Goal: Task Accomplishment & Management: Use online tool/utility

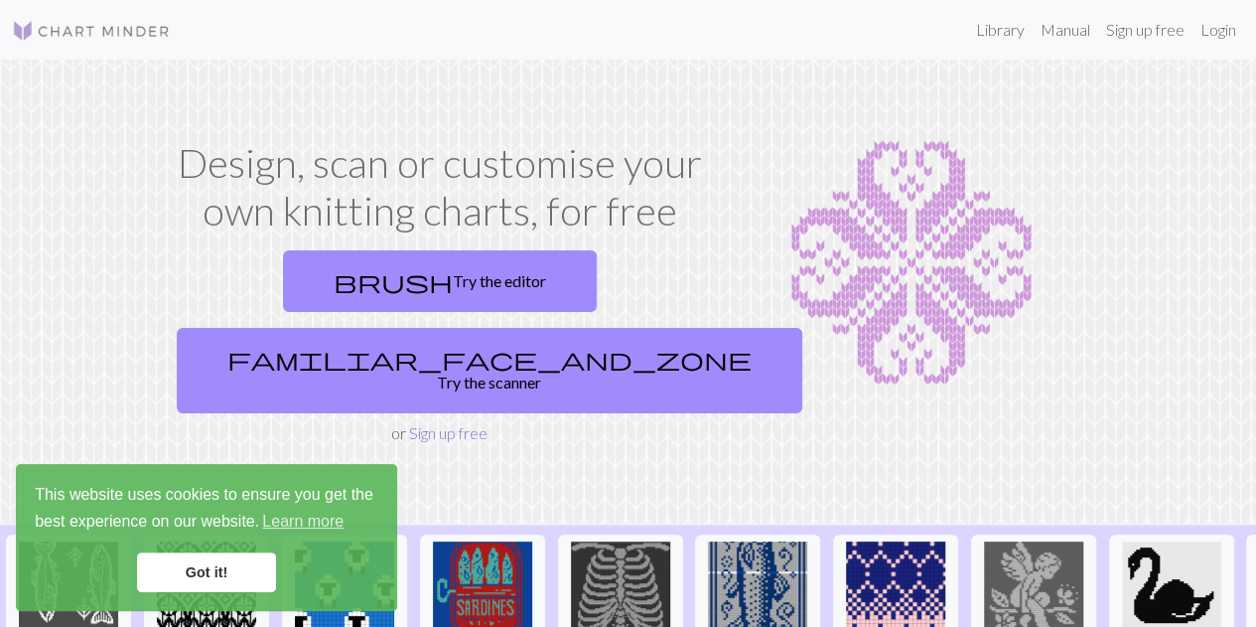
click at [436, 423] on link "Sign up free" at bounding box center [448, 432] width 78 height 19
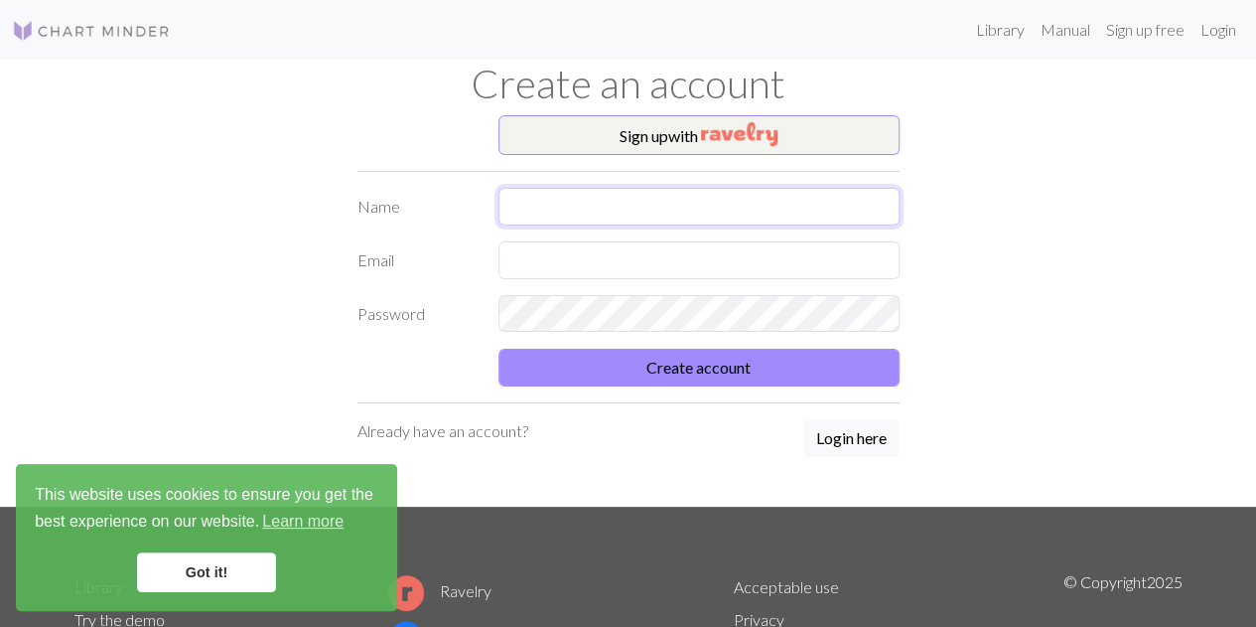
click at [525, 201] on input "text" at bounding box center [699, 207] width 401 height 38
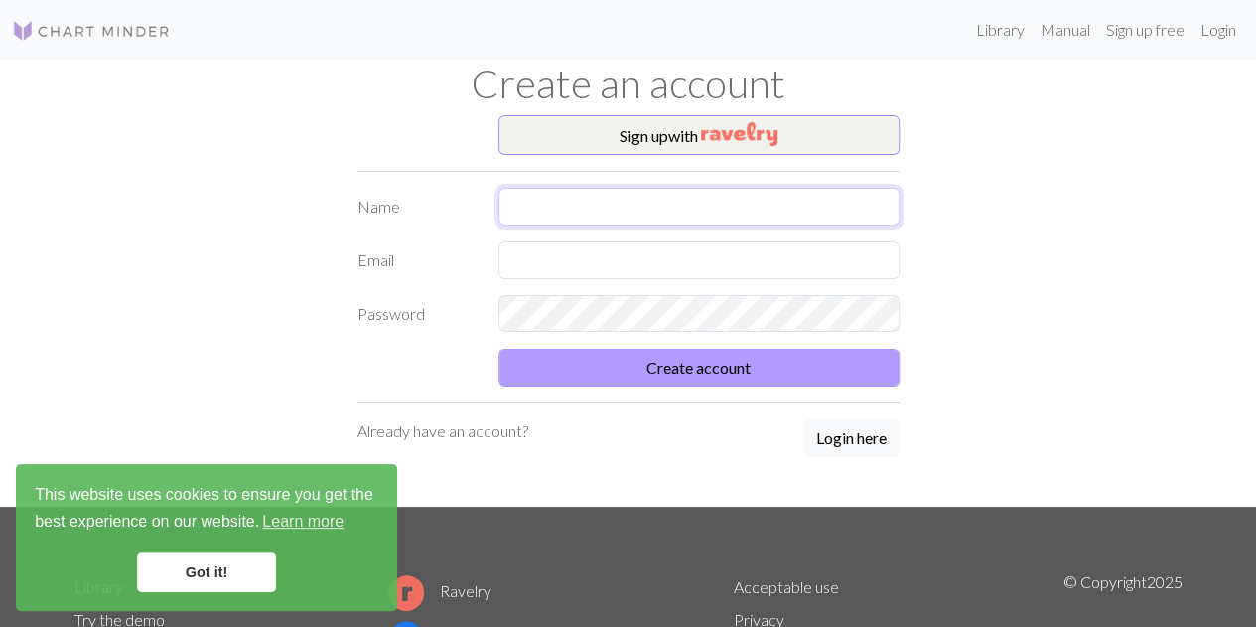
type input "[PERSON_NAME]"
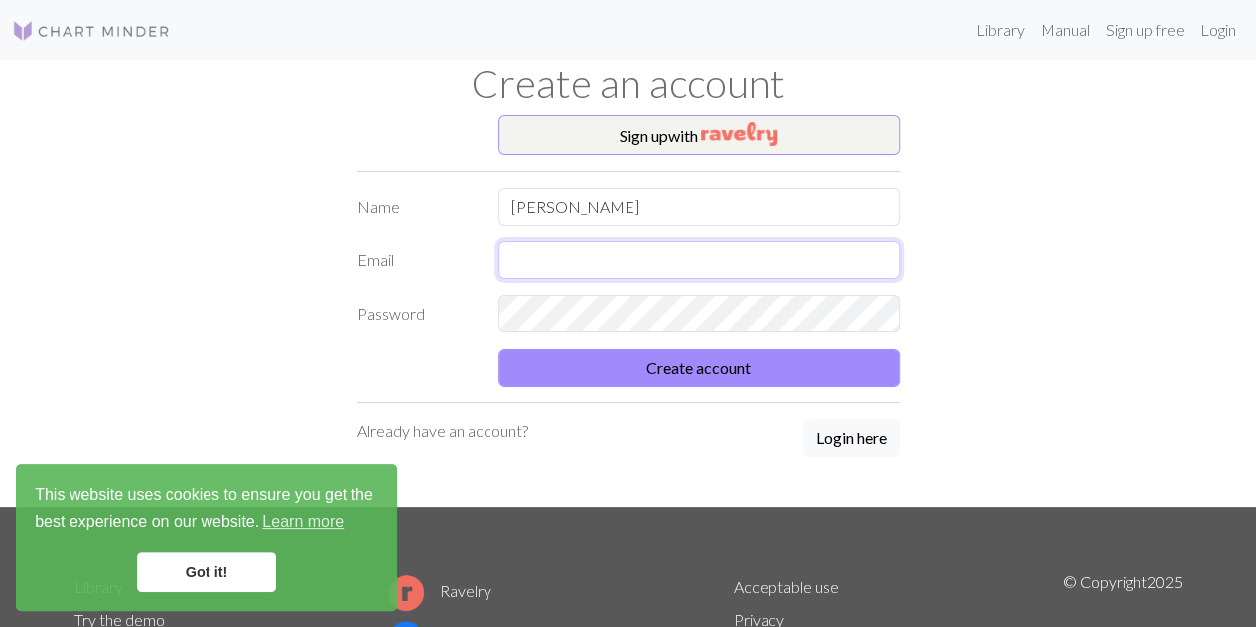
click at [563, 270] on input "text" at bounding box center [699, 260] width 401 height 38
type input "[PERSON_NAME][EMAIL_ADDRESS][DOMAIN_NAME]"
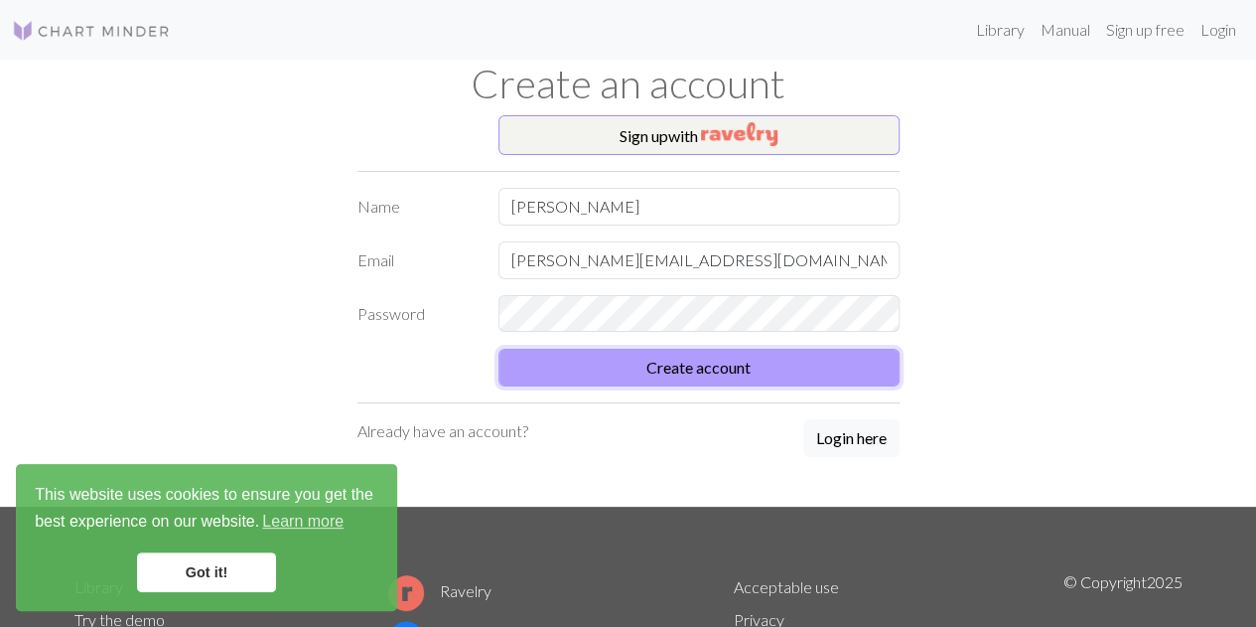
click at [729, 374] on button "Create account" at bounding box center [699, 368] width 401 height 38
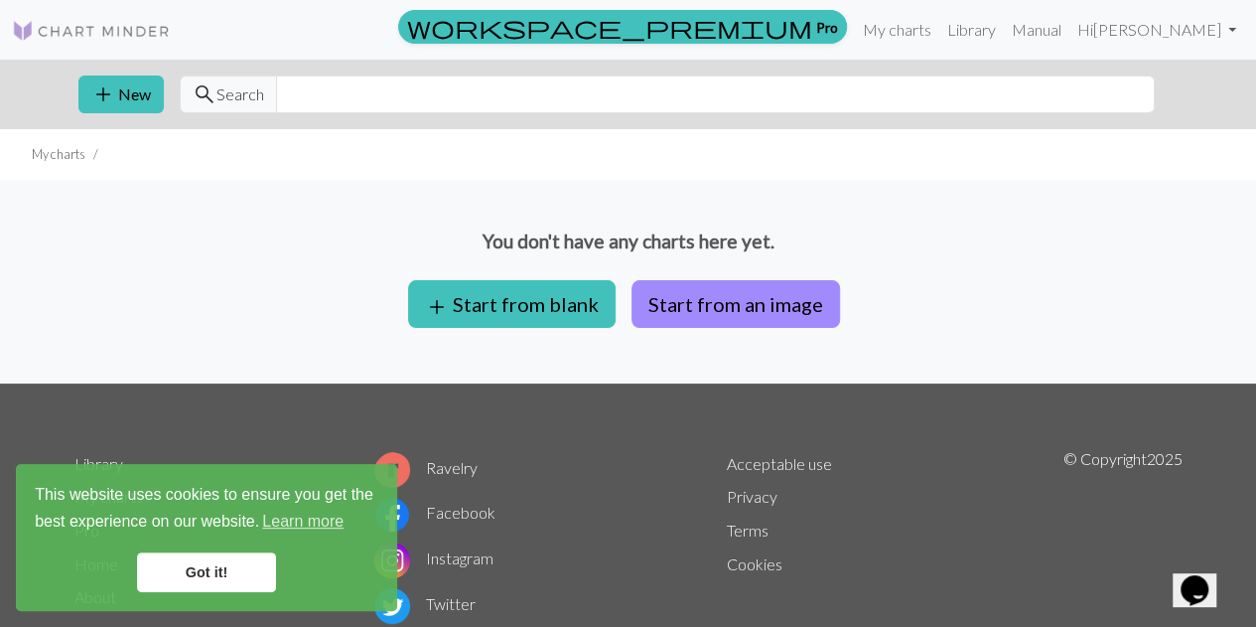
click at [248, 564] on link "Got it!" at bounding box center [206, 572] width 139 height 40
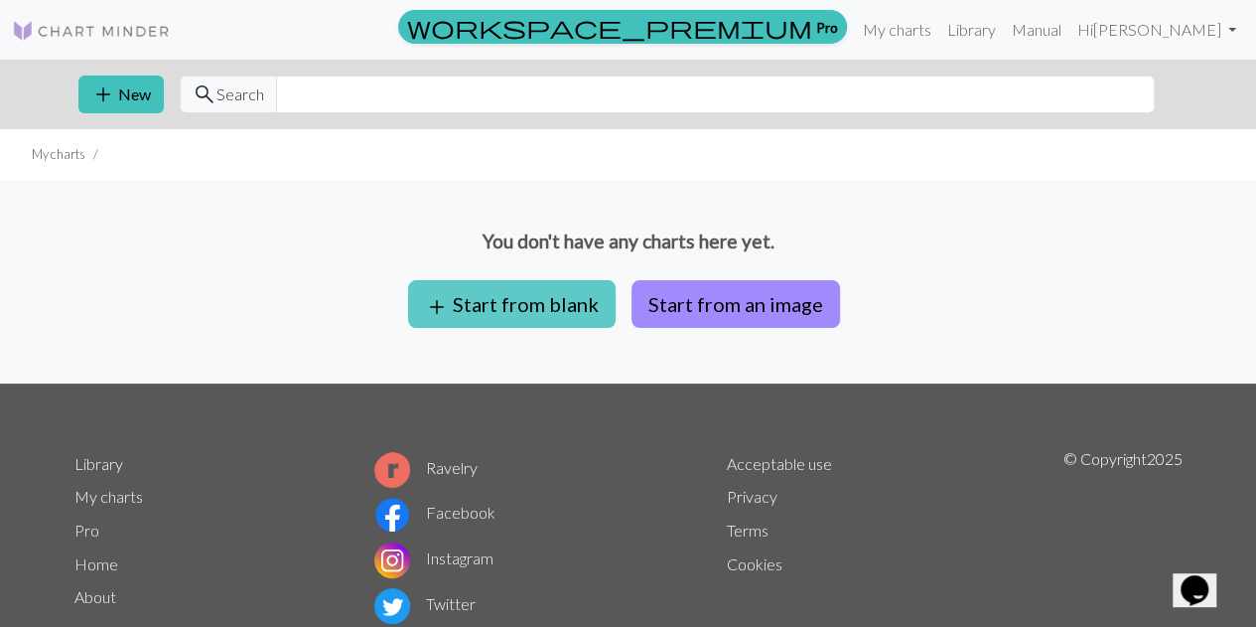
click at [474, 287] on button "add Start from blank" at bounding box center [512, 304] width 208 height 48
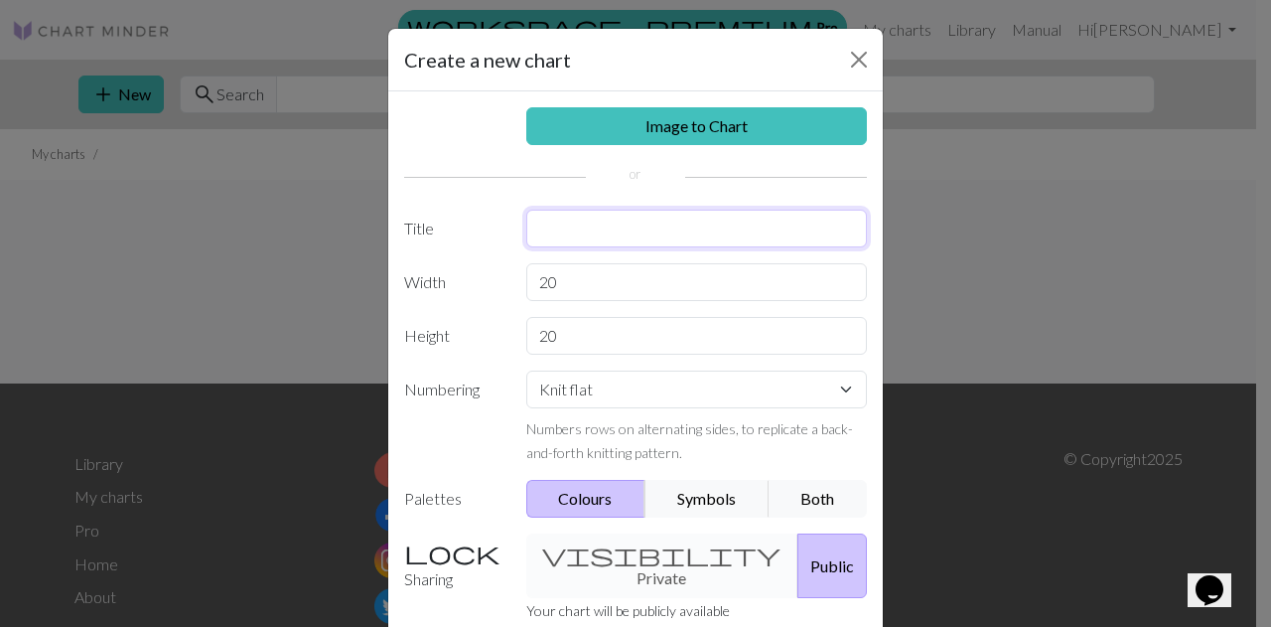
click at [602, 227] on input "text" at bounding box center [697, 229] width 342 height 38
type input "Freedom"
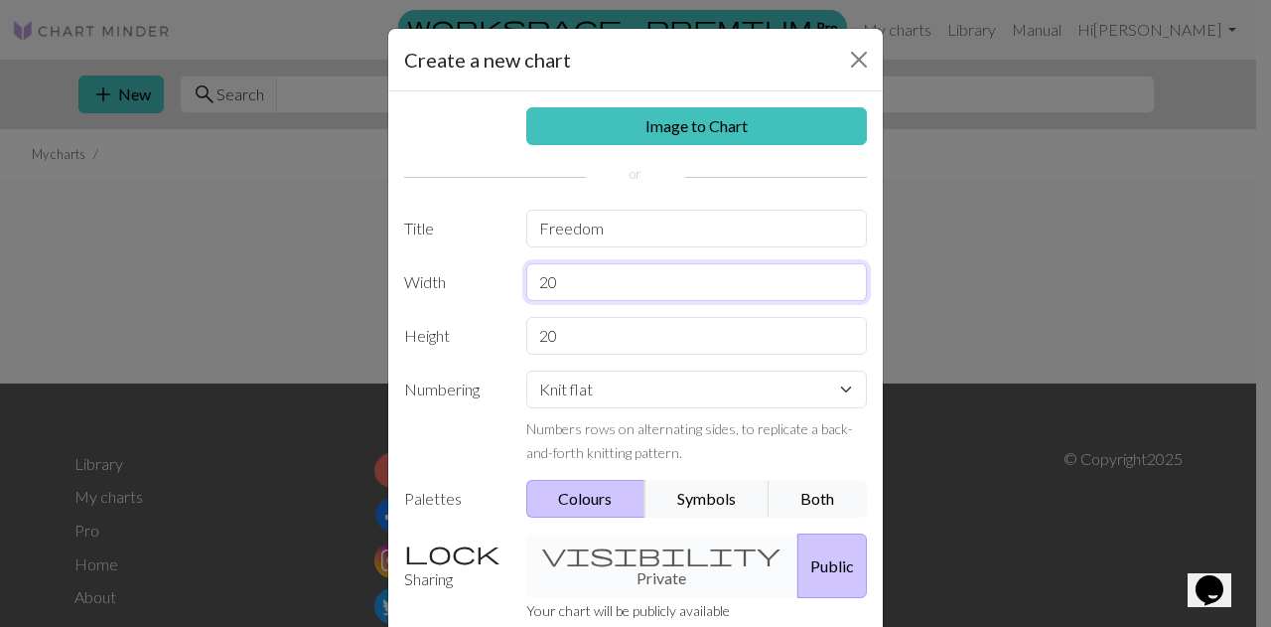
drag, startPoint x: 581, startPoint y: 275, endPoint x: 389, endPoint y: 278, distance: 191.7
click at [392, 278] on div "Width 20" at bounding box center [635, 282] width 487 height 38
type input "52"
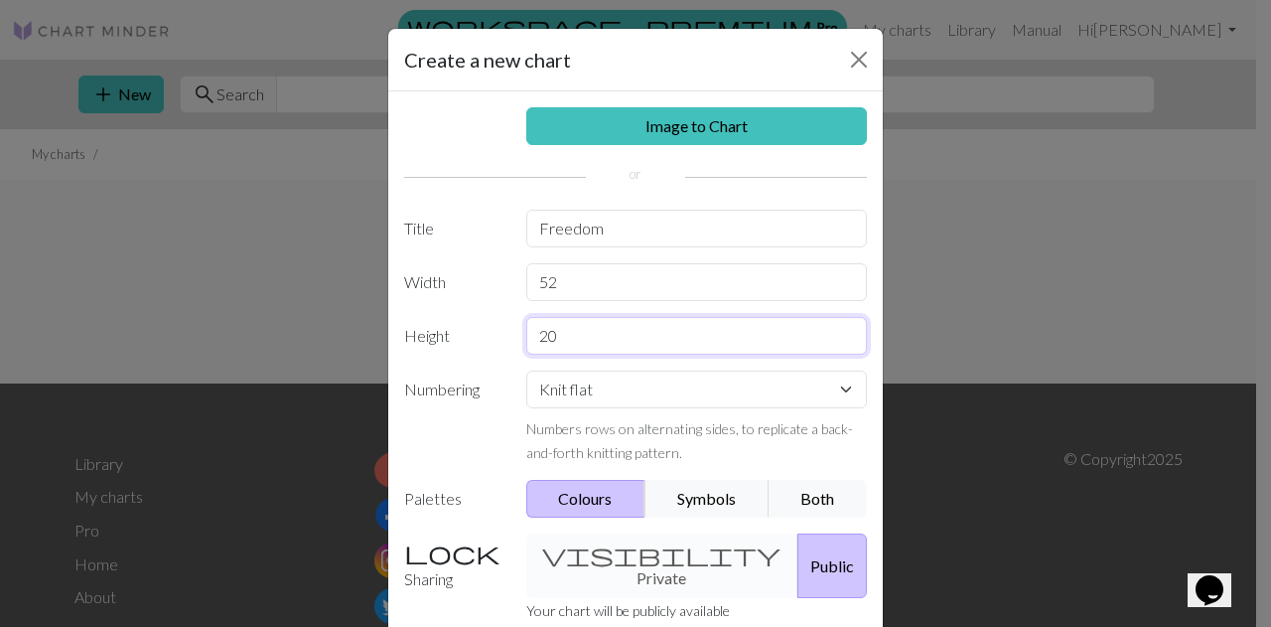
drag, startPoint x: 573, startPoint y: 337, endPoint x: 382, endPoint y: 341, distance: 190.7
click at [388, 341] on div "Image to Chart Title Freedom Width 52 Height 20 Numbering Knit flat Knit in the…" at bounding box center [635, 412] width 495 height 642
type input "60"
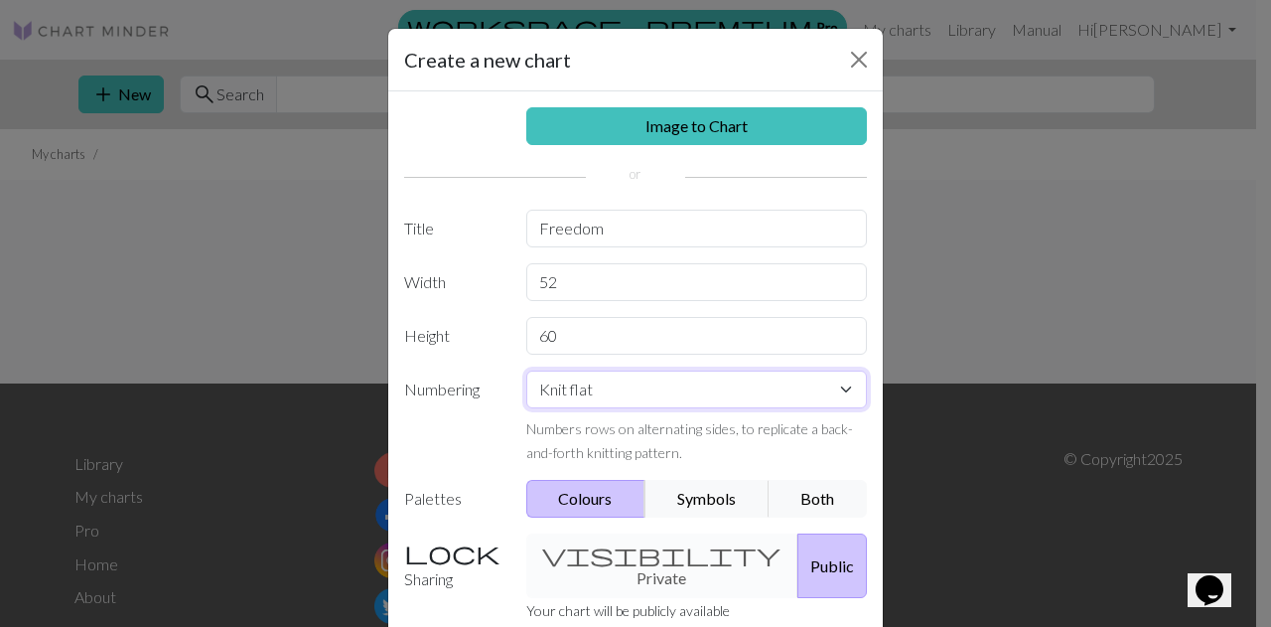
click at [627, 379] on select "Knit flat Knit in the round Lace knitting Cross stitch" at bounding box center [697, 389] width 342 height 38
click at [526, 370] on select "Knit flat Knit in the round Lace knitting Cross stitch" at bounding box center [697, 389] width 342 height 38
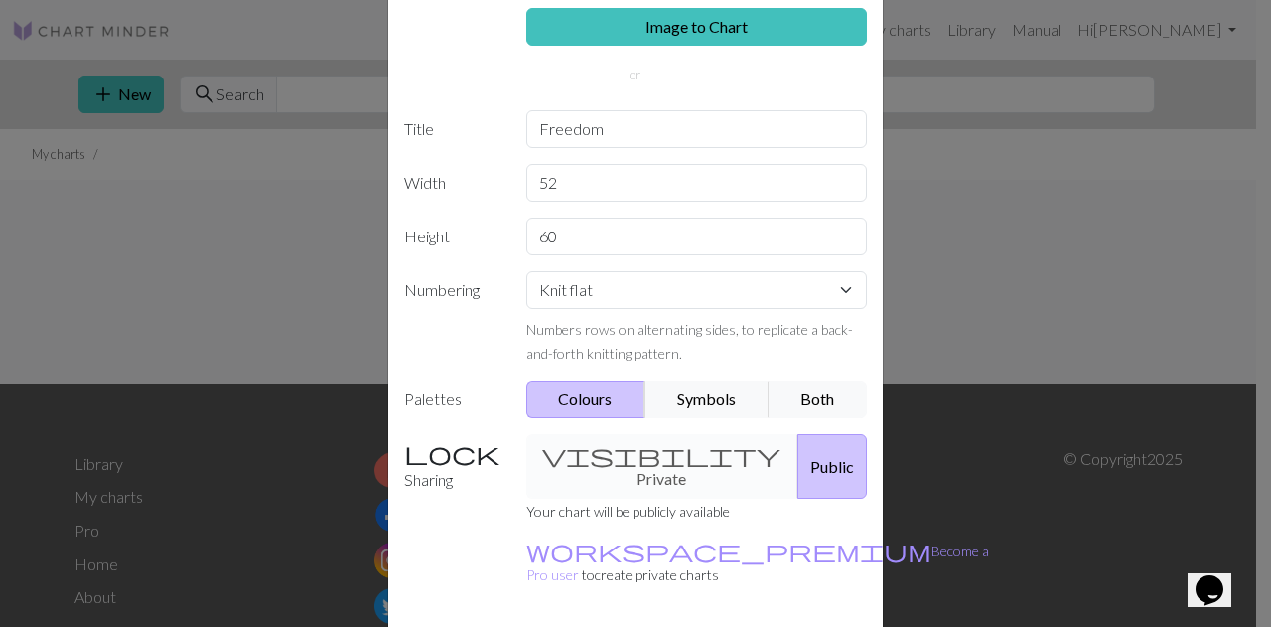
click at [572, 391] on button "Colours" at bounding box center [586, 399] width 120 height 38
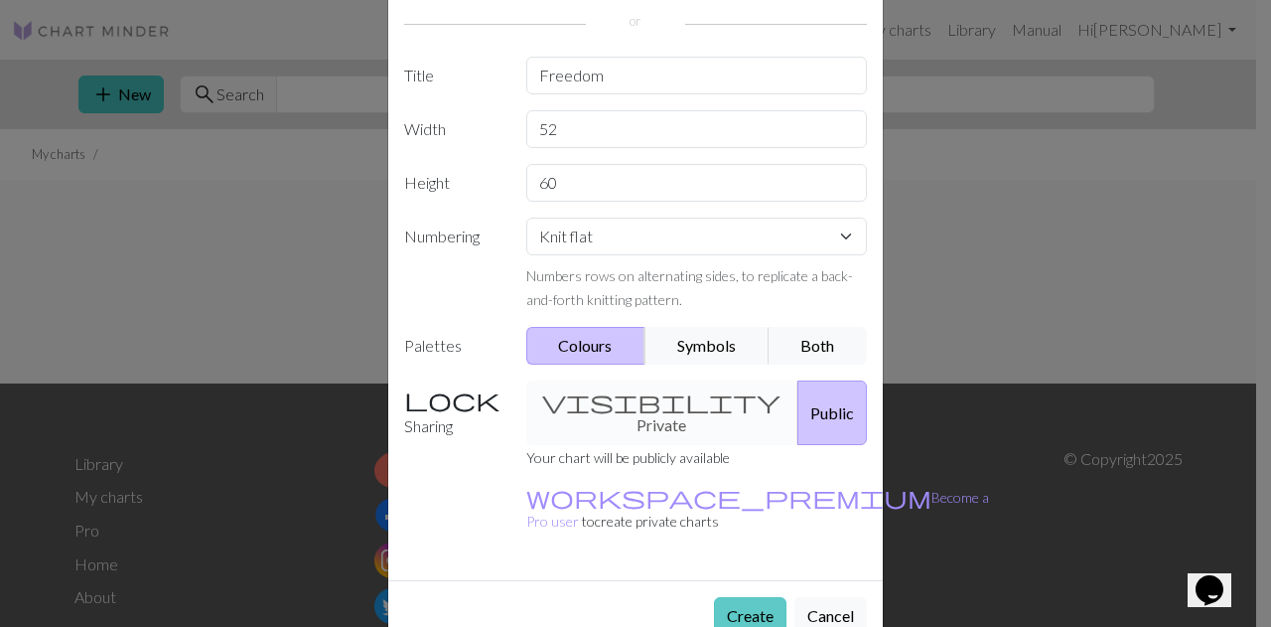
click at [741, 597] on button "Create" at bounding box center [750, 616] width 73 height 38
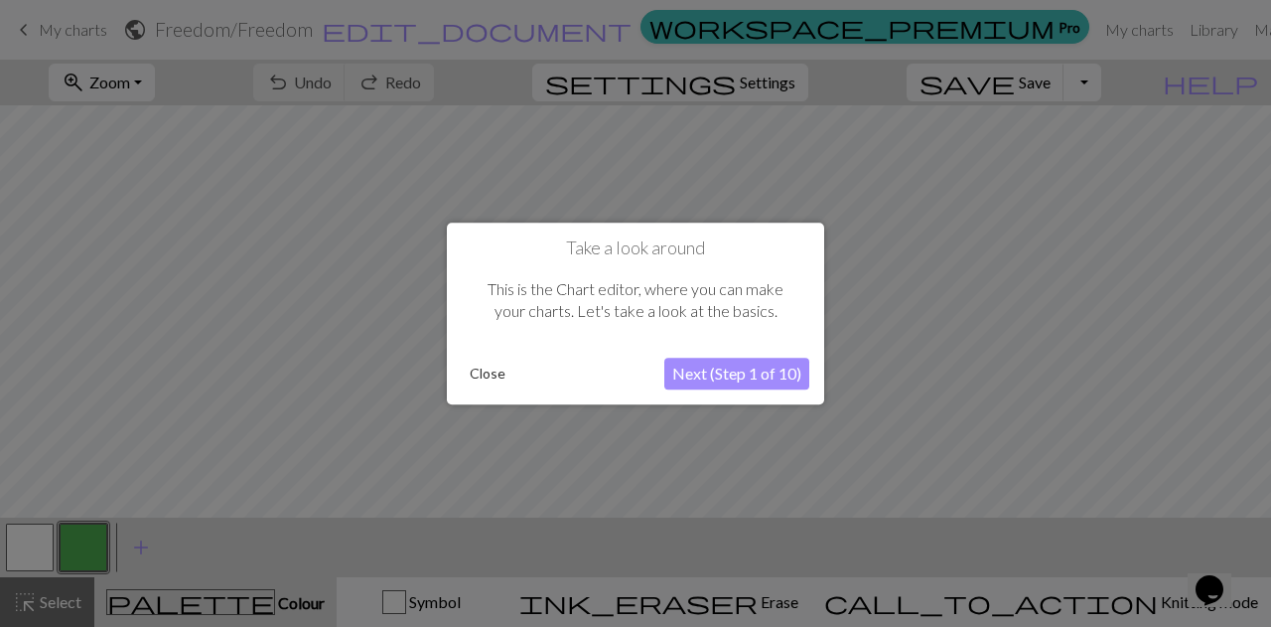
click at [705, 370] on button "Next (Step 1 of 10)" at bounding box center [736, 374] width 145 height 32
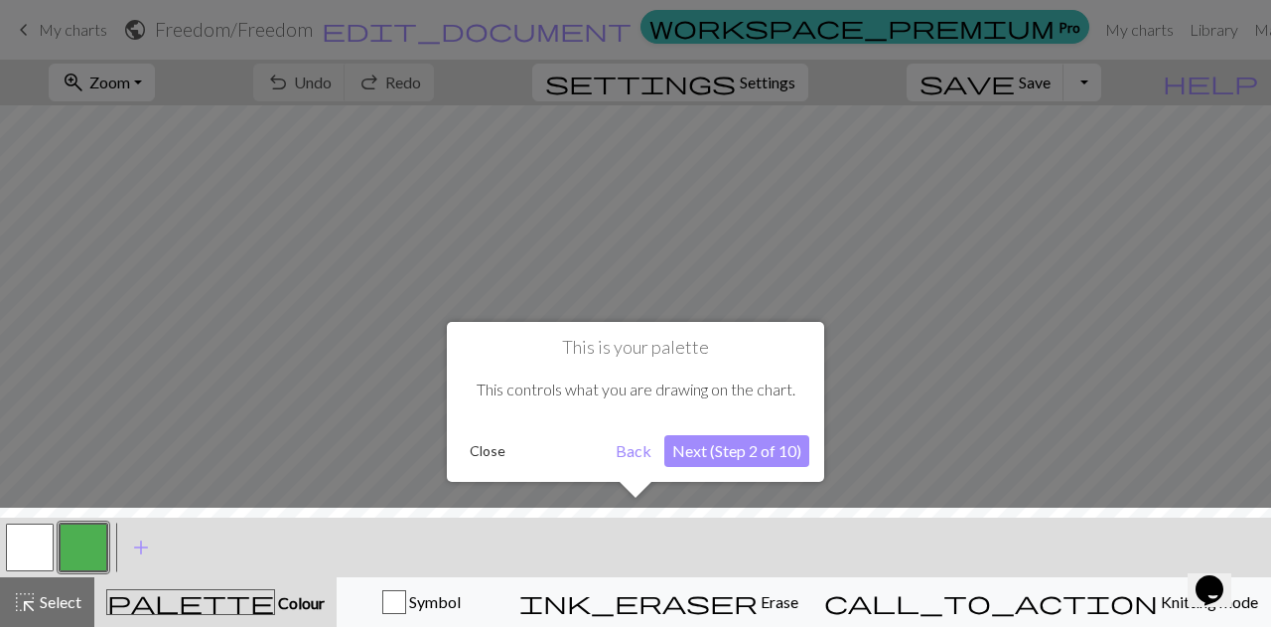
click at [709, 451] on button "Next (Step 2 of 10)" at bounding box center [736, 451] width 145 height 32
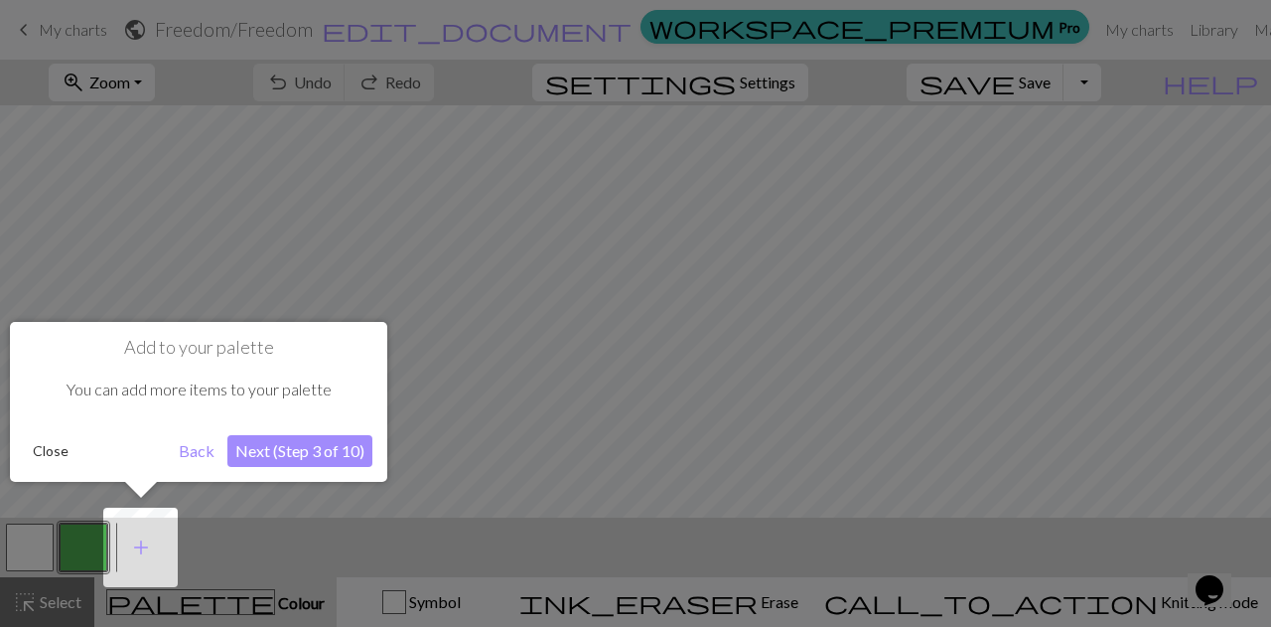
click at [316, 450] on button "Next (Step 3 of 10)" at bounding box center [299, 451] width 145 height 32
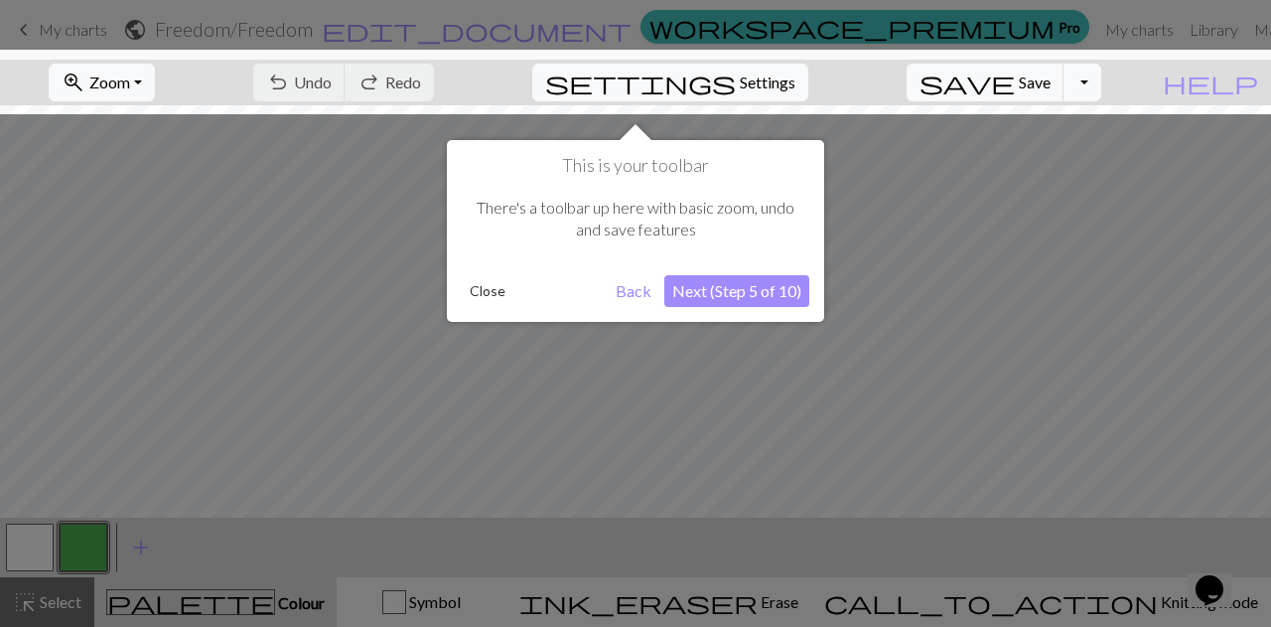
click at [760, 286] on button "Next (Step 5 of 10)" at bounding box center [736, 291] width 145 height 32
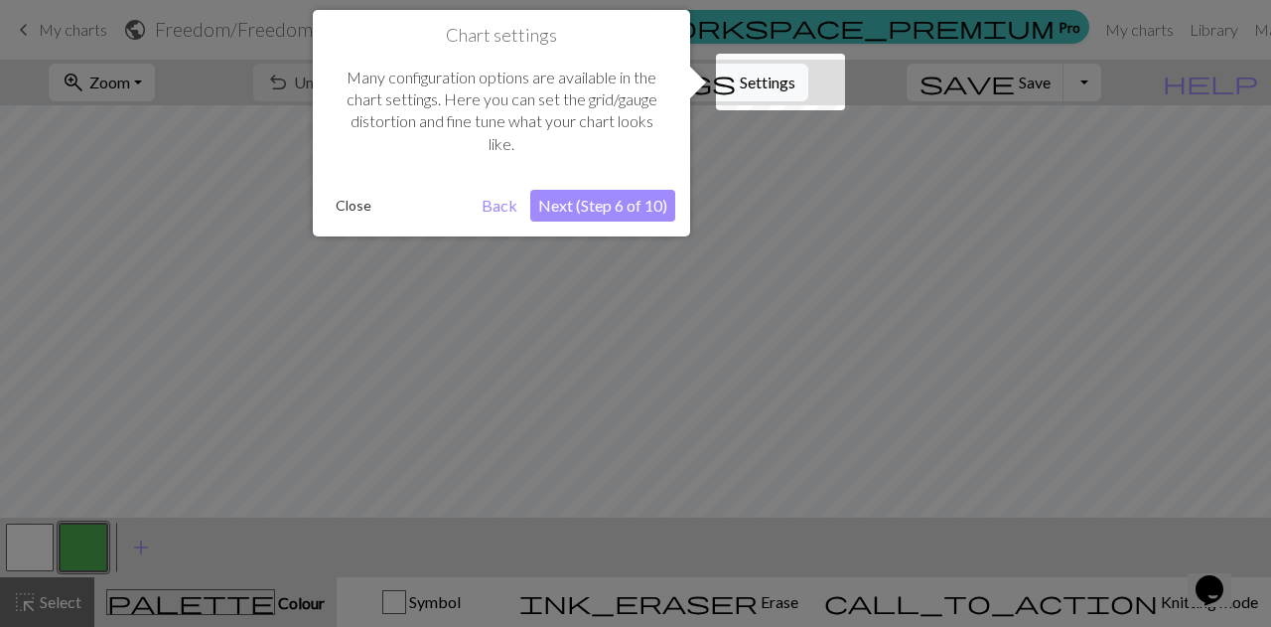
click at [597, 206] on button "Next (Step 6 of 10)" at bounding box center [602, 206] width 145 height 32
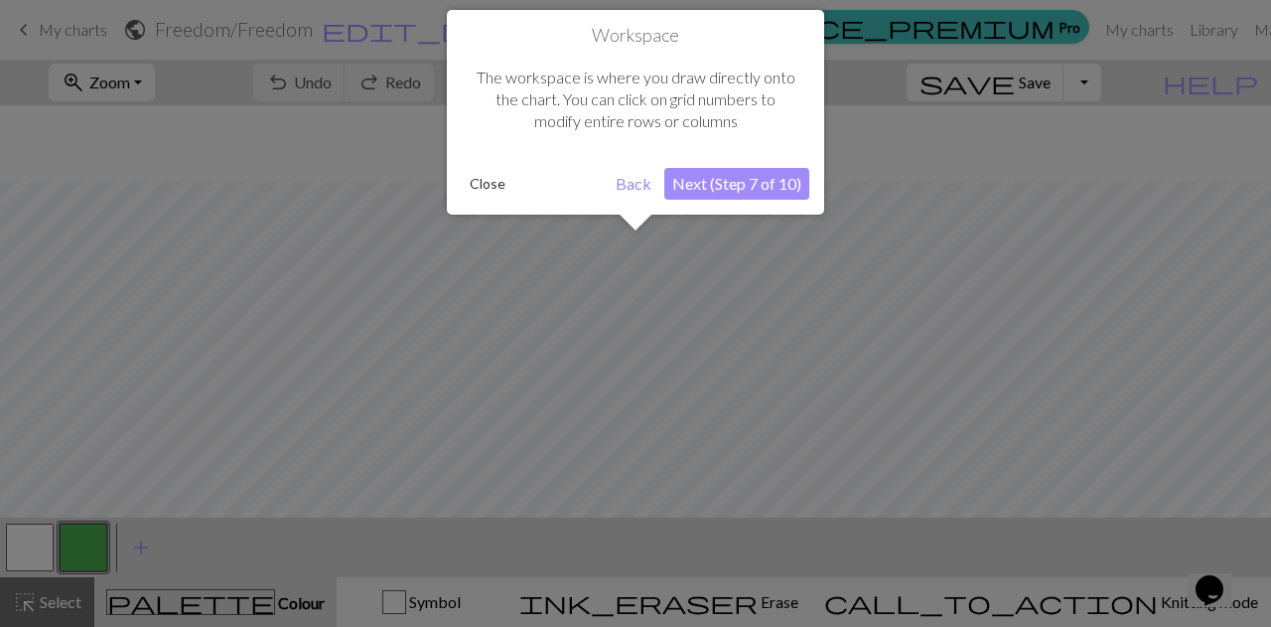
scroll to position [74, 0]
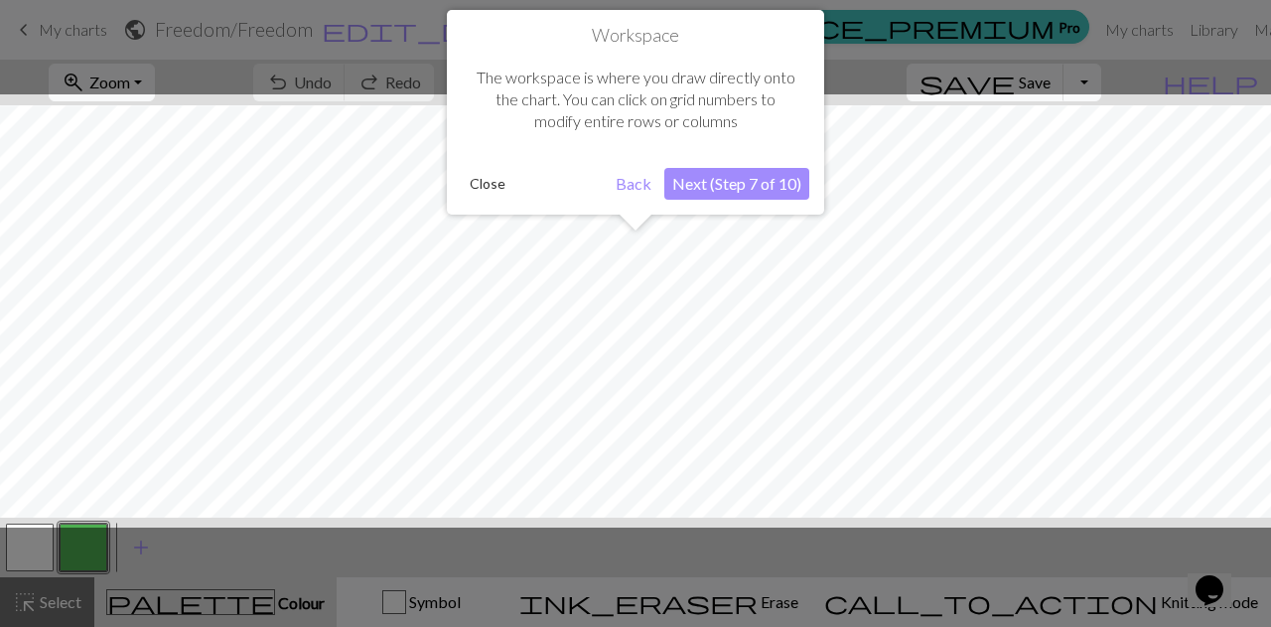
click at [741, 176] on button "Next (Step 7 of 10)" at bounding box center [736, 184] width 145 height 32
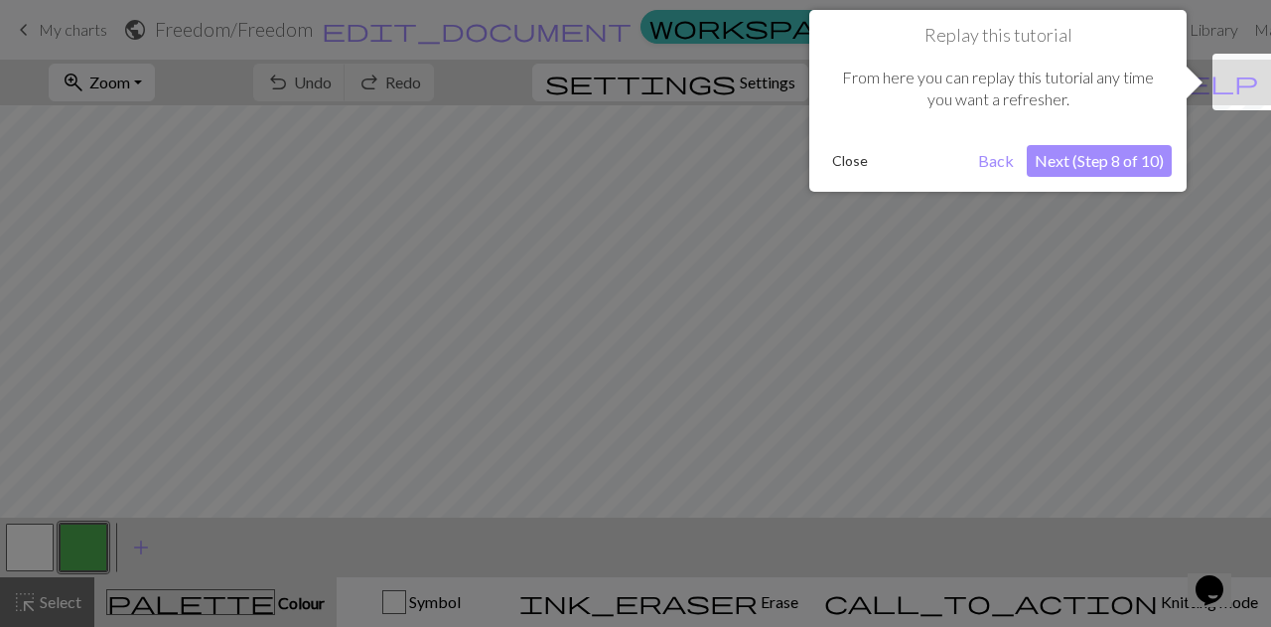
click at [1120, 155] on button "Next (Step 8 of 10)" at bounding box center [1099, 161] width 145 height 32
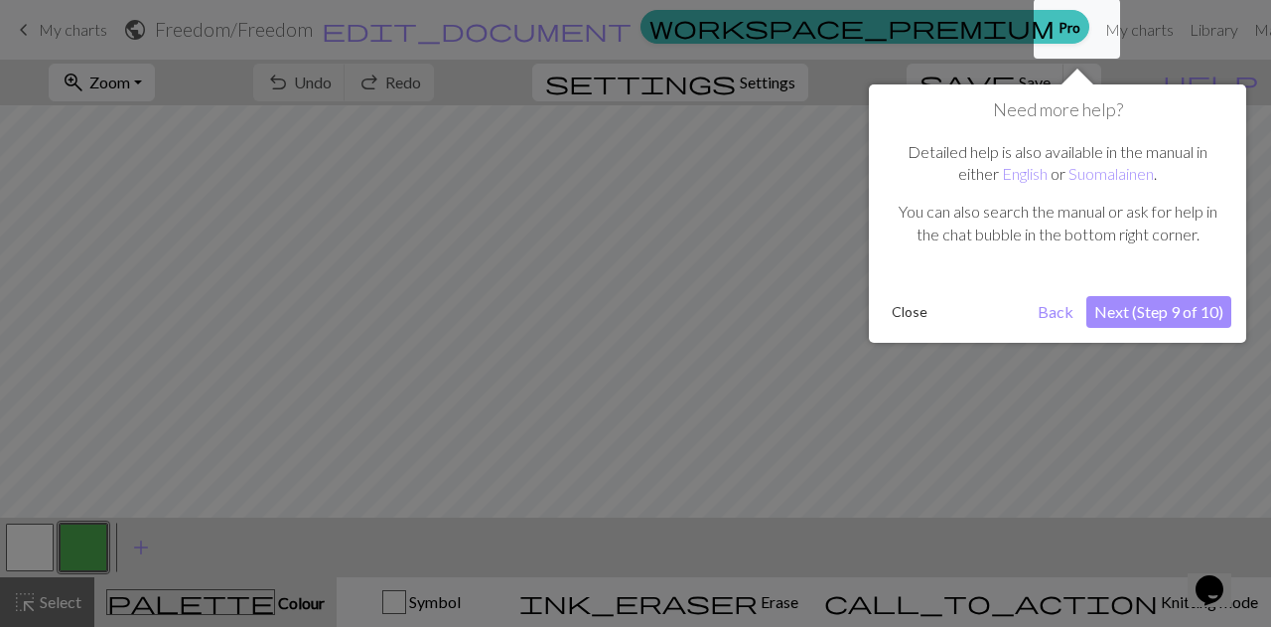
click at [1146, 307] on button "Next (Step 9 of 10)" at bounding box center [1159, 312] width 145 height 32
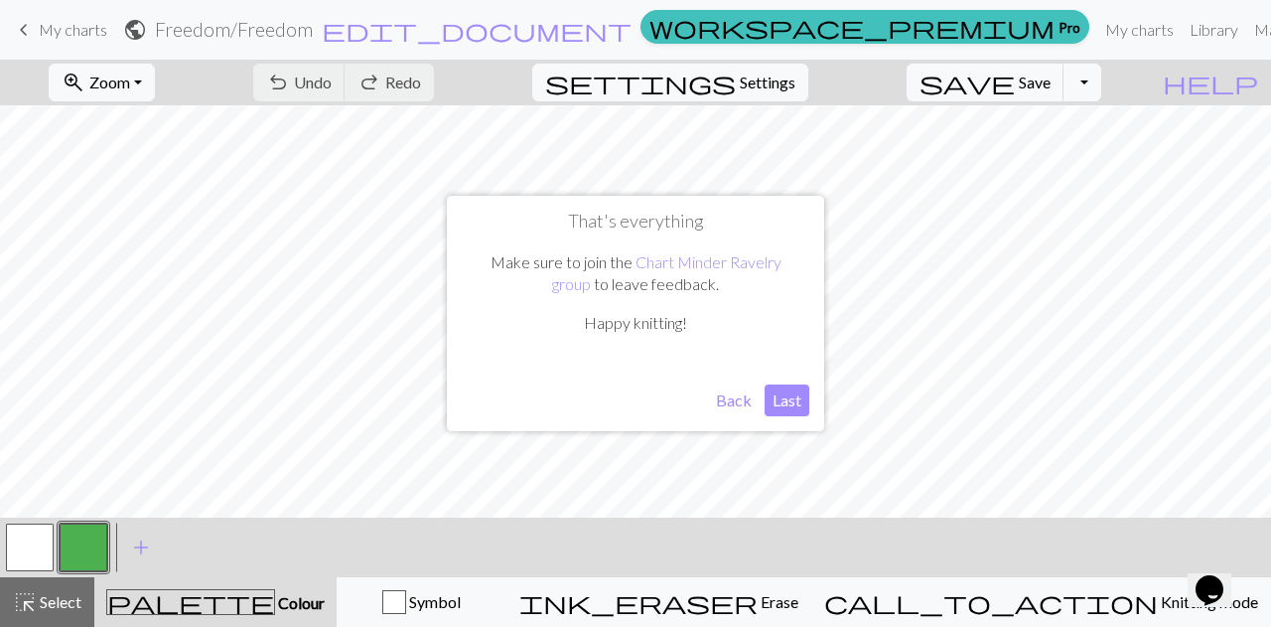
click at [795, 400] on button "Last" at bounding box center [787, 400] width 45 height 32
click at [223, 598] on span "palette" at bounding box center [190, 602] width 167 height 28
click at [275, 600] on span "Colour" at bounding box center [300, 602] width 50 height 19
click at [222, 601] on span "palette" at bounding box center [190, 602] width 167 height 28
click at [19, 542] on button "button" at bounding box center [30, 547] width 48 height 48
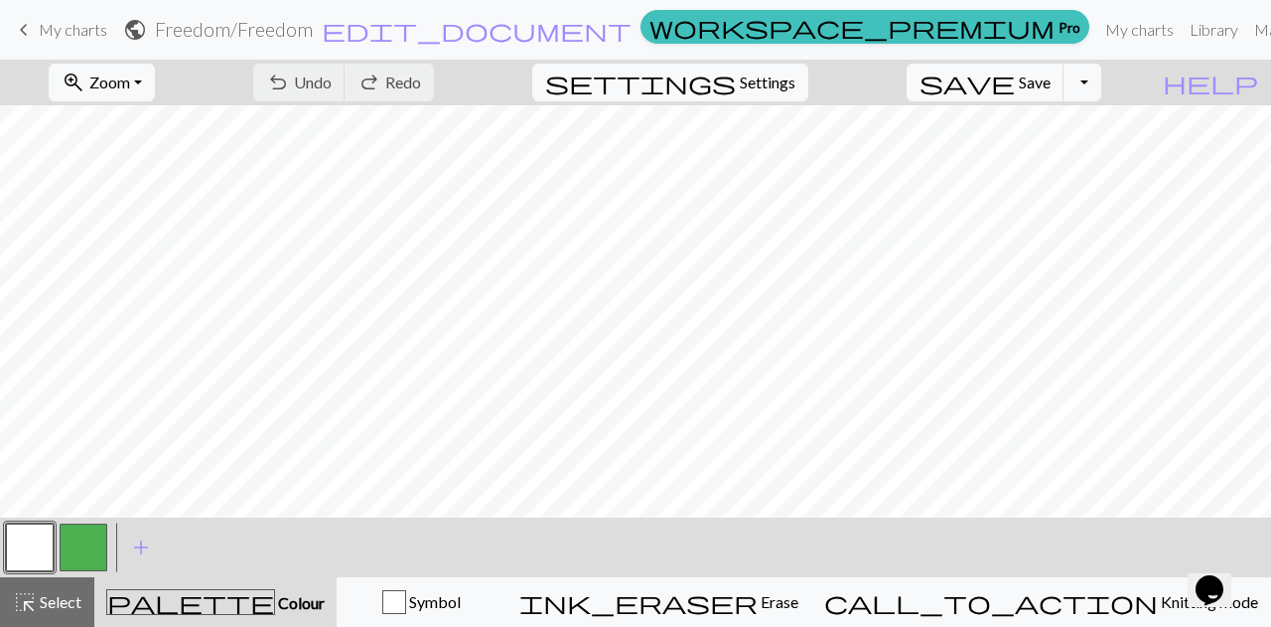
click at [75, 541] on button "button" at bounding box center [84, 547] width 48 height 48
click at [78, 541] on button "button" at bounding box center [84, 547] width 48 height 48
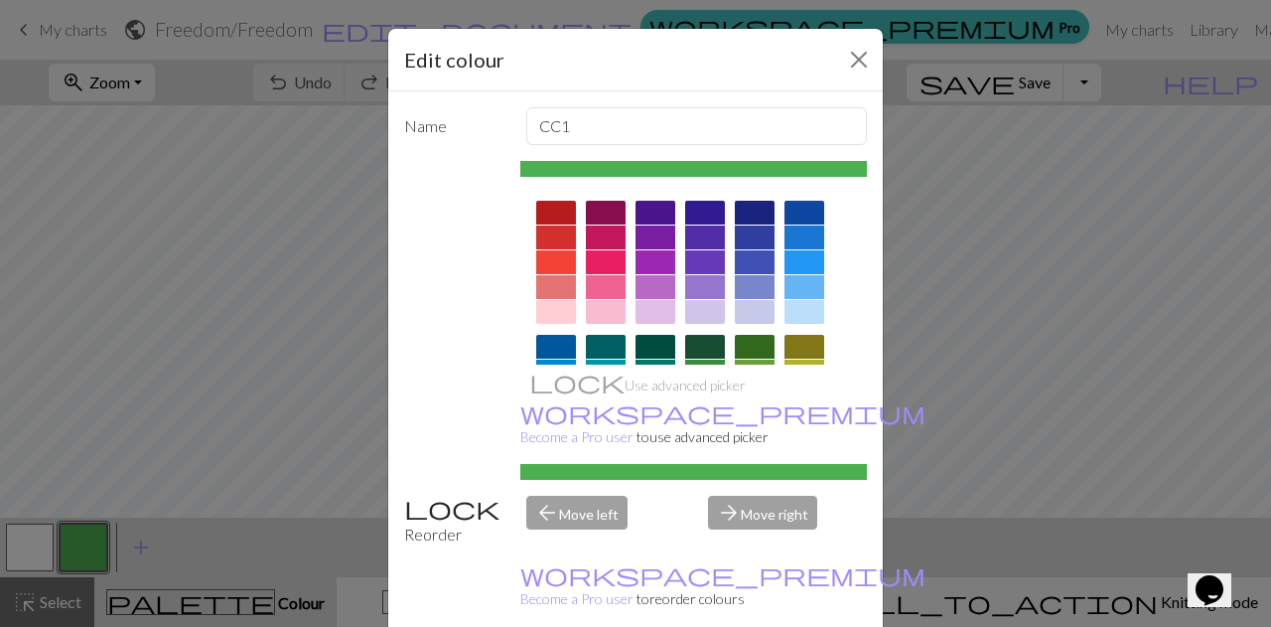
scroll to position [383, 0]
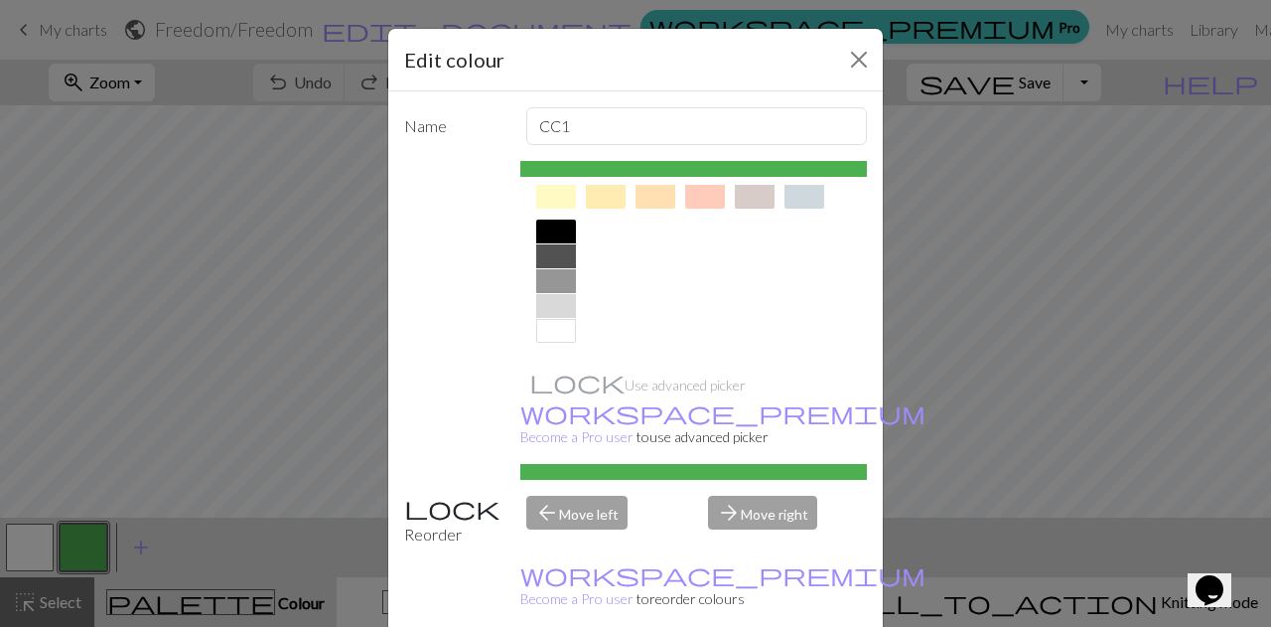
click at [548, 223] on div at bounding box center [556, 232] width 40 height 24
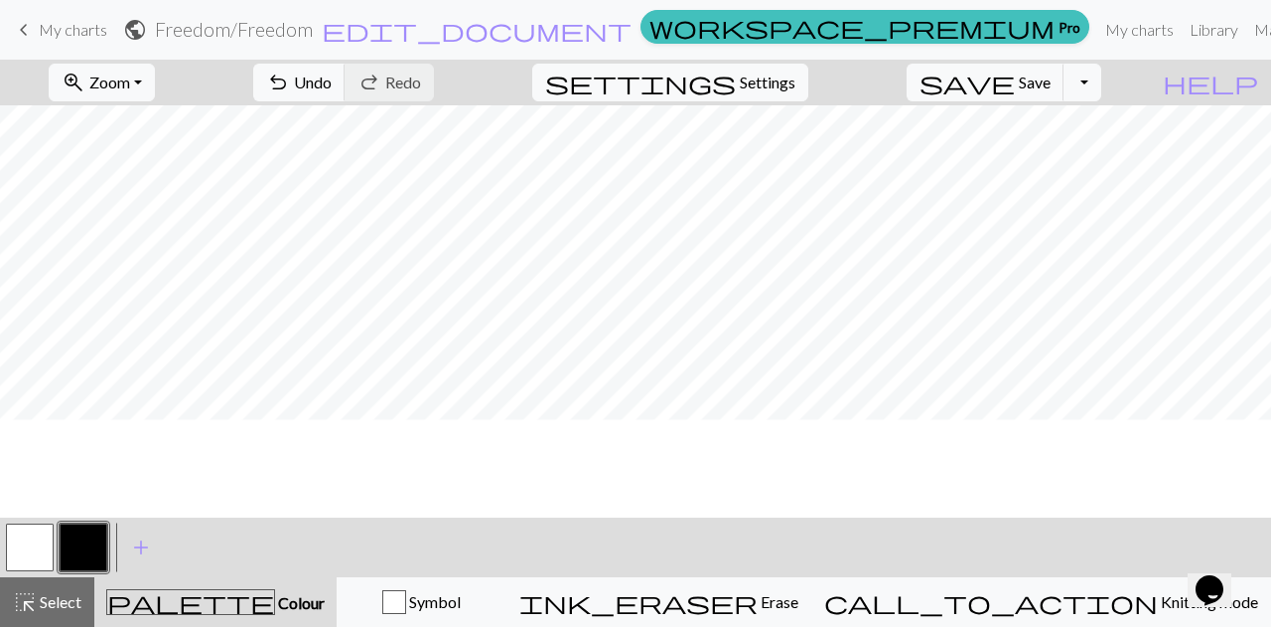
scroll to position [372, 0]
click at [346, 65] on button "undo Undo Undo" at bounding box center [299, 83] width 92 height 38
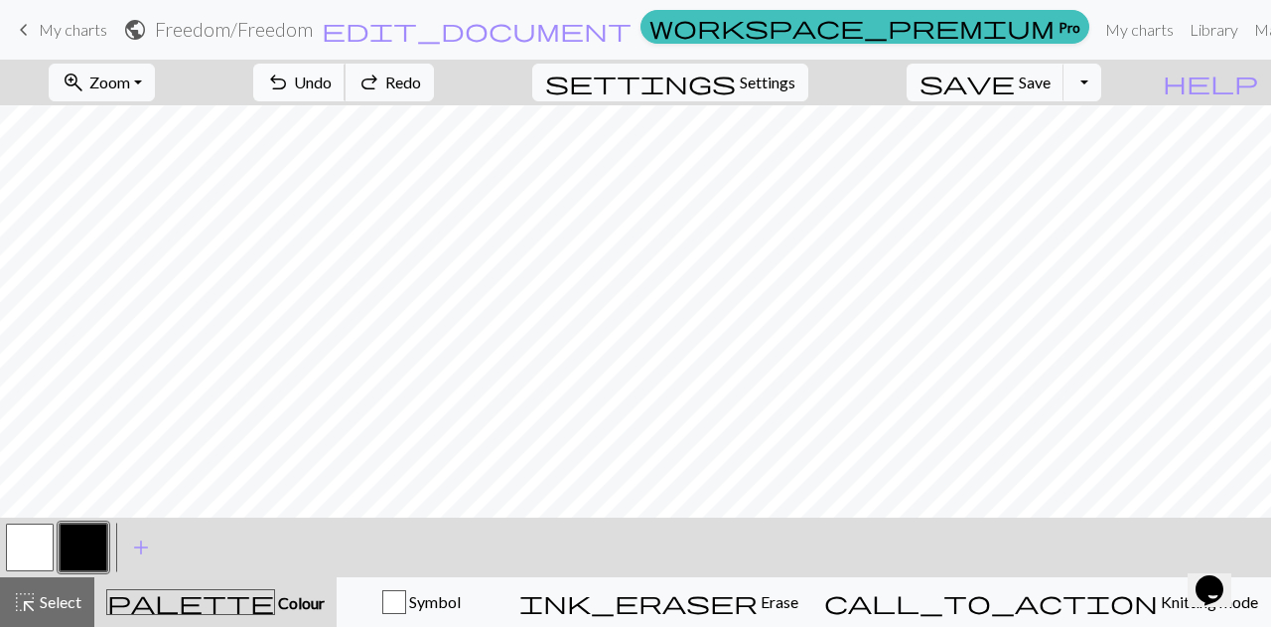
click at [346, 65] on button "undo Undo Undo" at bounding box center [299, 83] width 92 height 38
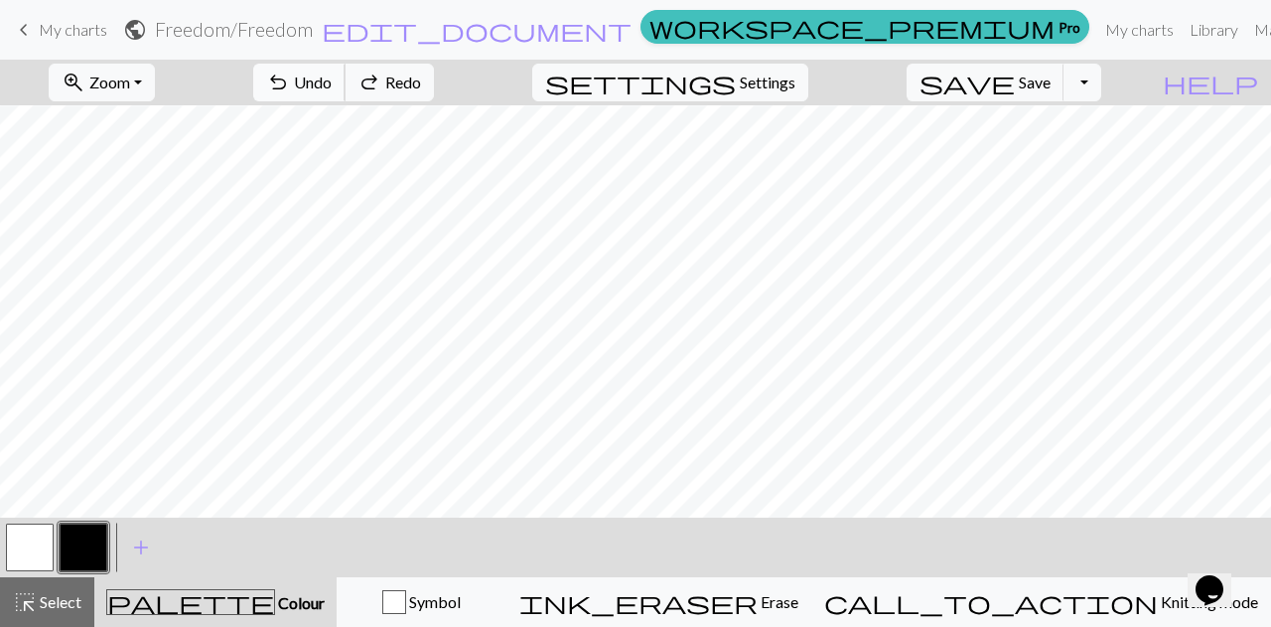
click at [346, 65] on button "undo Undo Undo" at bounding box center [299, 83] width 92 height 38
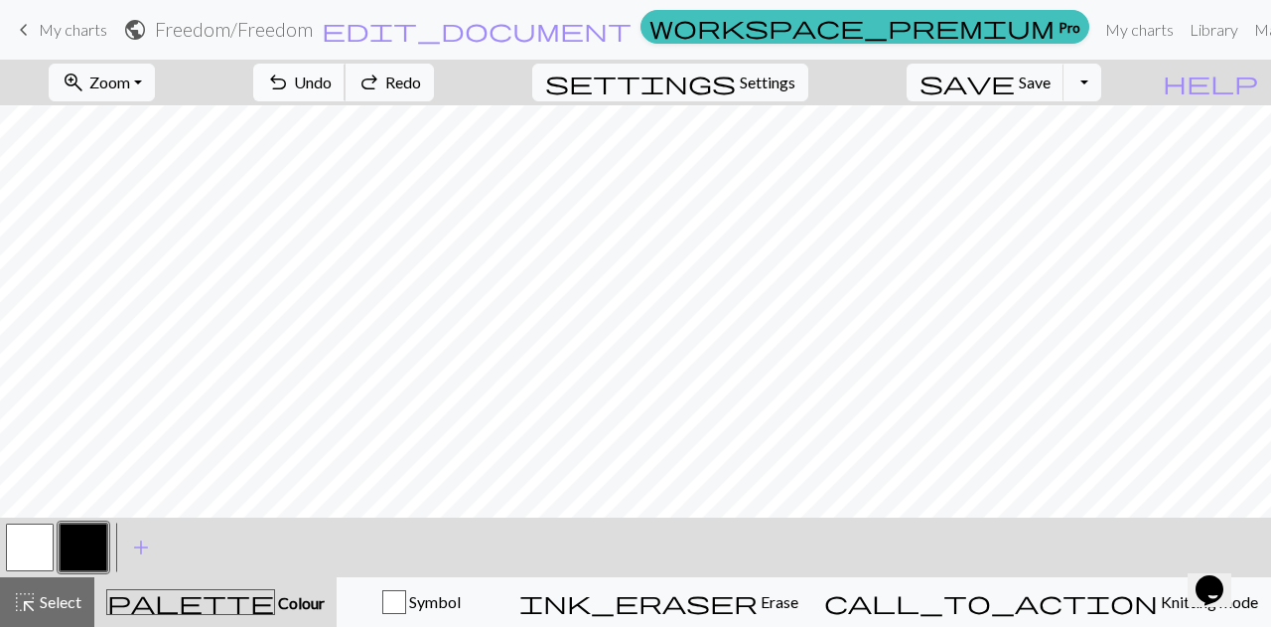
click at [346, 65] on button "undo Undo Undo" at bounding box center [299, 83] width 92 height 38
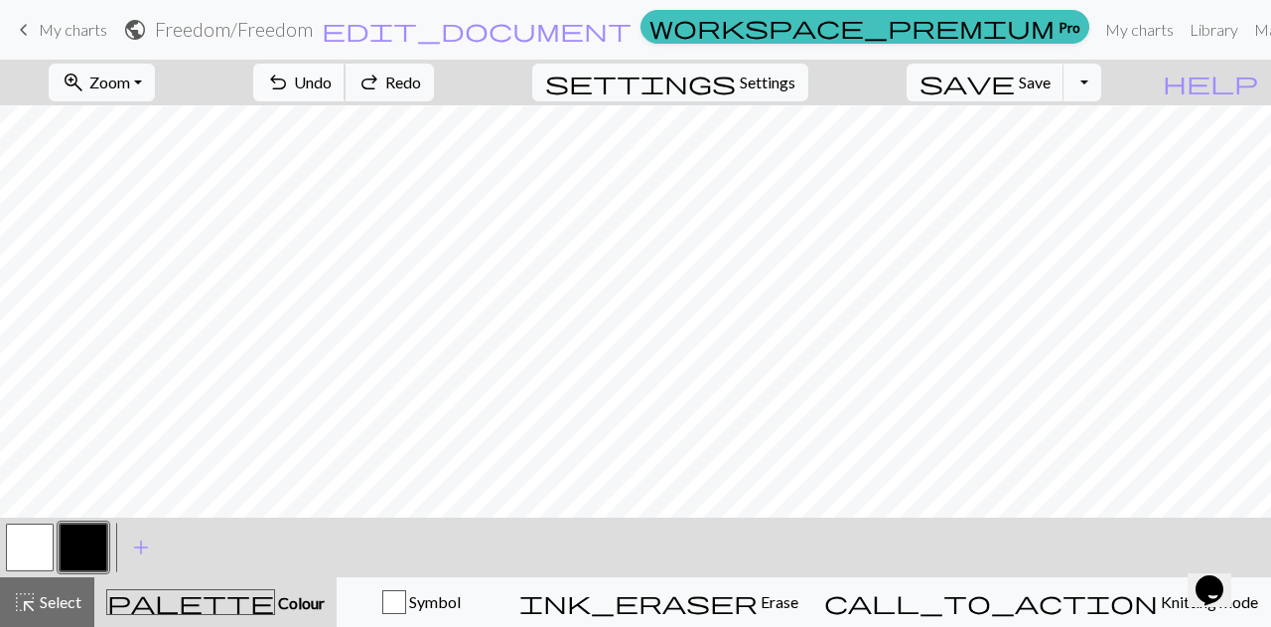
click at [346, 65] on button "undo Undo Undo" at bounding box center [299, 83] width 92 height 38
click at [332, 75] on span "Undo" at bounding box center [313, 82] width 38 height 19
click at [290, 86] on span "undo" at bounding box center [278, 83] width 24 height 28
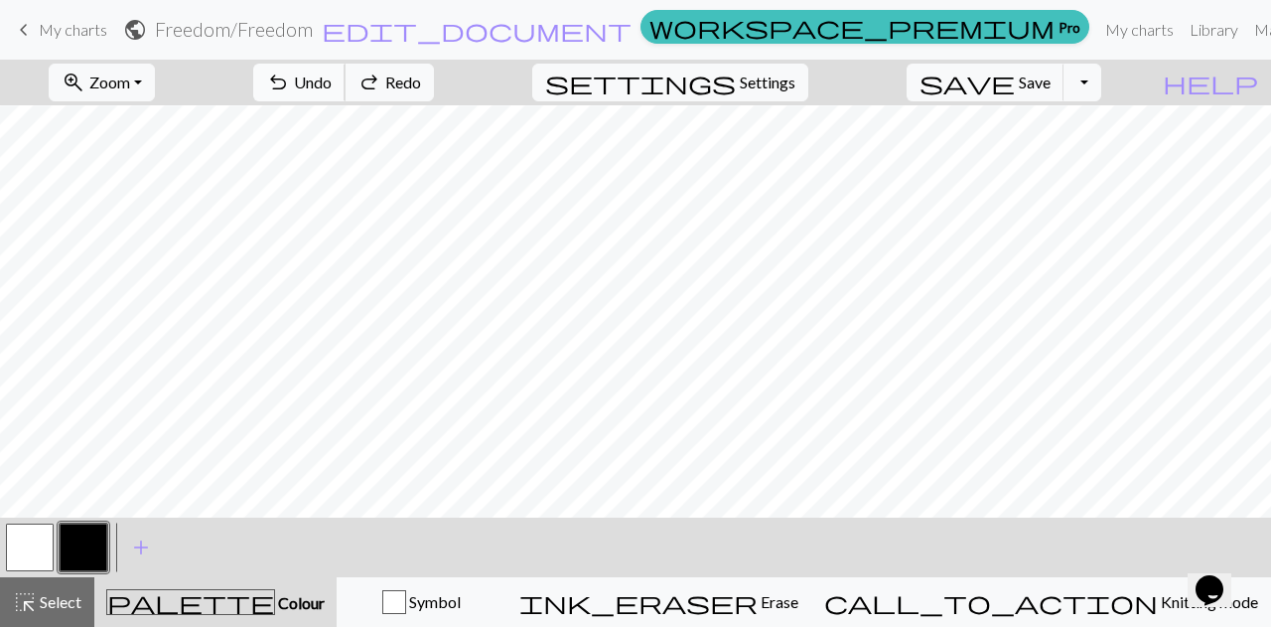
click at [290, 86] on span "undo" at bounding box center [278, 83] width 24 height 28
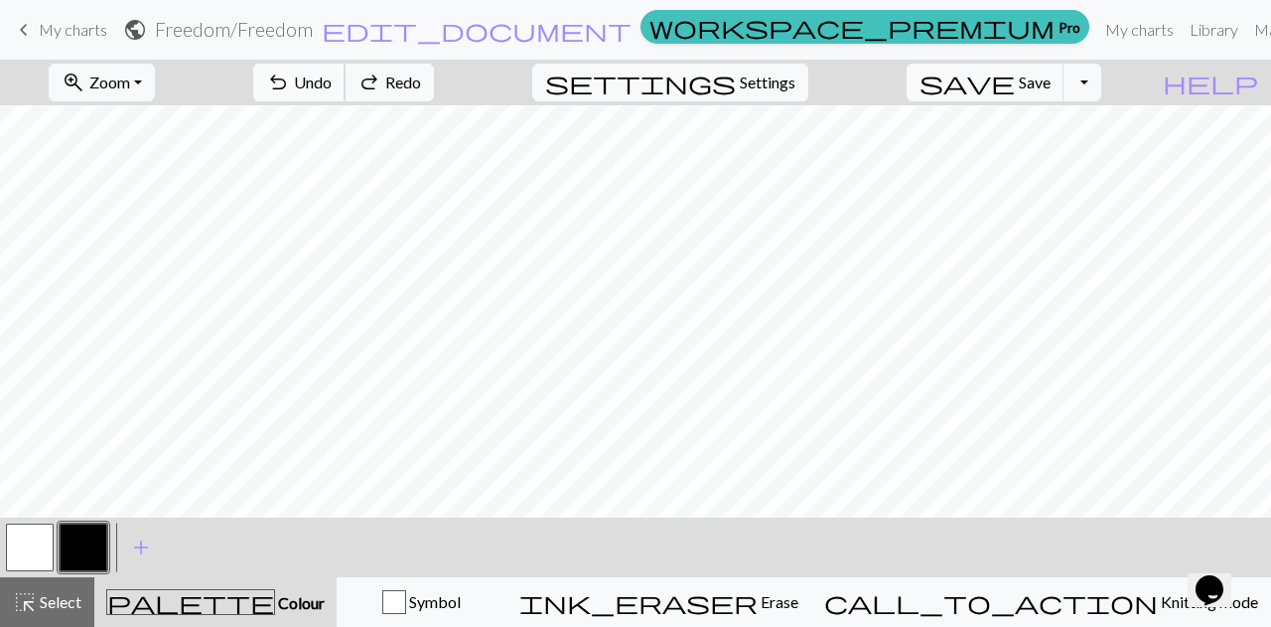
click at [290, 86] on span "undo" at bounding box center [278, 83] width 24 height 28
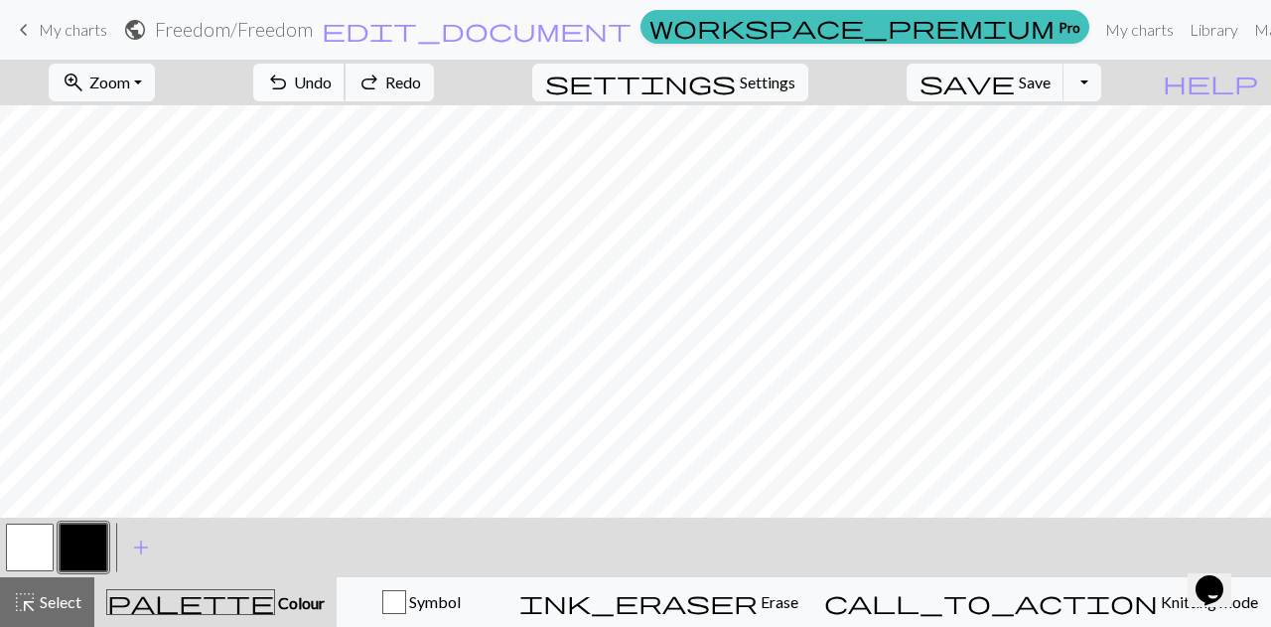
click at [290, 86] on span "undo" at bounding box center [278, 83] width 24 height 28
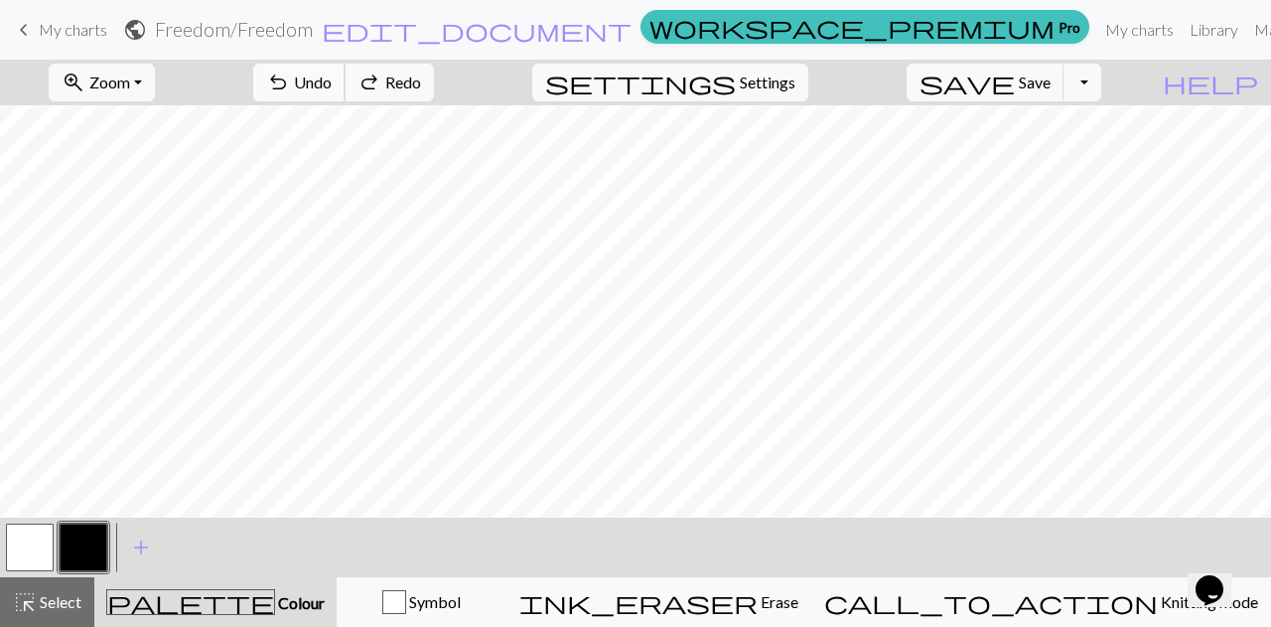
click at [290, 86] on span "undo" at bounding box center [278, 83] width 24 height 28
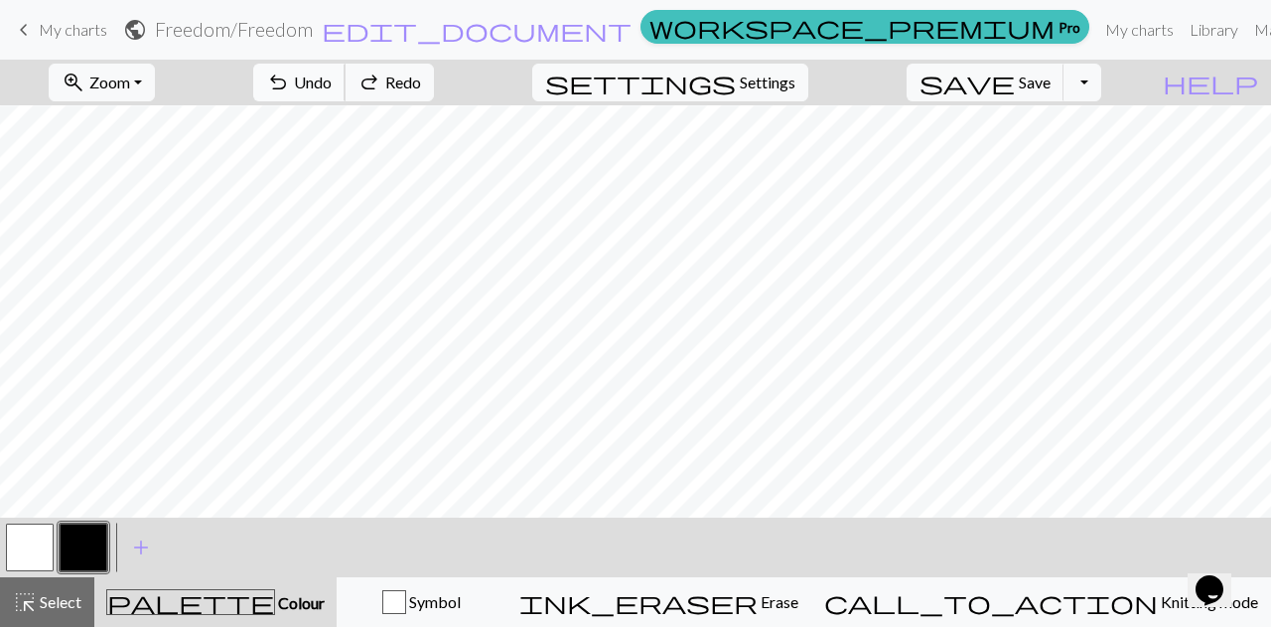
click at [290, 86] on span "undo" at bounding box center [278, 83] width 24 height 28
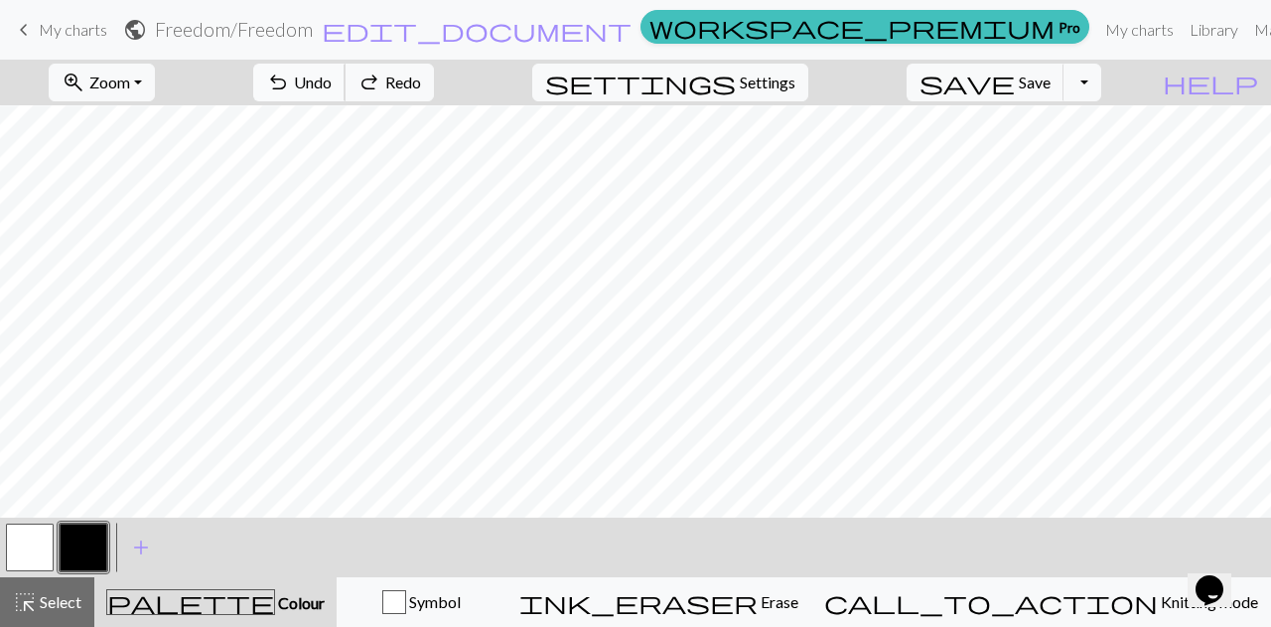
click at [290, 86] on span "undo" at bounding box center [278, 83] width 24 height 28
click at [290, 79] on span "undo" at bounding box center [278, 83] width 24 height 28
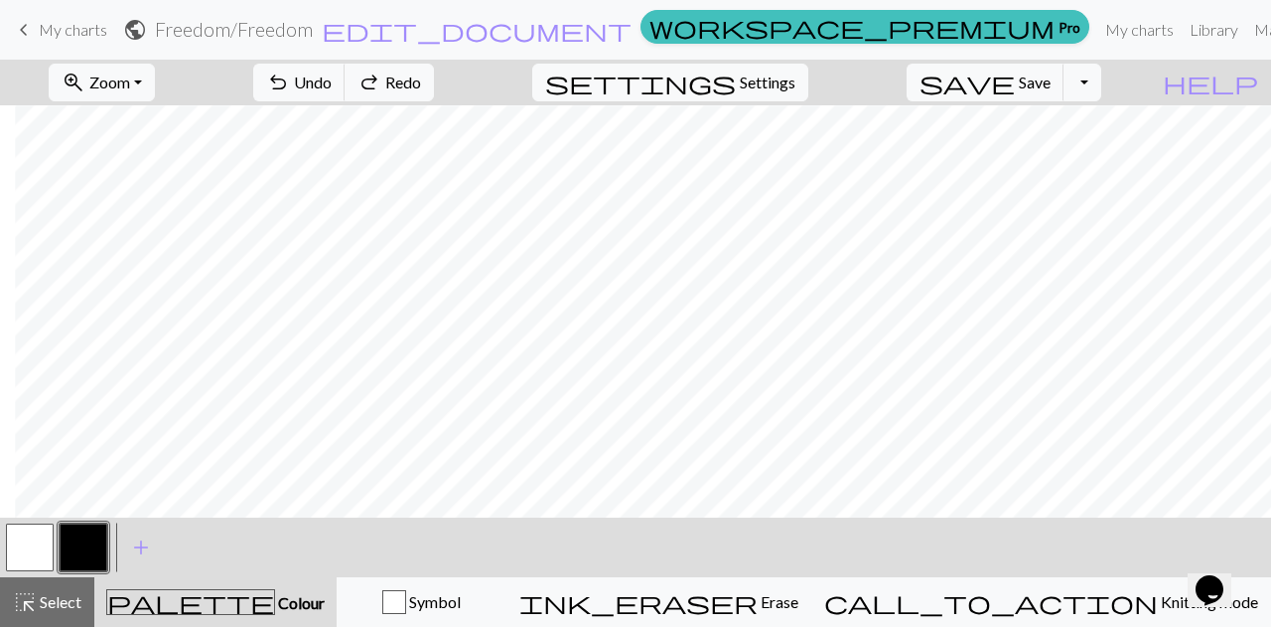
scroll to position [372, 223]
click at [290, 81] on span "undo" at bounding box center [278, 83] width 24 height 28
click at [346, 78] on button "undo Undo Undo" at bounding box center [299, 83] width 92 height 38
click at [332, 83] on span "Undo" at bounding box center [313, 82] width 38 height 19
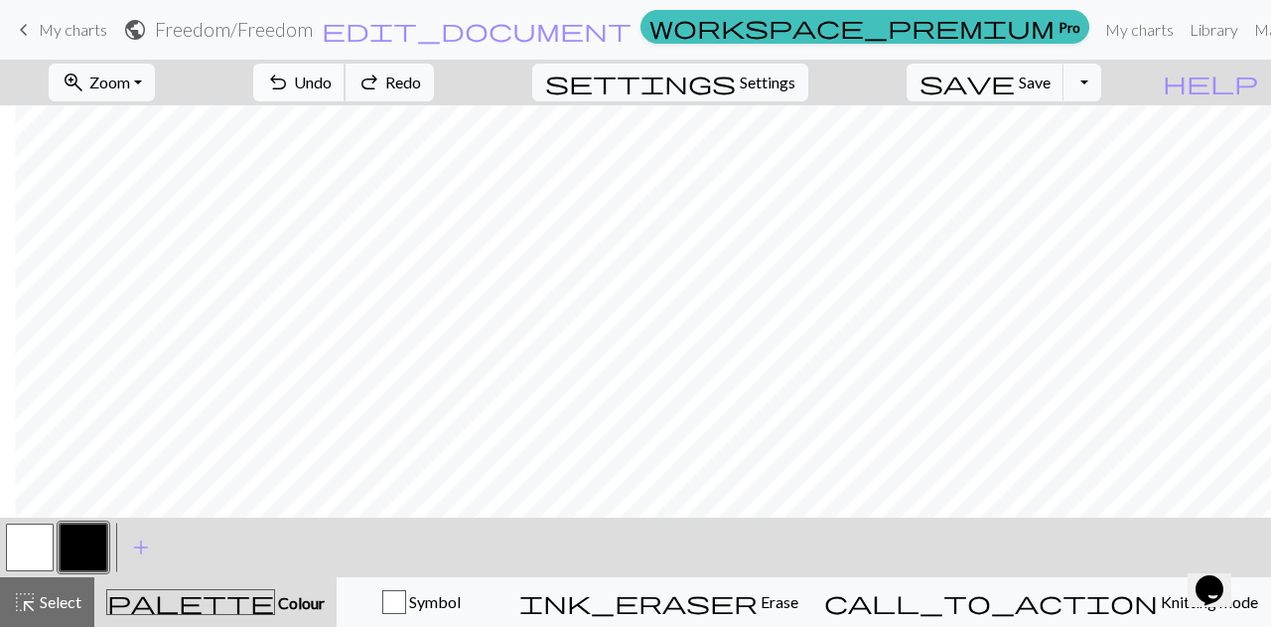
click at [332, 83] on span "Undo" at bounding box center [313, 82] width 38 height 19
click at [332, 85] on span "Undo" at bounding box center [313, 82] width 38 height 19
click at [332, 84] on span "Undo" at bounding box center [313, 82] width 38 height 19
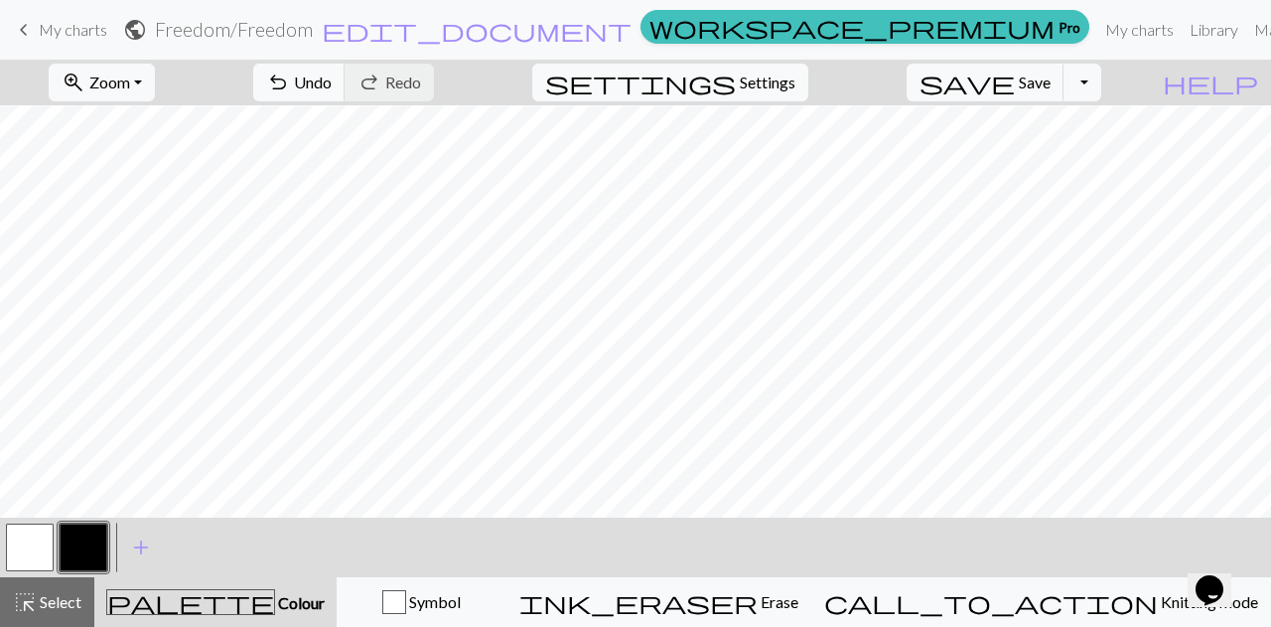
click at [981, 565] on div "< > add Add a colour" at bounding box center [635, 547] width 1271 height 60
click at [332, 87] on span "Undo" at bounding box center [313, 82] width 38 height 19
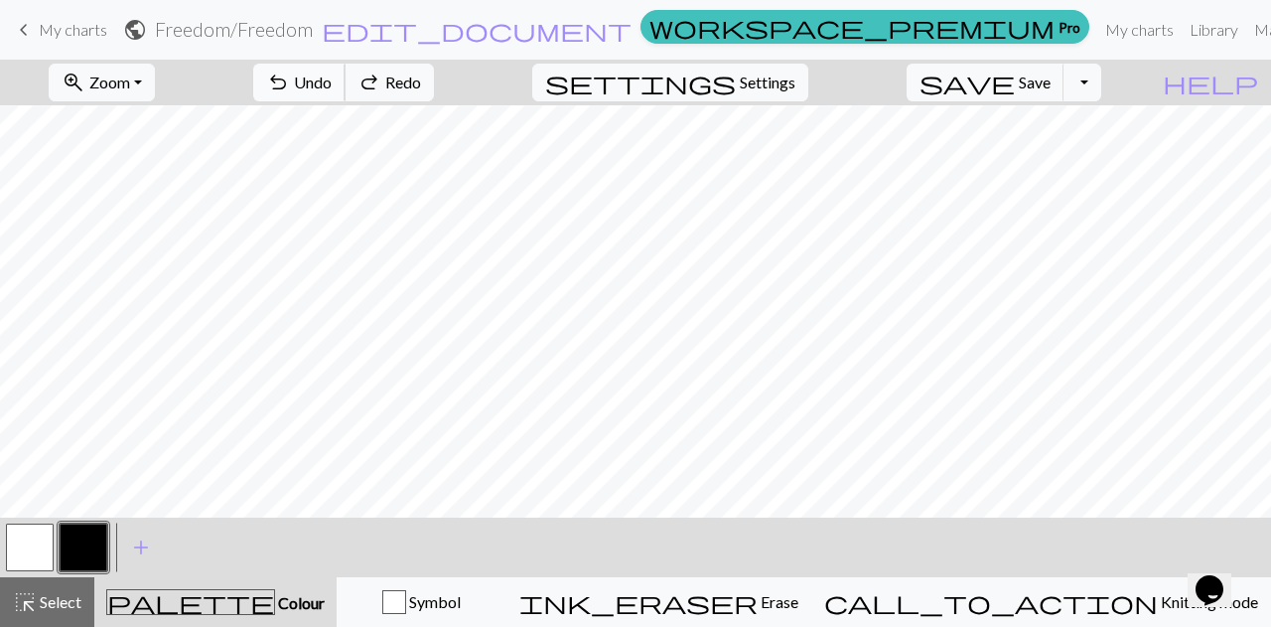
click at [332, 86] on span "Undo" at bounding box center [313, 82] width 38 height 19
click at [332, 84] on span "Undo" at bounding box center [313, 82] width 38 height 19
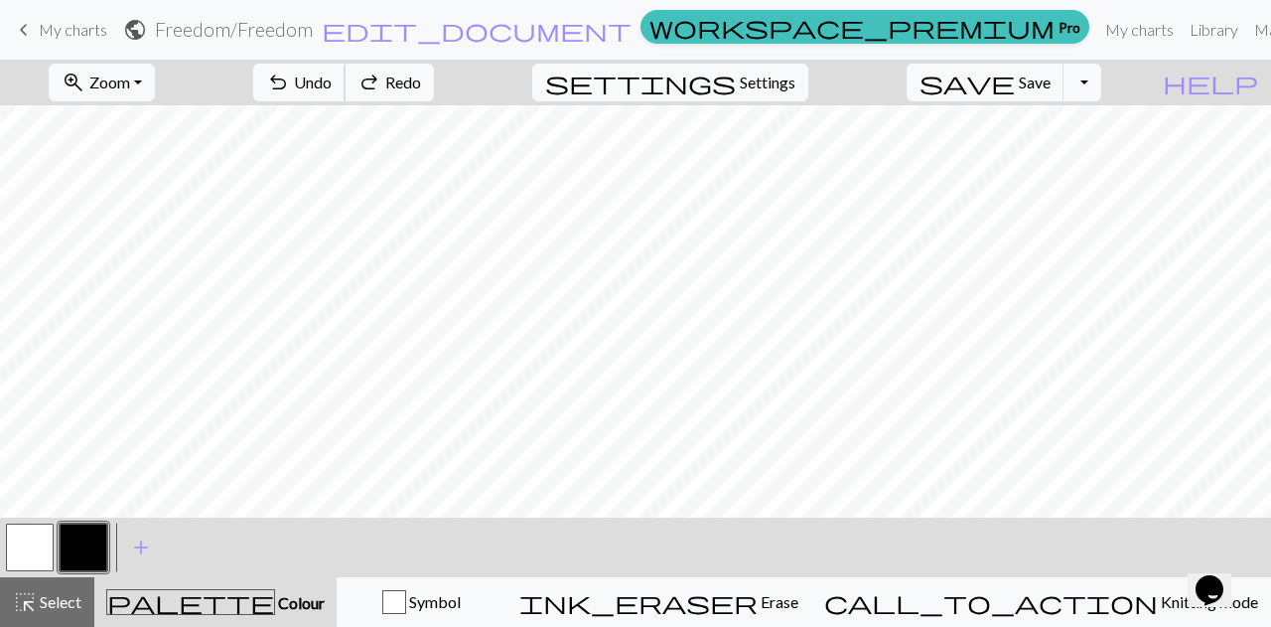
click at [332, 84] on span "Undo" at bounding box center [313, 82] width 38 height 19
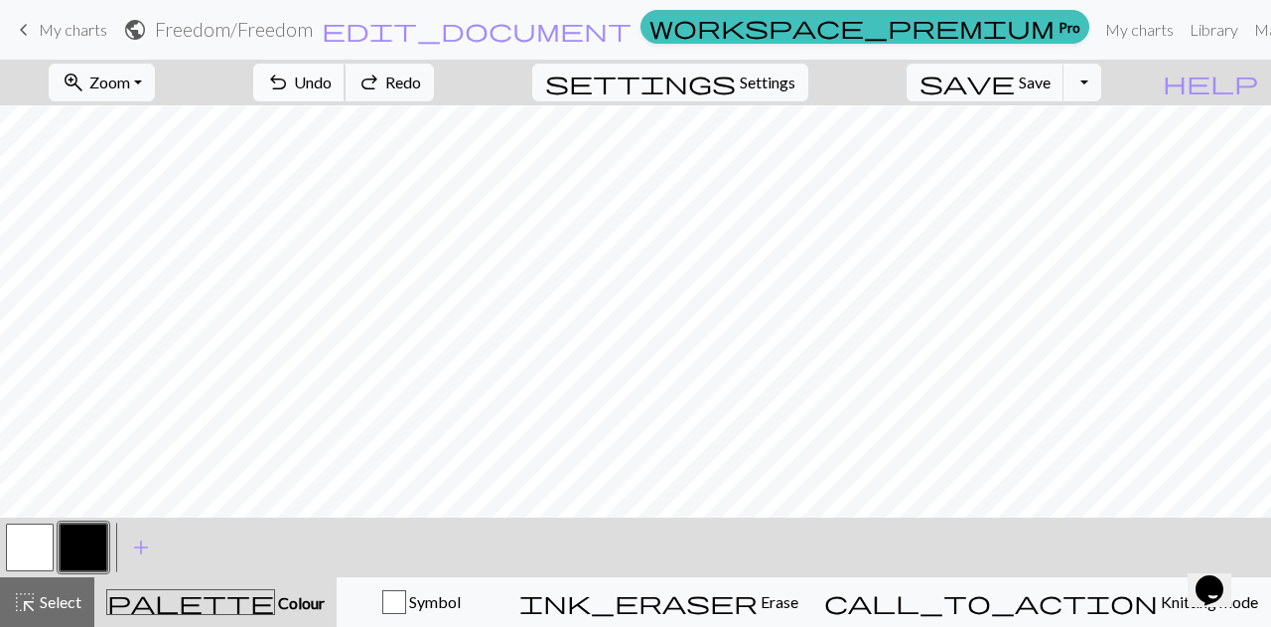
click at [332, 84] on span "Undo" at bounding box center [313, 82] width 38 height 19
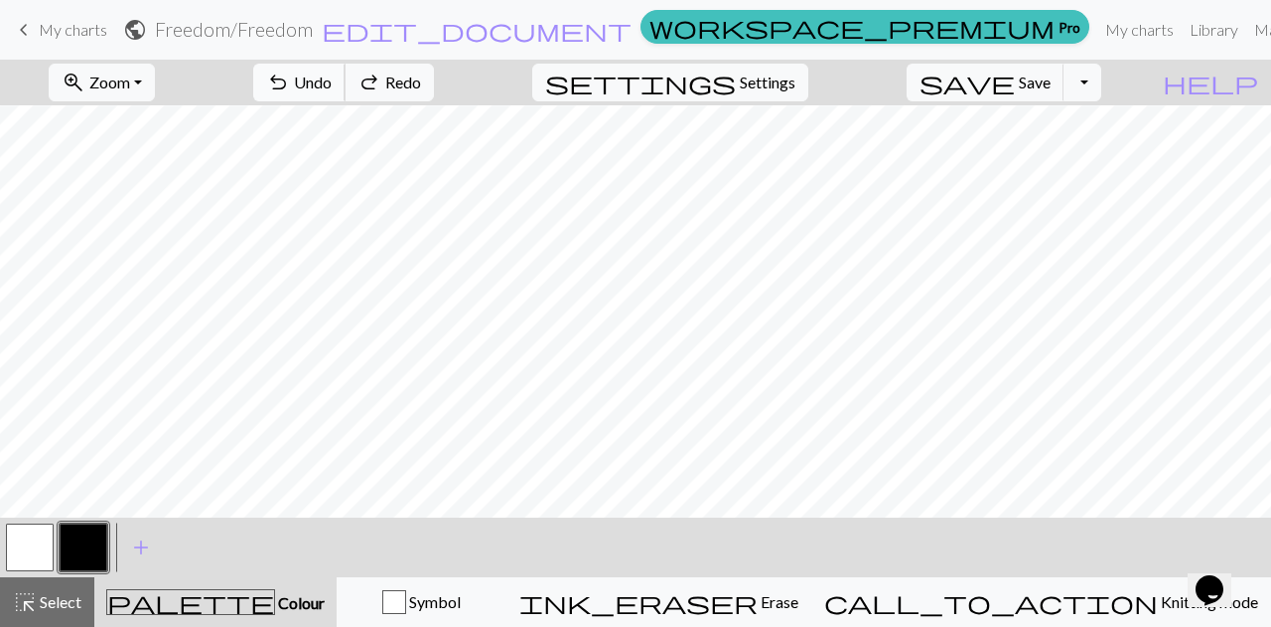
click at [332, 84] on span "Undo" at bounding box center [313, 82] width 38 height 19
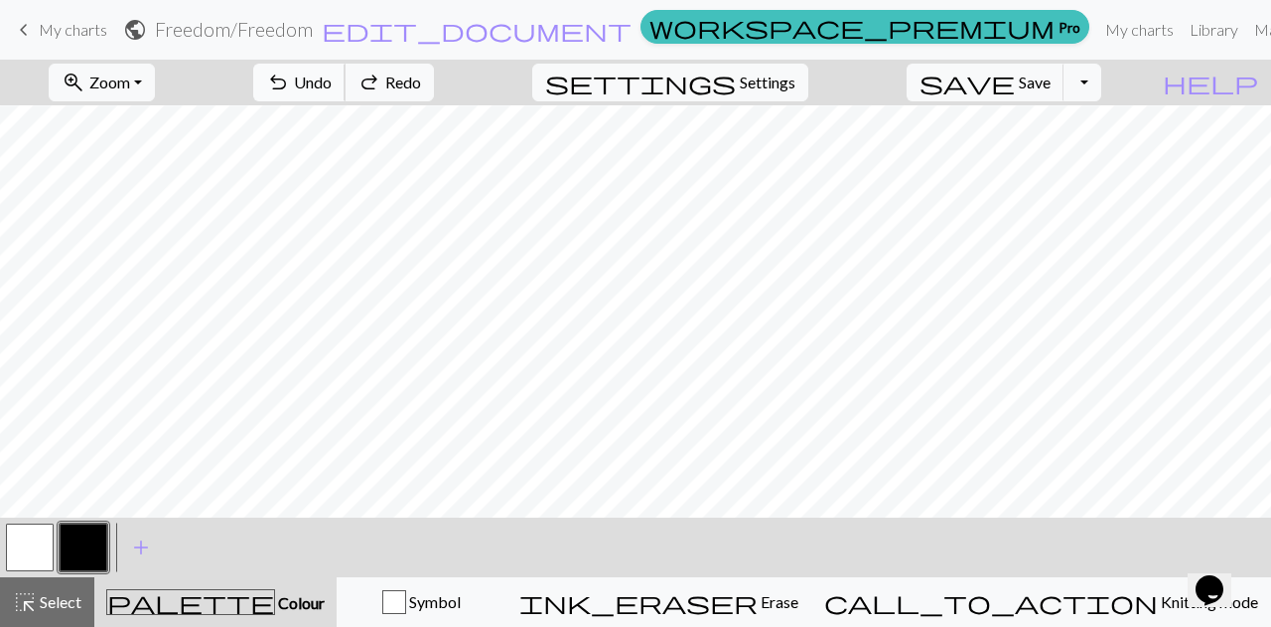
click at [332, 84] on span "Undo" at bounding box center [313, 82] width 38 height 19
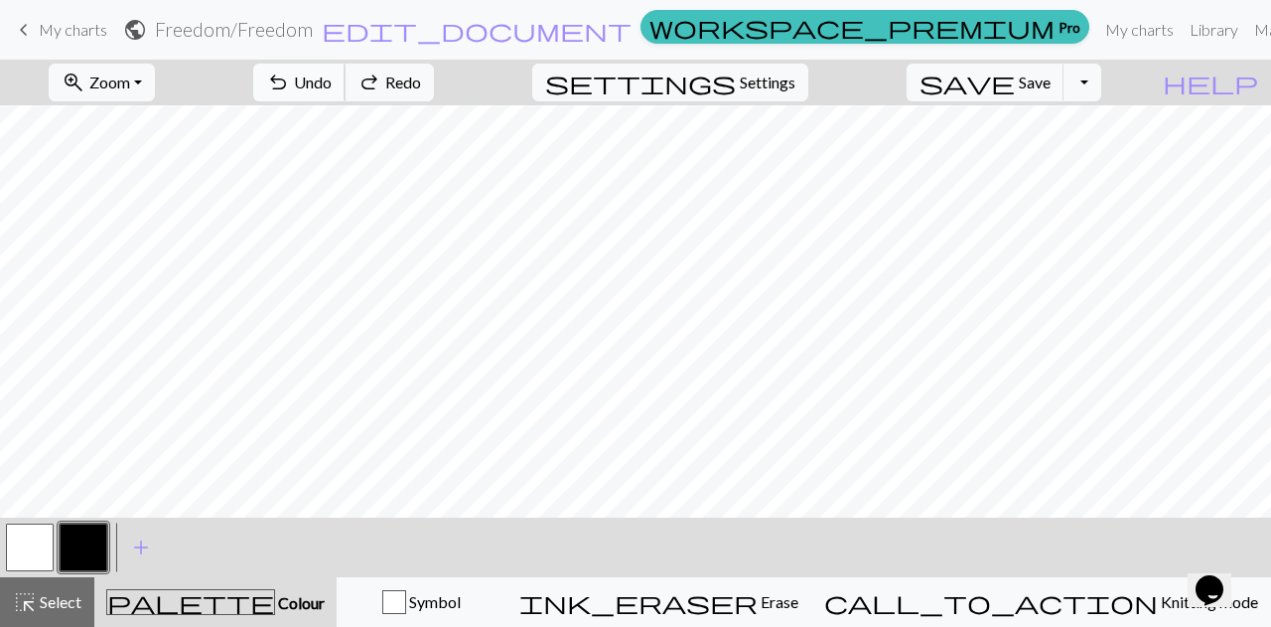
click at [332, 84] on span "Undo" at bounding box center [313, 82] width 38 height 19
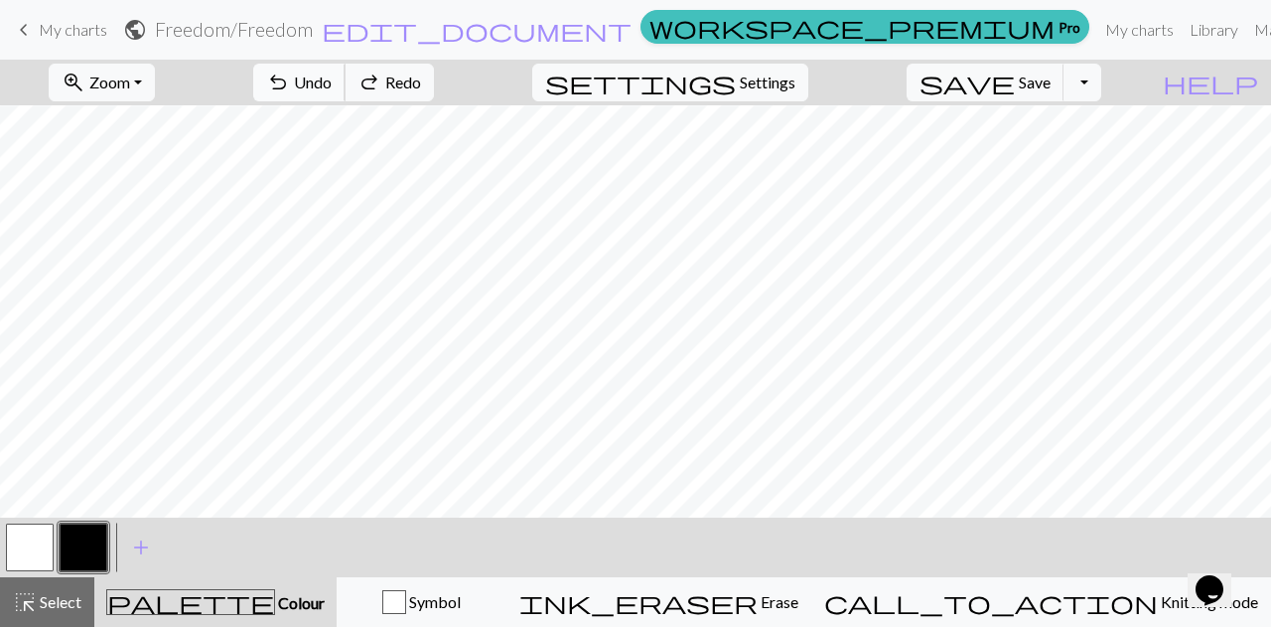
click at [332, 84] on span "Undo" at bounding box center [313, 82] width 38 height 19
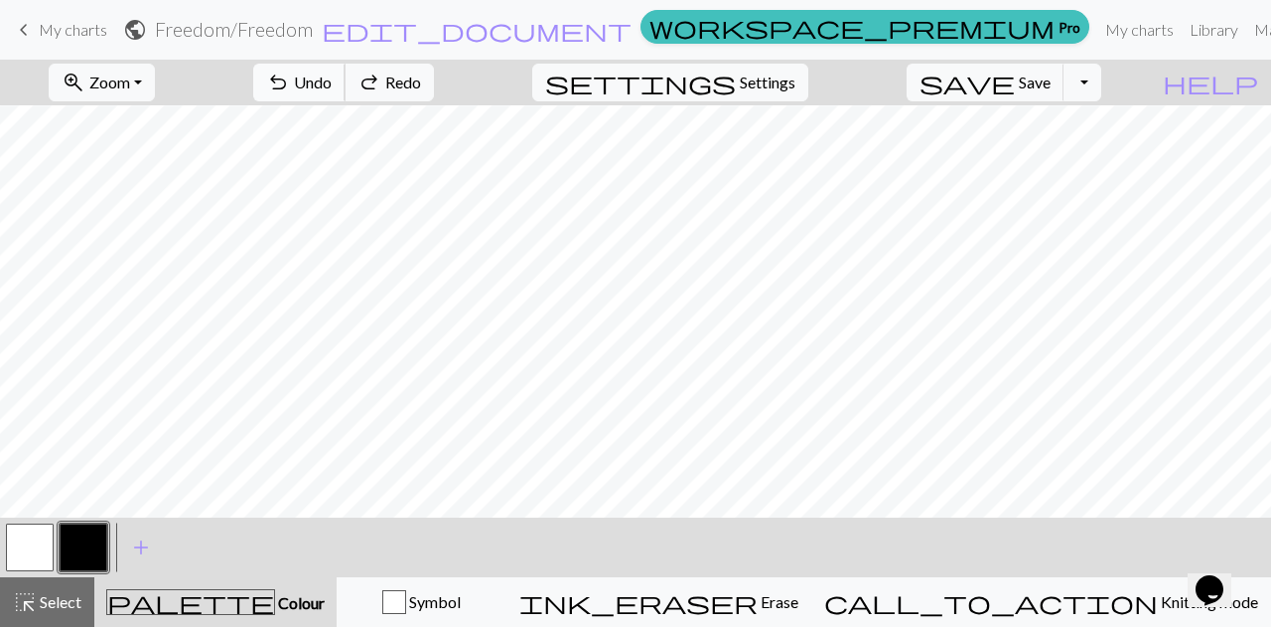
click at [332, 84] on span "Undo" at bounding box center [313, 82] width 38 height 19
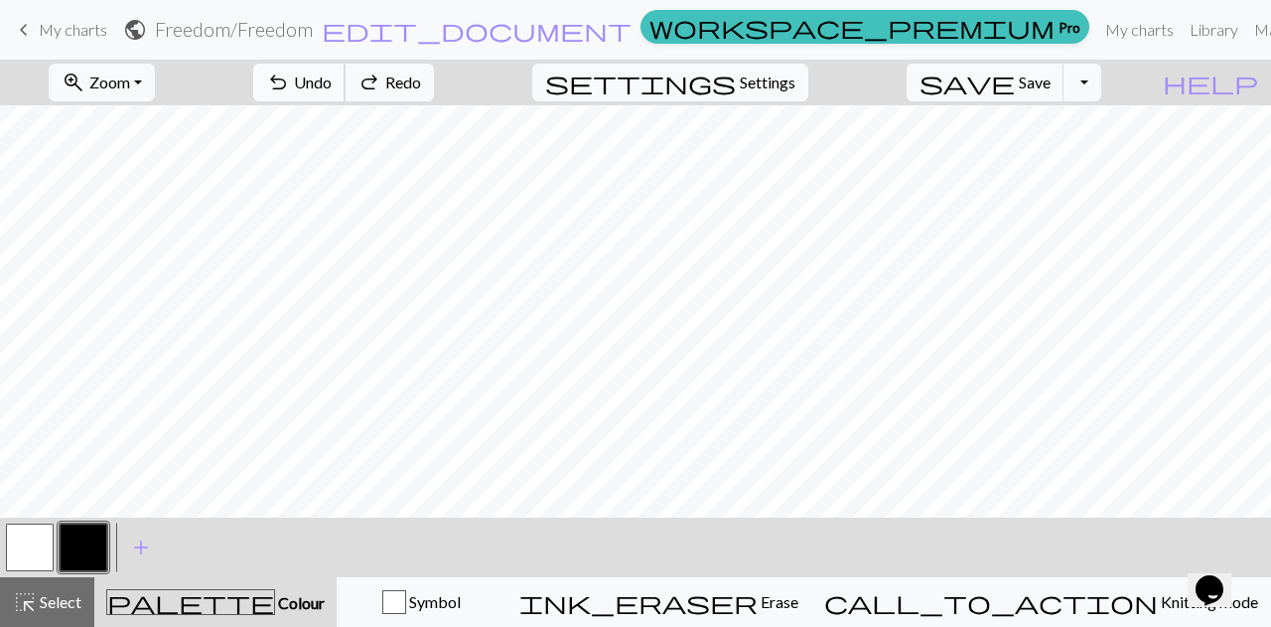
click at [332, 84] on span "Undo" at bounding box center [313, 82] width 38 height 19
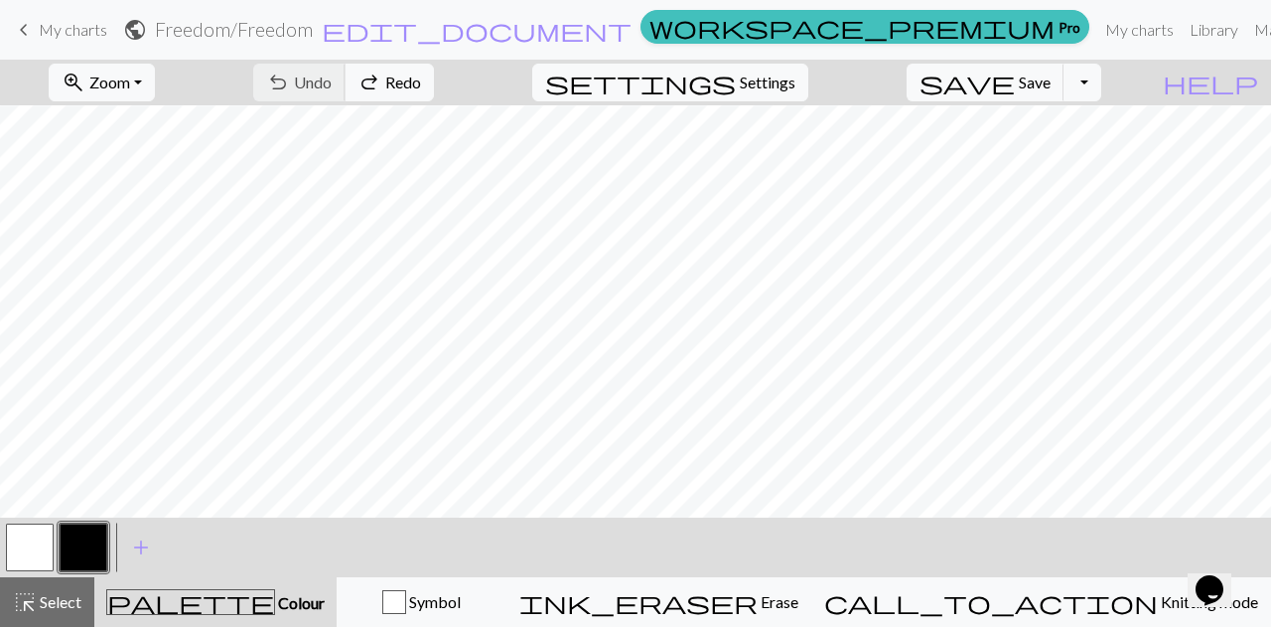
click at [425, 84] on div "undo Undo Undo redo Redo Redo" at bounding box center [343, 83] width 211 height 46
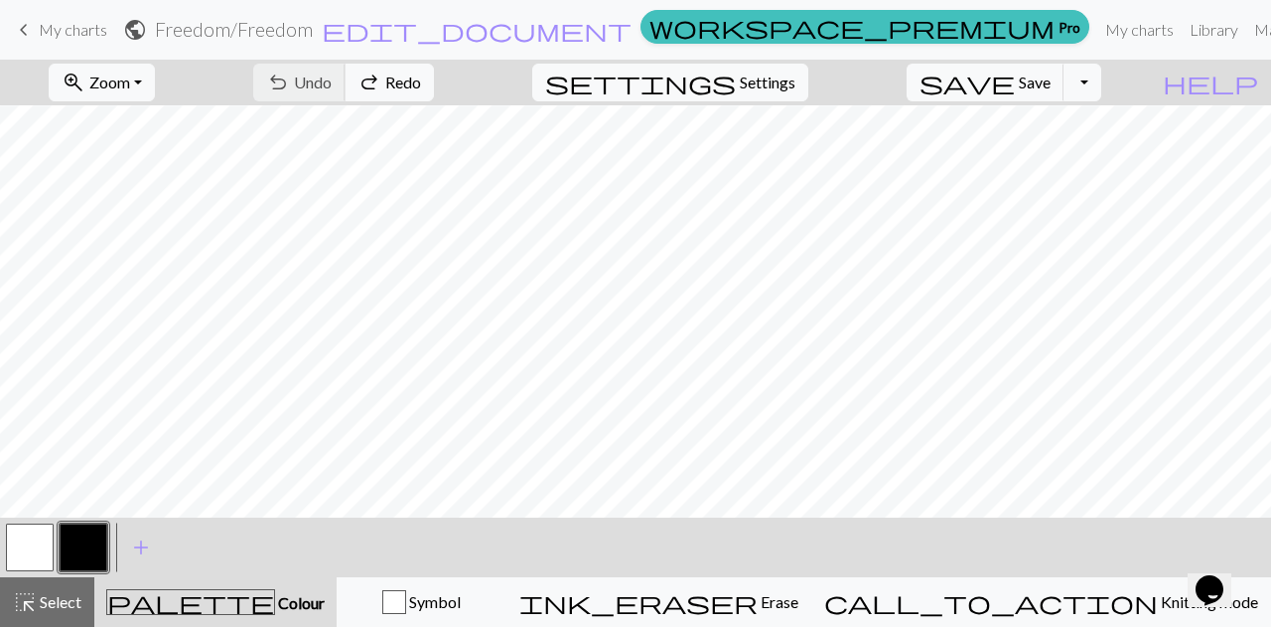
click at [425, 84] on div "undo Undo Undo redo Redo Redo" at bounding box center [343, 83] width 211 height 46
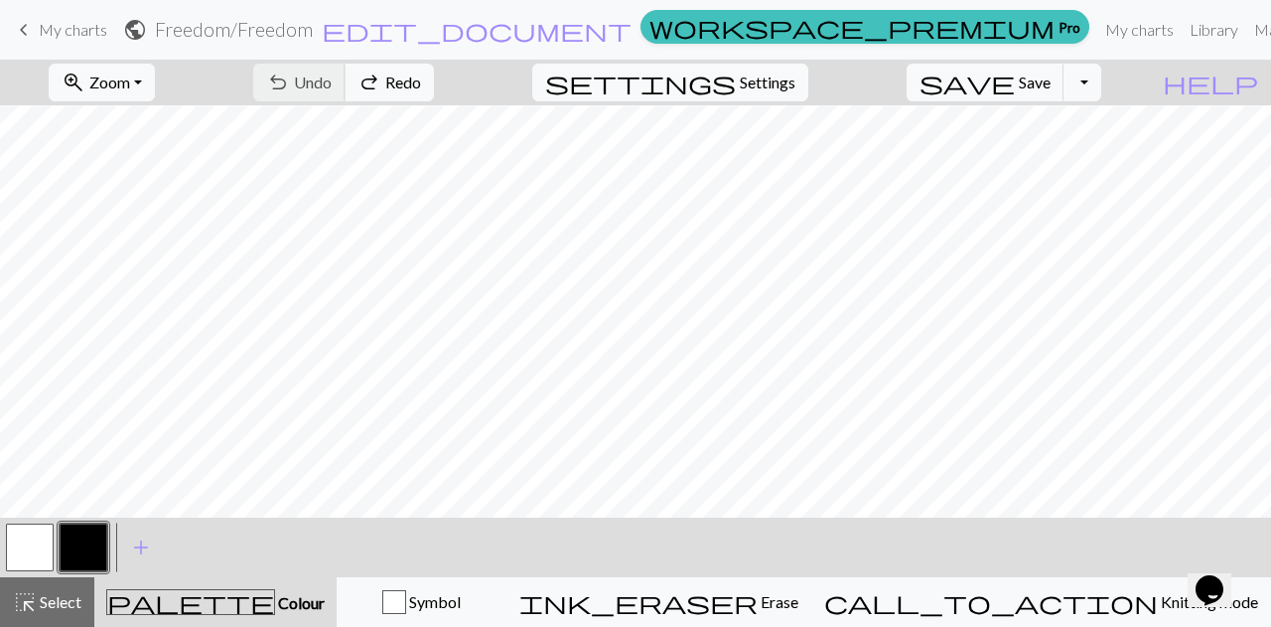
click at [425, 84] on div "undo Undo Undo redo Redo Redo" at bounding box center [343, 83] width 211 height 46
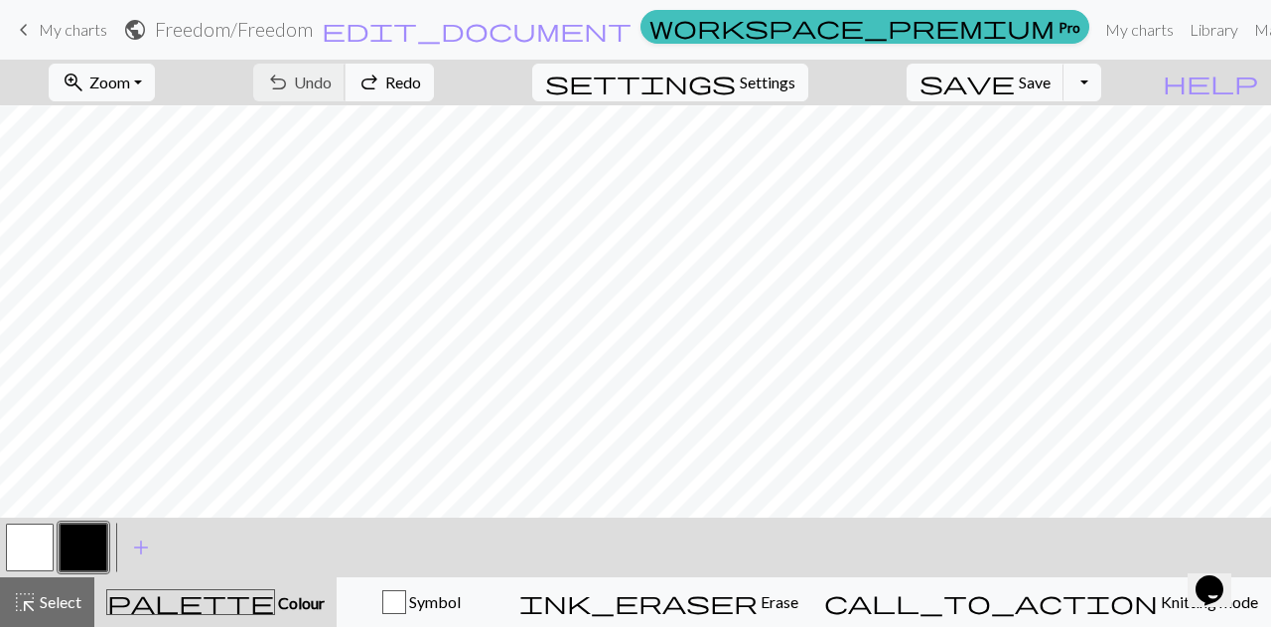
click at [425, 84] on div "undo Undo Undo redo Redo Redo" at bounding box center [343, 83] width 211 height 46
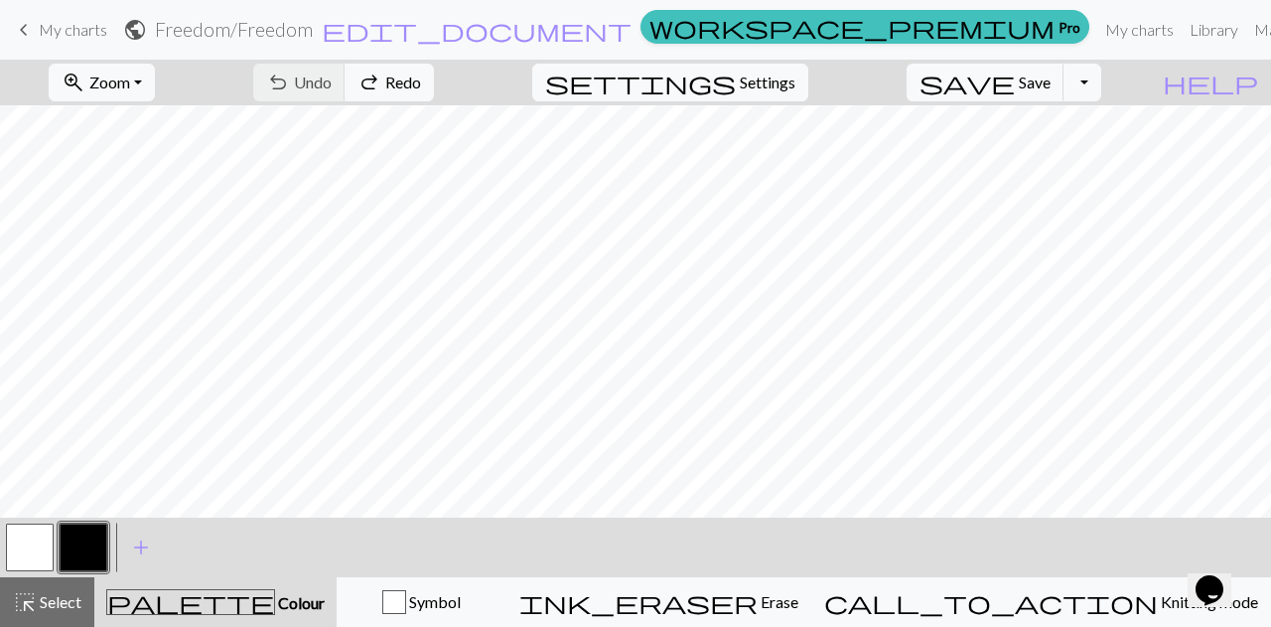
click at [425, 83] on div "undo Undo Undo redo Redo Redo" at bounding box center [343, 83] width 211 height 46
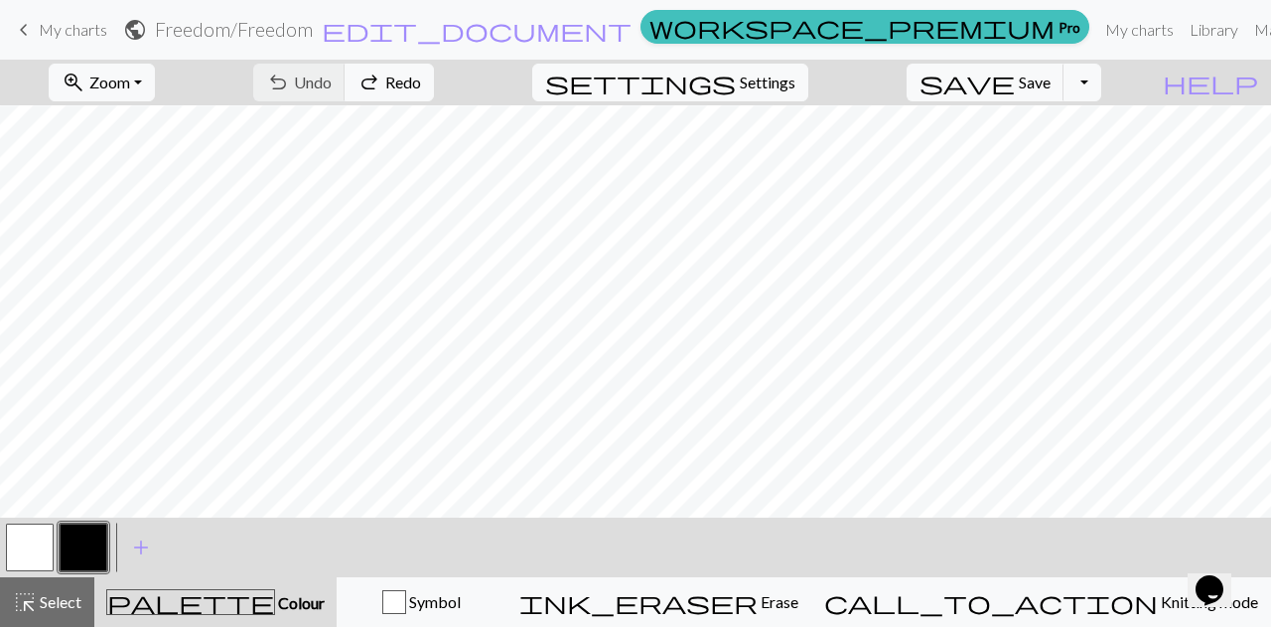
click at [425, 83] on div "undo Undo Undo redo Redo Redo" at bounding box center [343, 83] width 211 height 46
click at [437, 83] on div "undo Undo Undo redo Redo Redo" at bounding box center [343, 83] width 211 height 46
click at [437, 84] on div "undo Undo Undo redo Redo Redo" at bounding box center [343, 83] width 211 height 46
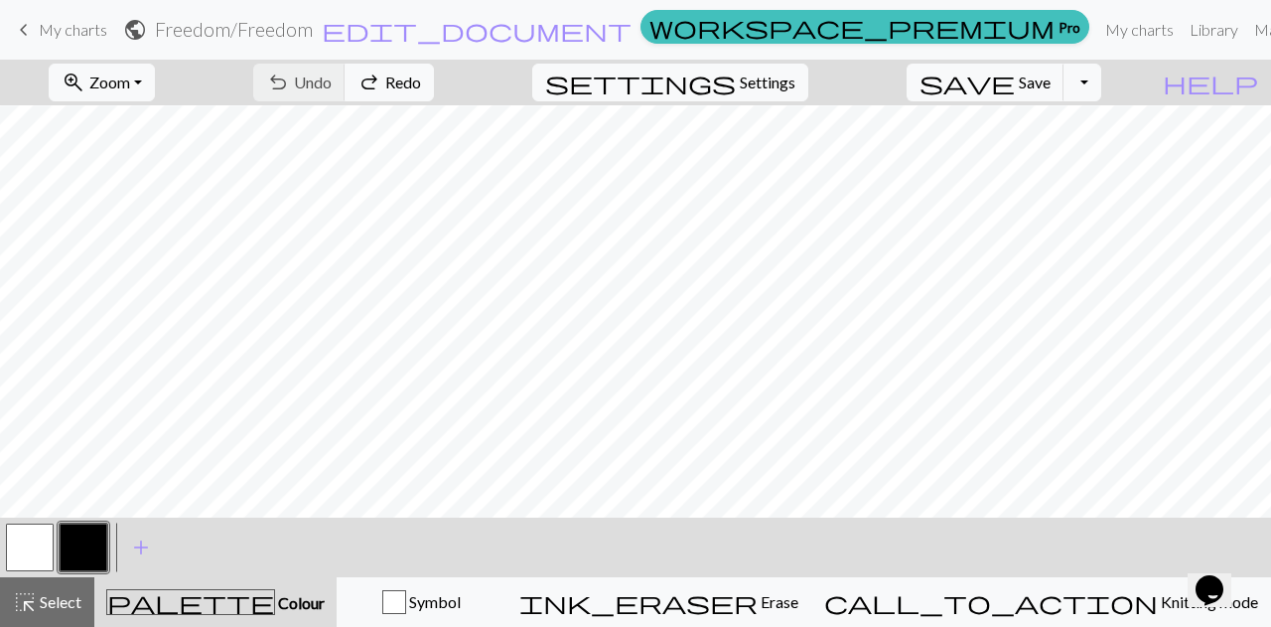
click at [431, 82] on div "undo Undo Undo redo Redo Redo" at bounding box center [343, 83] width 211 height 46
click at [56, 594] on span "Select" at bounding box center [59, 601] width 45 height 19
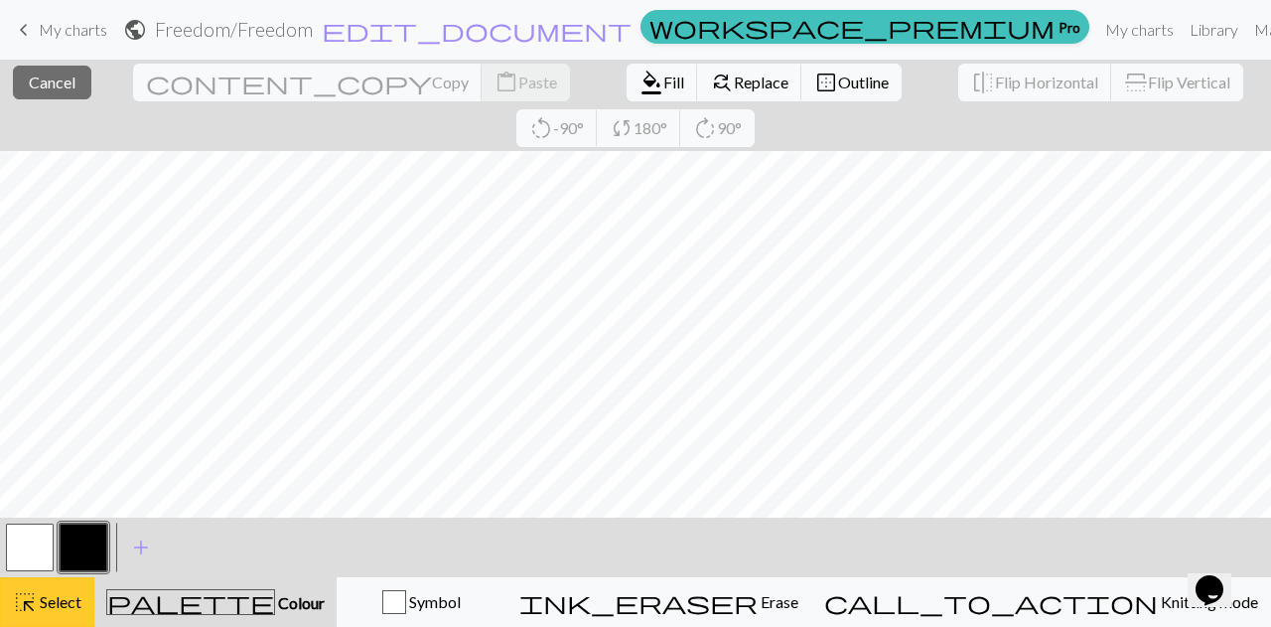
click at [58, 599] on span "Select" at bounding box center [59, 601] width 45 height 19
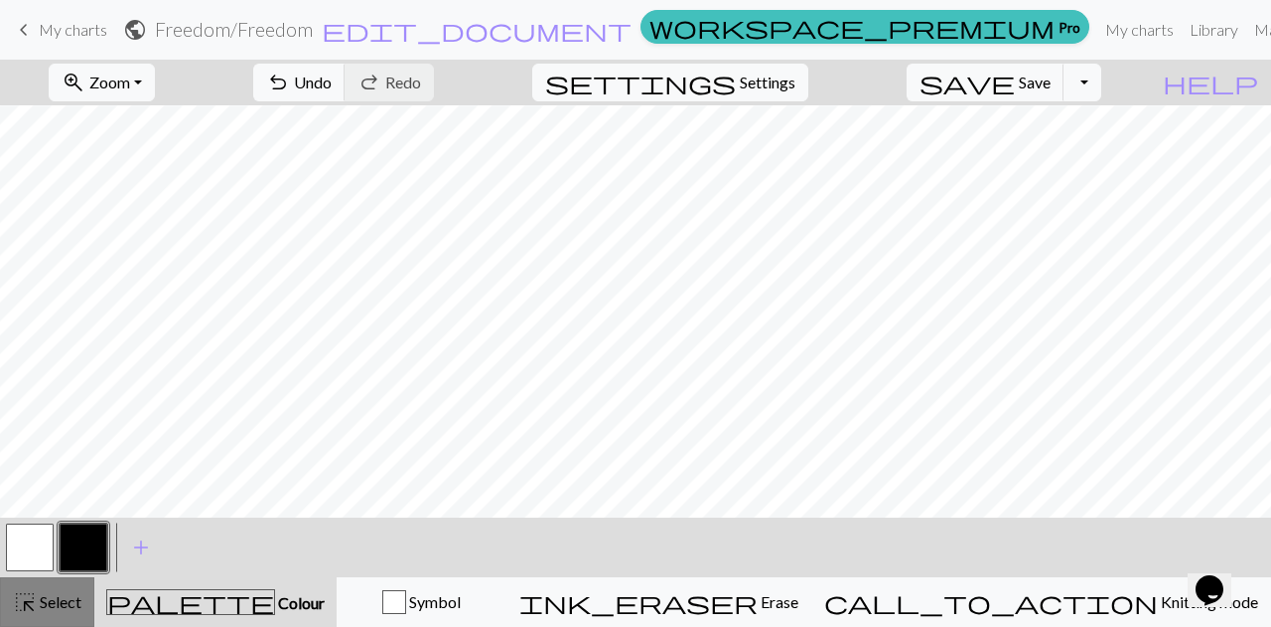
click at [68, 591] on div "highlight_alt Select Select" at bounding box center [47, 602] width 69 height 24
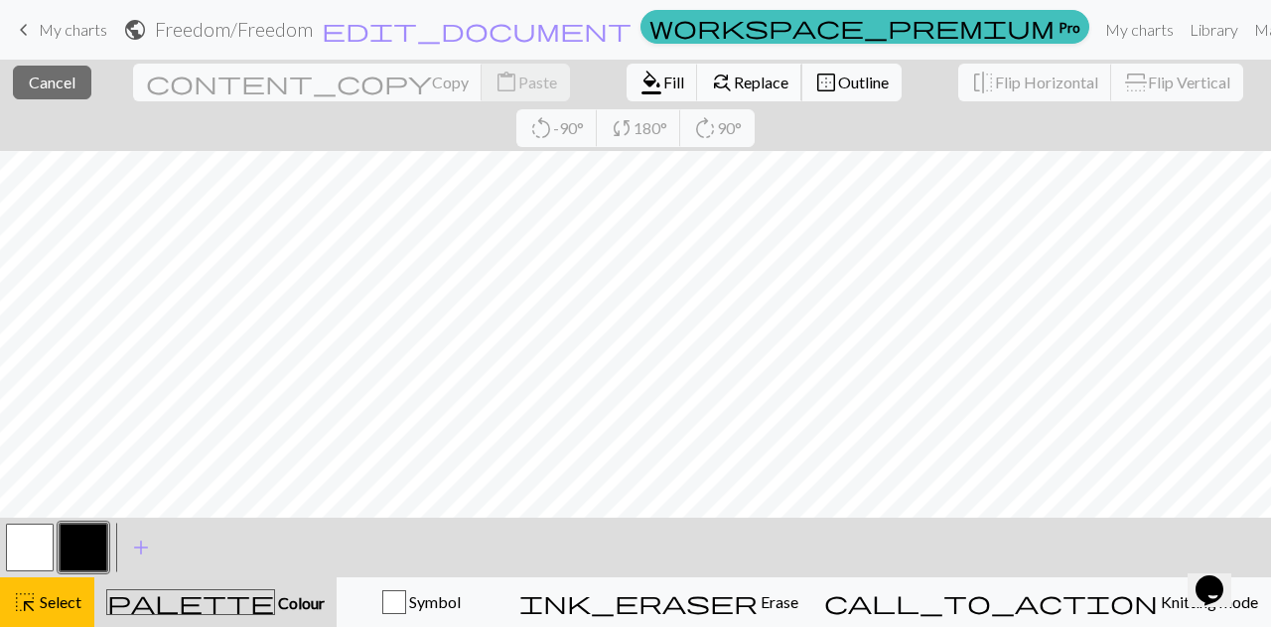
click at [734, 86] on span "Replace" at bounding box center [761, 82] width 55 height 19
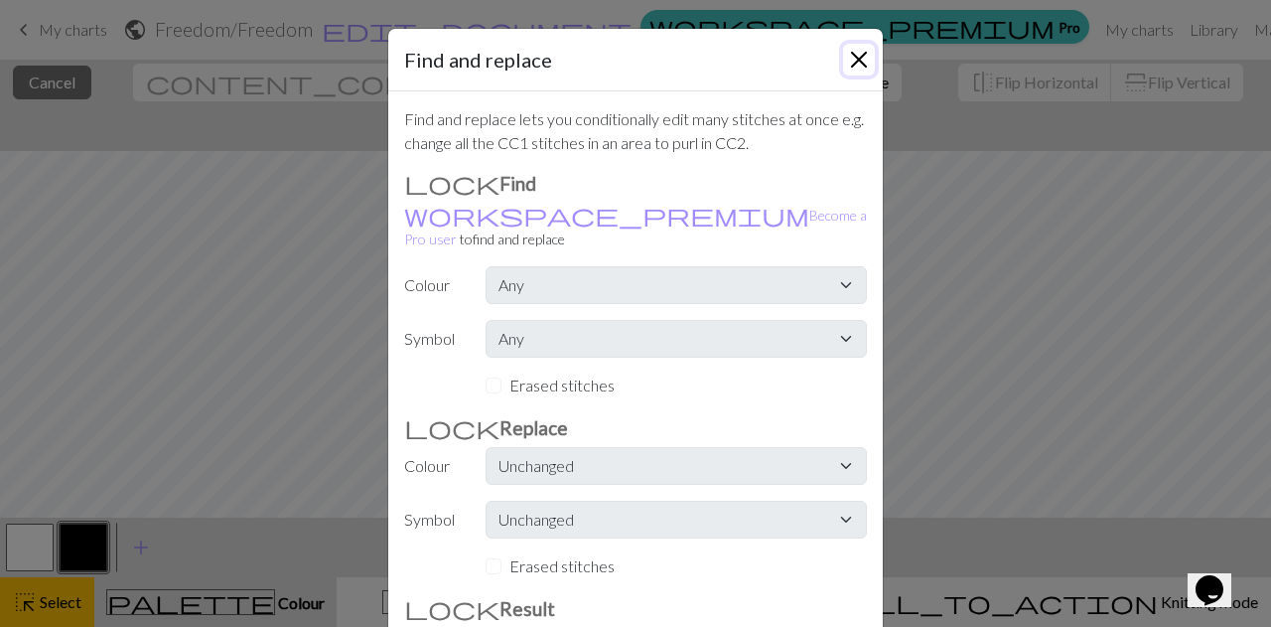
click at [854, 55] on button "Close" at bounding box center [859, 60] width 32 height 32
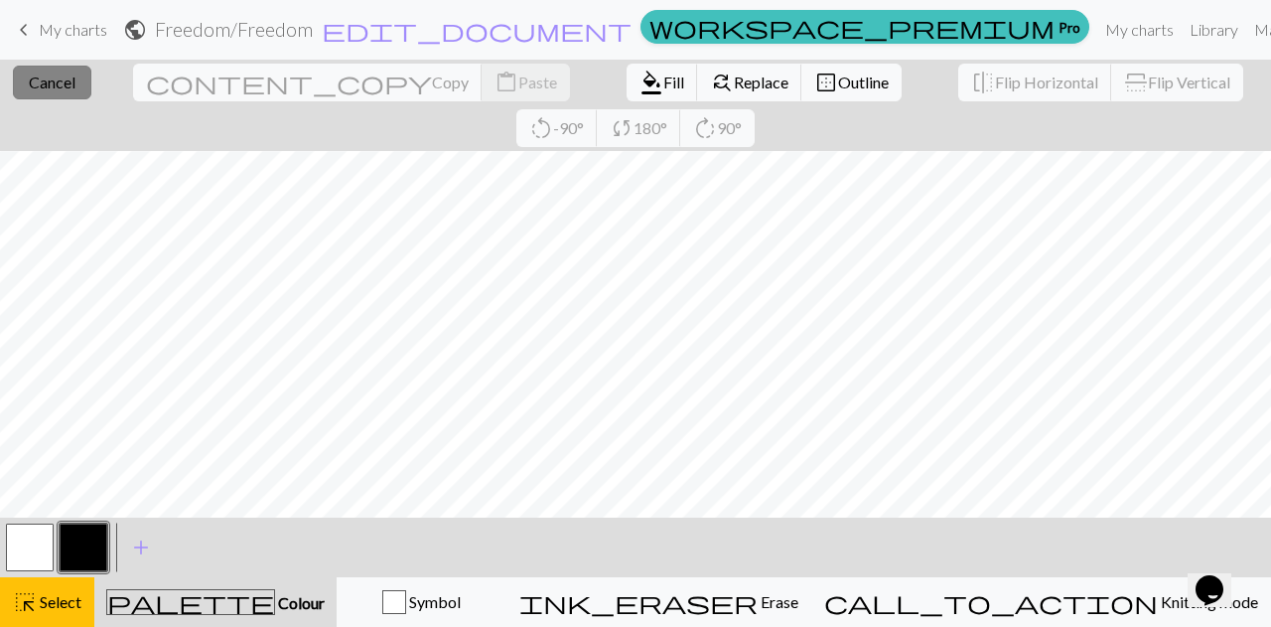
click at [55, 91] on button "close Cancel" at bounding box center [52, 83] width 78 height 34
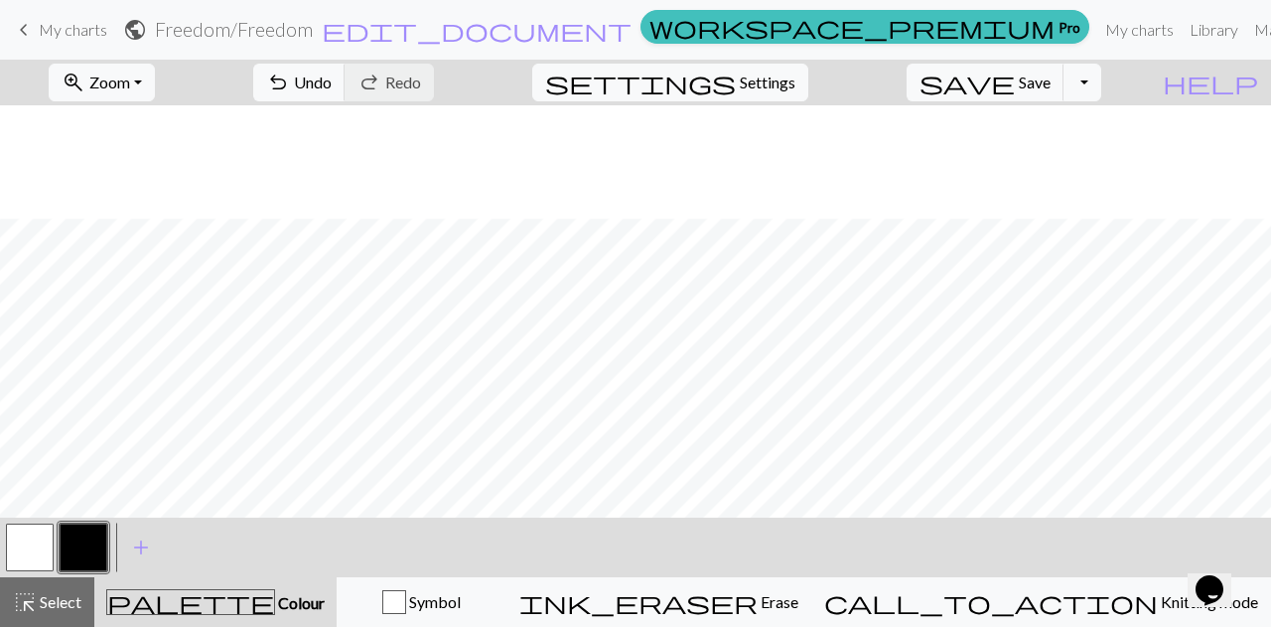
scroll to position [883, 0]
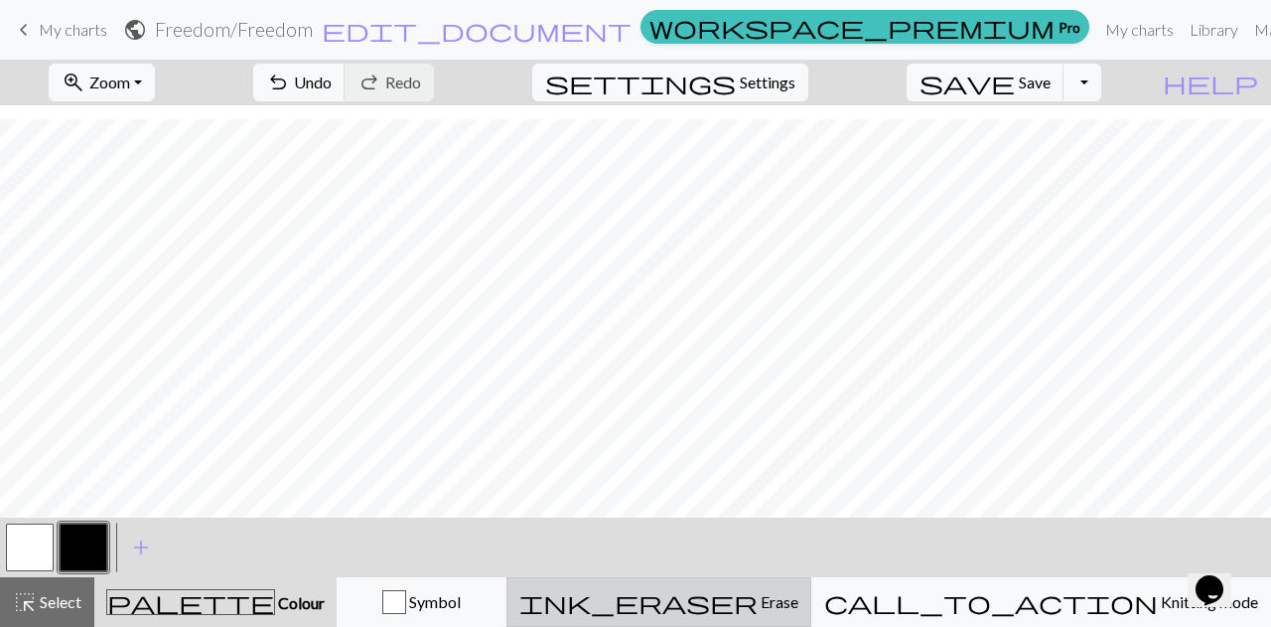
click at [811, 614] on button "ink_eraser Erase Erase" at bounding box center [659, 602] width 305 height 50
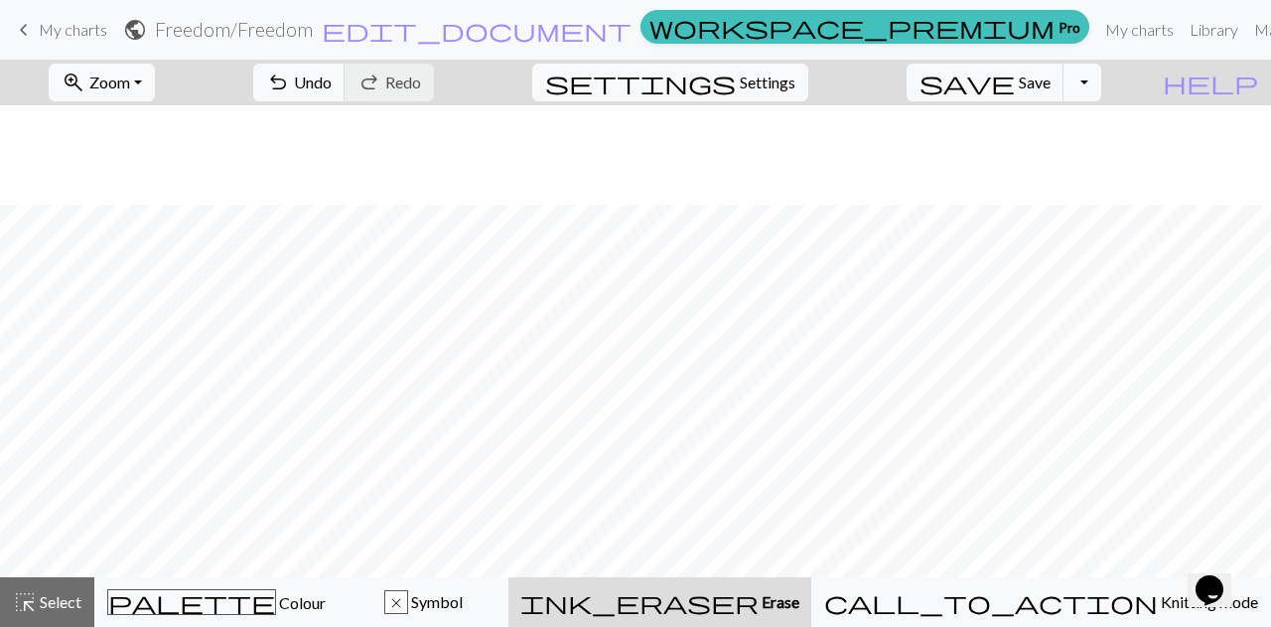
scroll to position [525, 0]
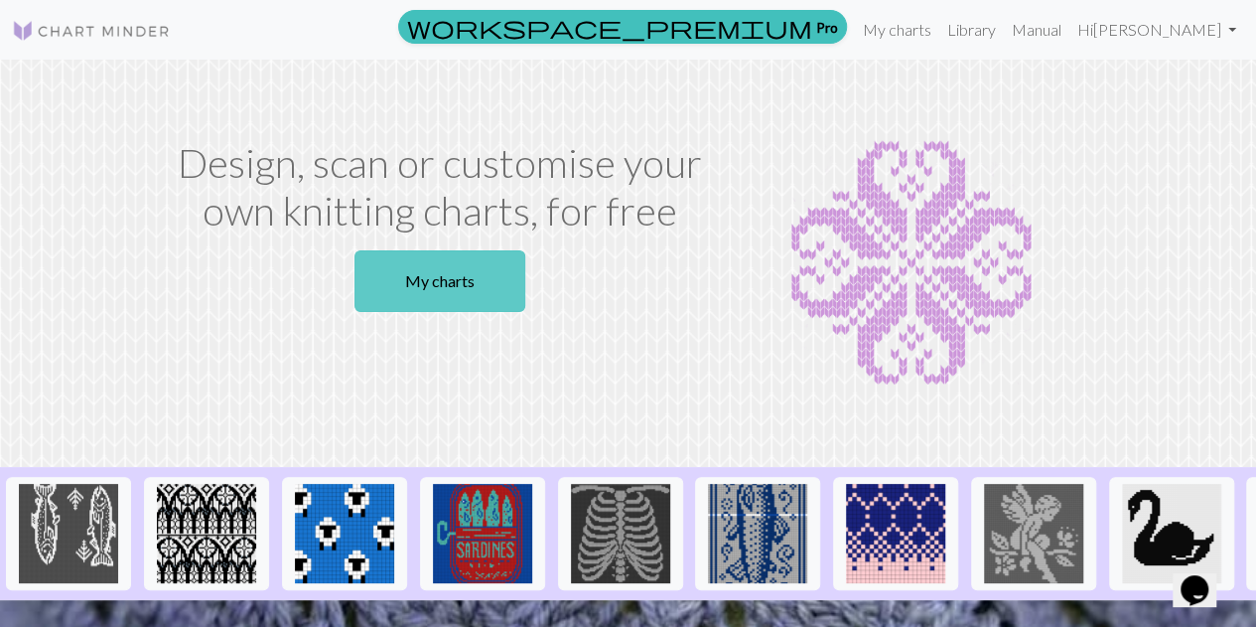
click at [445, 297] on link "My charts" at bounding box center [440, 281] width 171 height 62
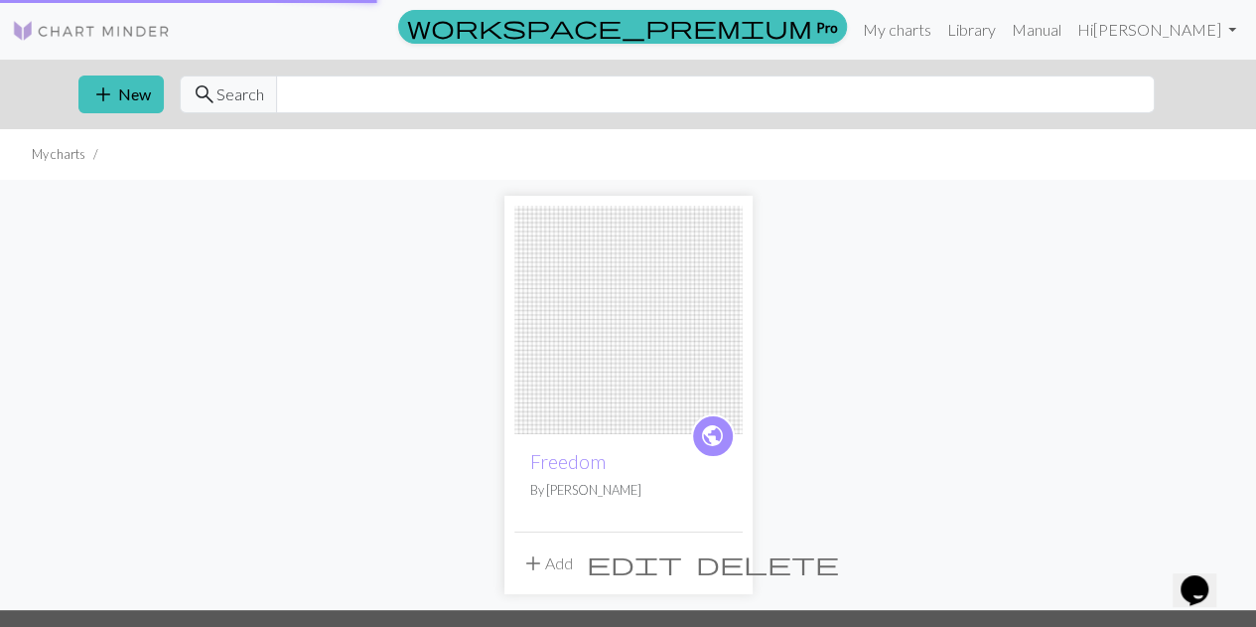
click at [431, 283] on div "workspace_premium Pro My charts Library Manual Hi [PERSON_NAME] Account setting…" at bounding box center [628, 313] width 1256 height 627
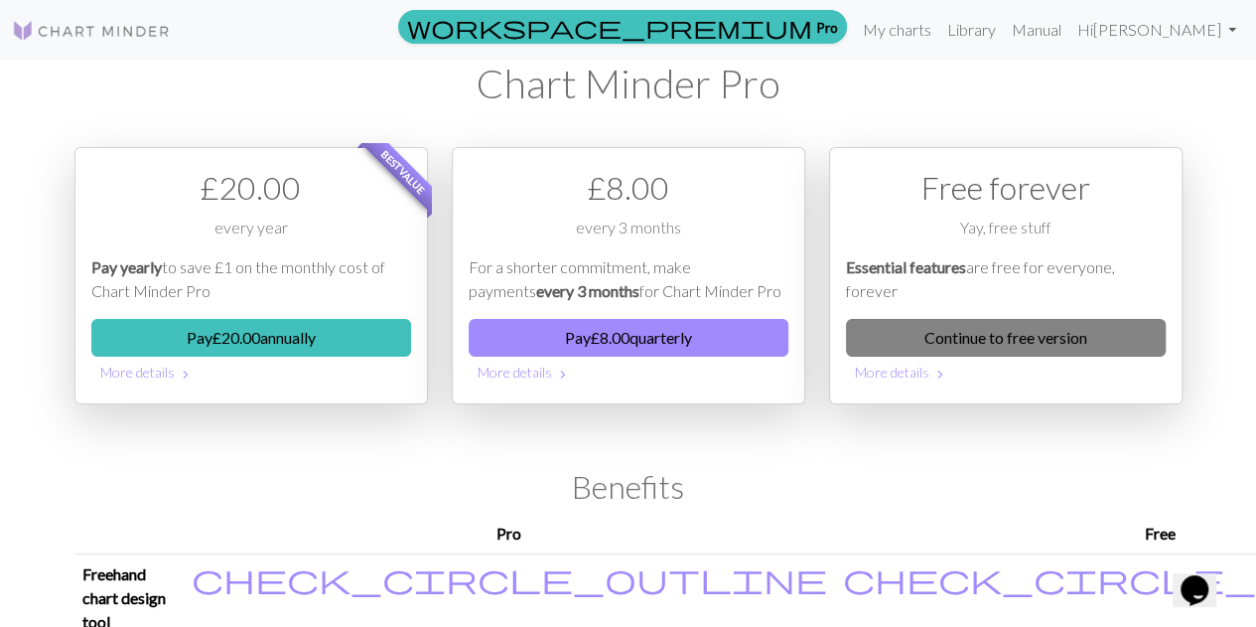
click at [1044, 341] on link "Continue to free version" at bounding box center [1006, 338] width 320 height 38
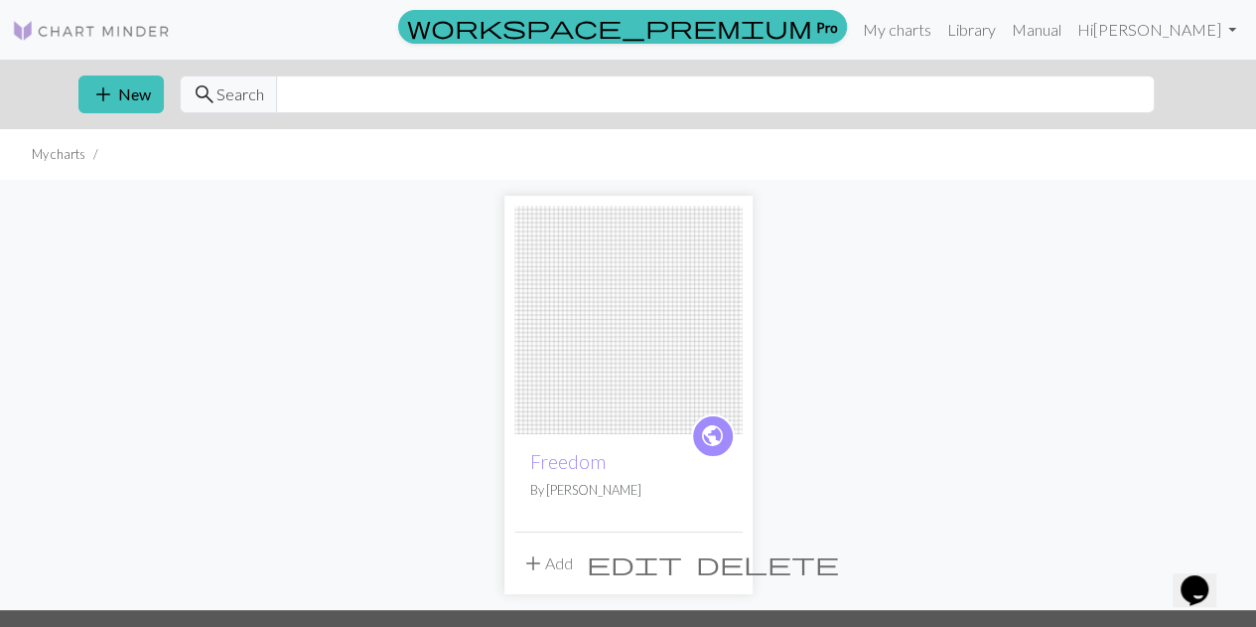
click at [663, 347] on img at bounding box center [629, 320] width 228 height 228
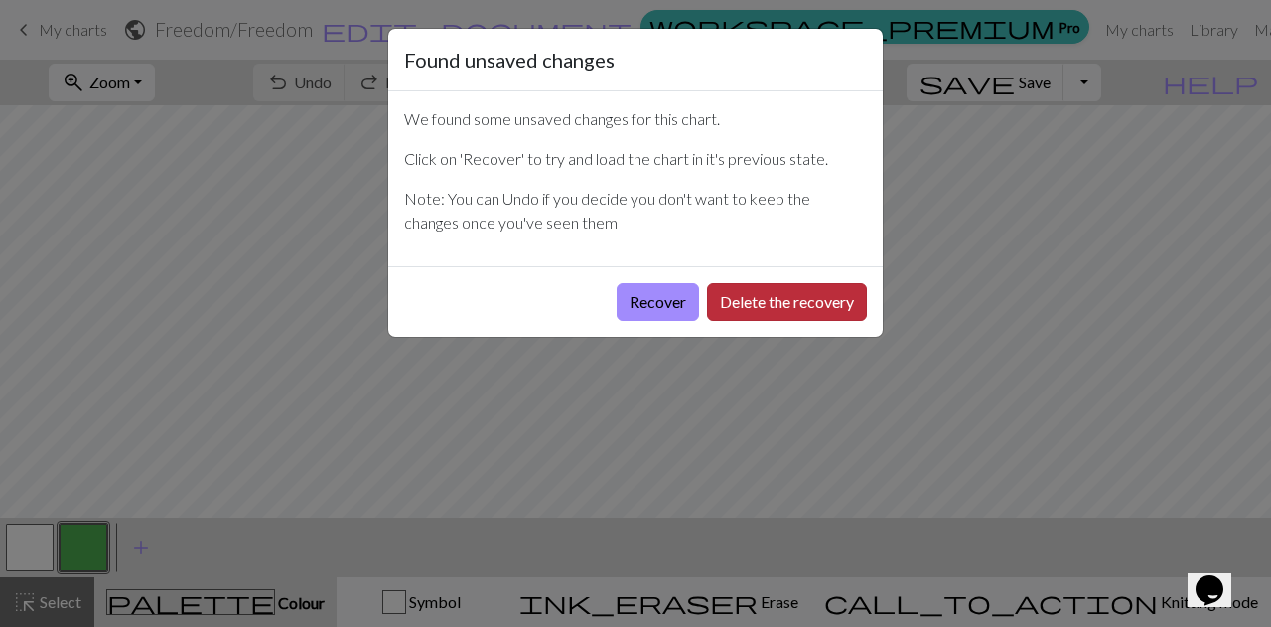
click at [753, 297] on button "Delete the recovery" at bounding box center [787, 302] width 160 height 38
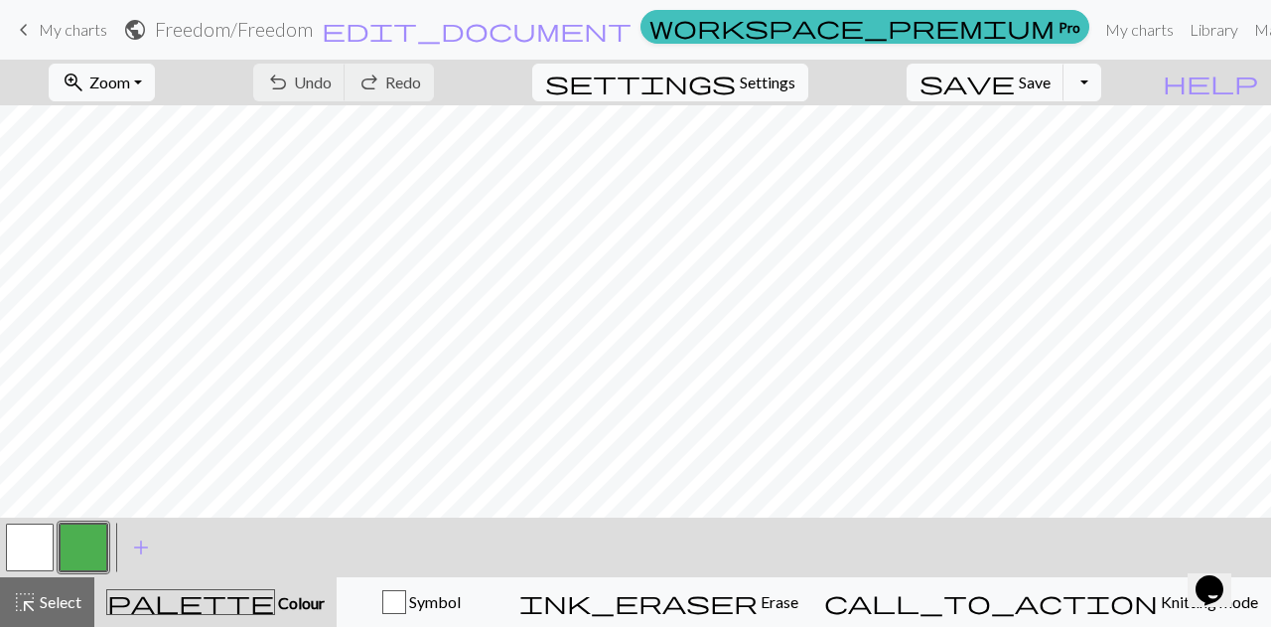
click at [71, 546] on button "button" at bounding box center [84, 547] width 48 height 48
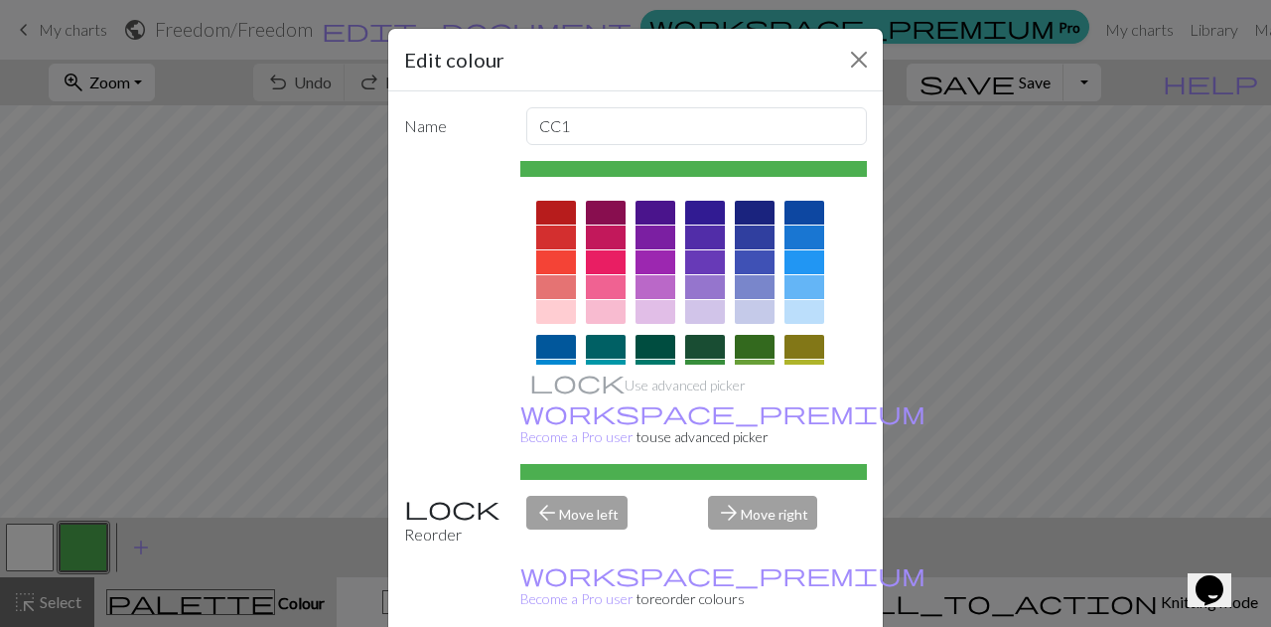
scroll to position [383, 0]
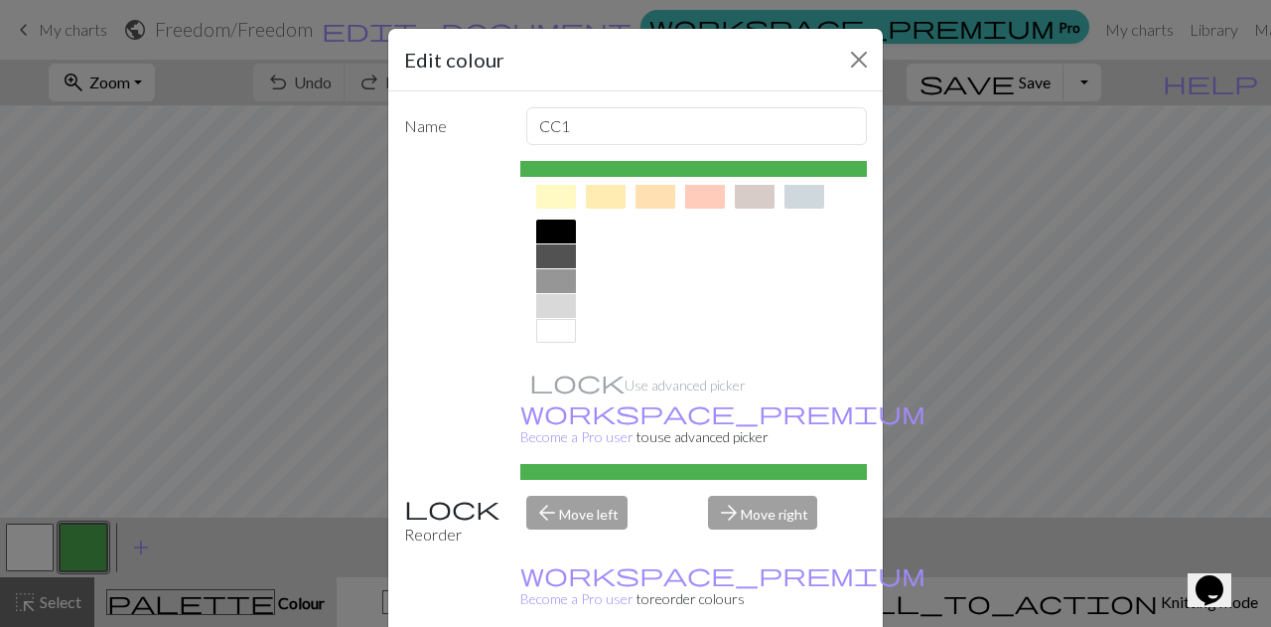
click at [542, 232] on div at bounding box center [556, 232] width 40 height 24
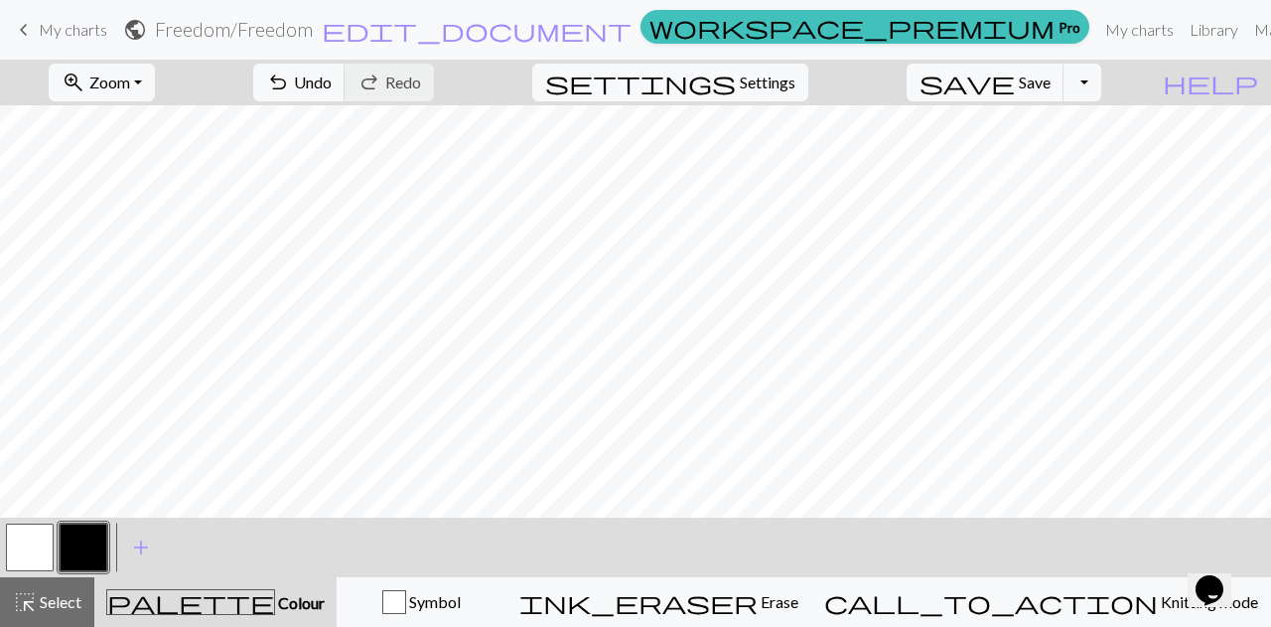
scroll to position [397, 0]
click at [332, 76] on span "Undo" at bounding box center [313, 82] width 38 height 19
click at [332, 75] on span "Undo" at bounding box center [313, 82] width 38 height 19
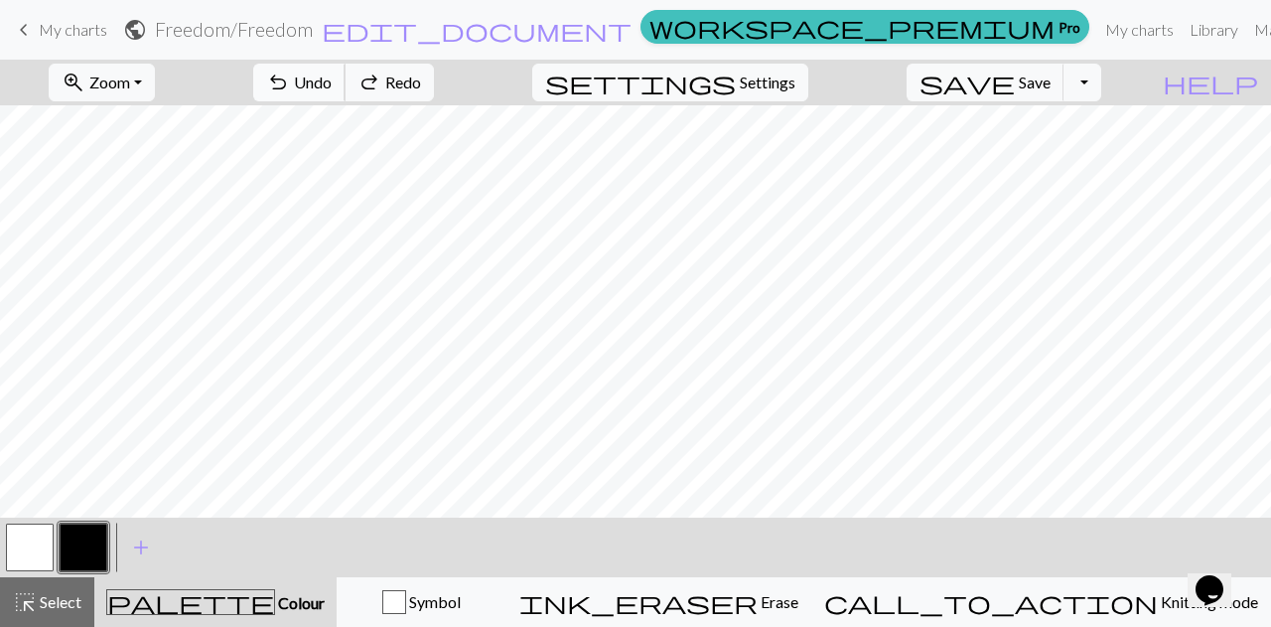
click at [332, 75] on span "Undo" at bounding box center [313, 82] width 38 height 19
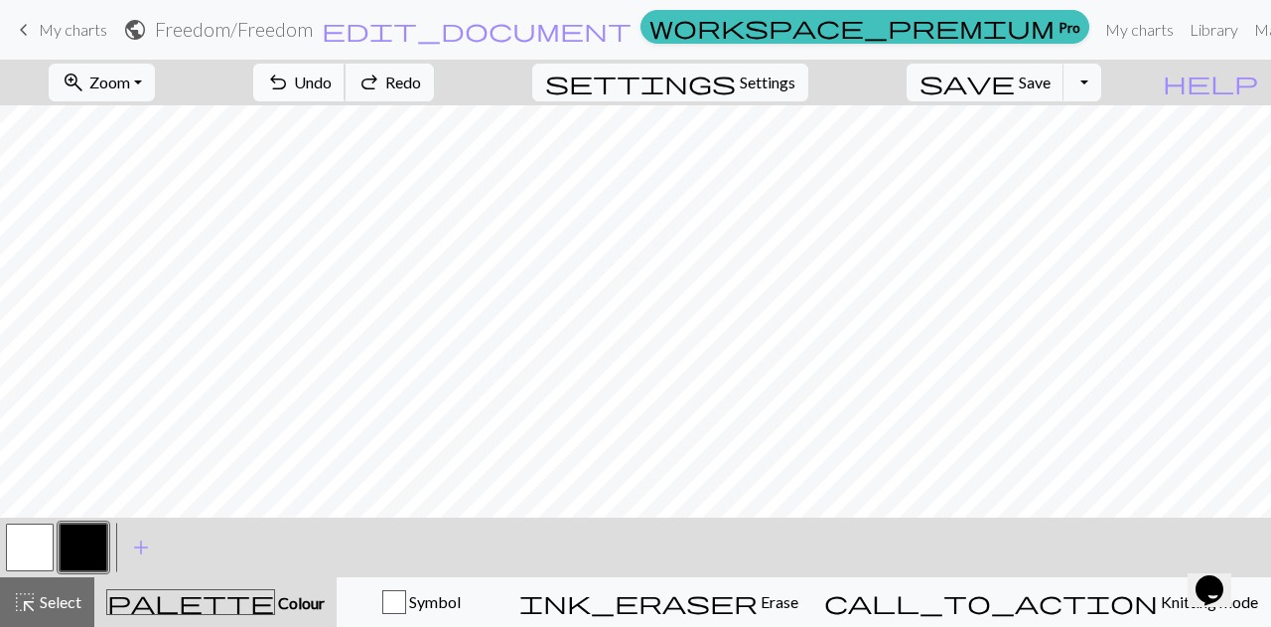
click at [332, 75] on span "Undo" at bounding box center [313, 82] width 38 height 19
click at [290, 71] on span "undo" at bounding box center [278, 83] width 24 height 28
click at [290, 73] on span "undo" at bounding box center [278, 83] width 24 height 28
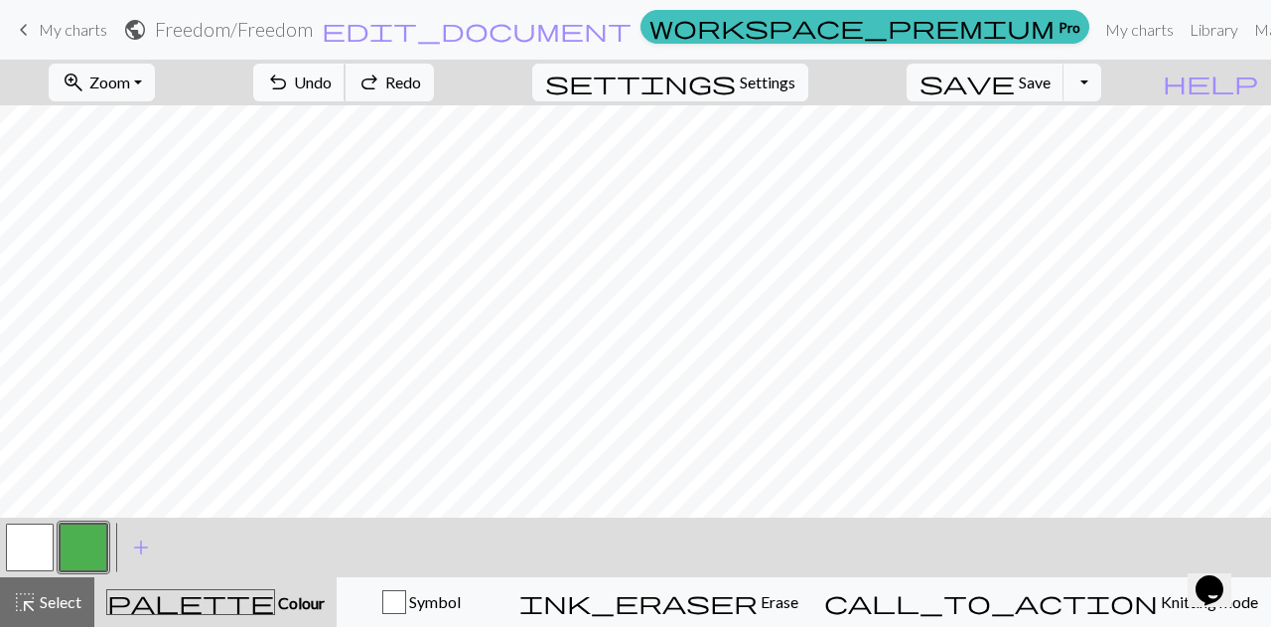
click at [290, 73] on span "undo" at bounding box center [278, 83] width 24 height 28
click at [80, 545] on button "button" at bounding box center [84, 547] width 48 height 48
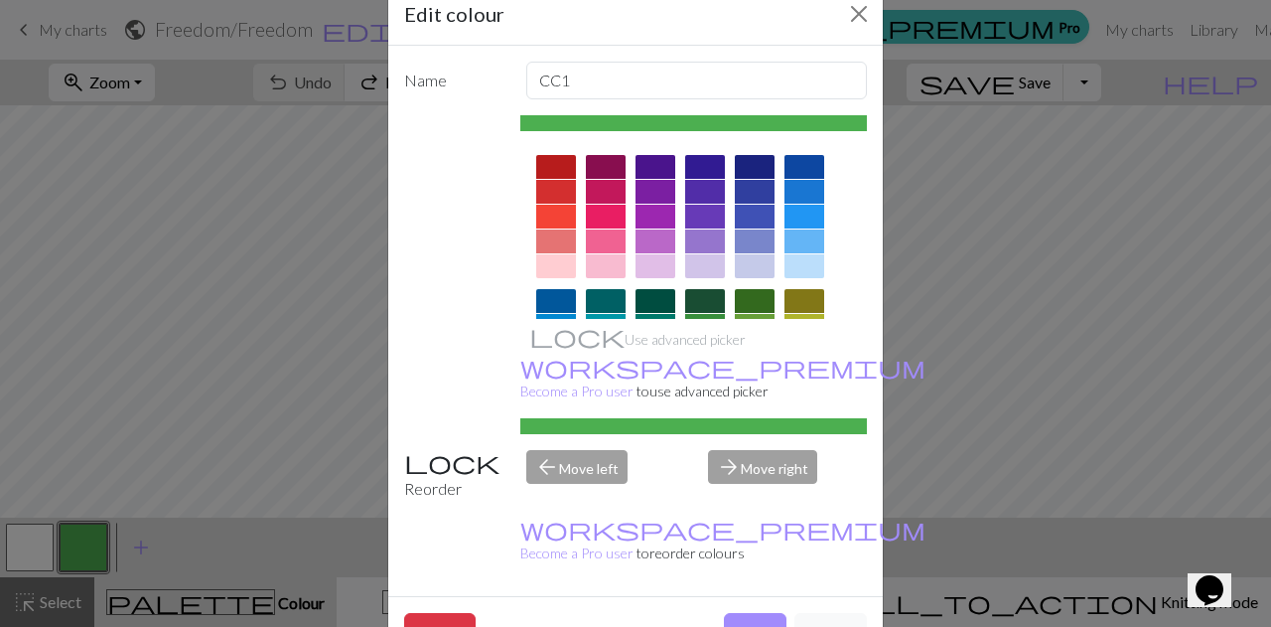
scroll to position [383, 0]
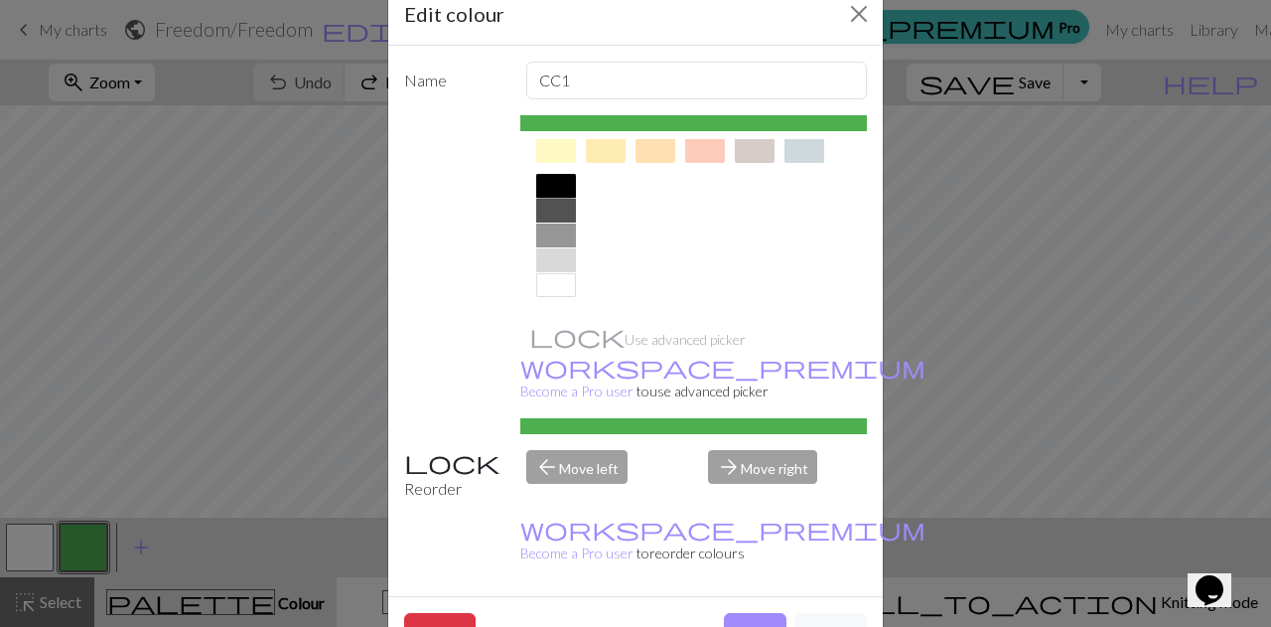
click at [547, 179] on div at bounding box center [556, 186] width 40 height 24
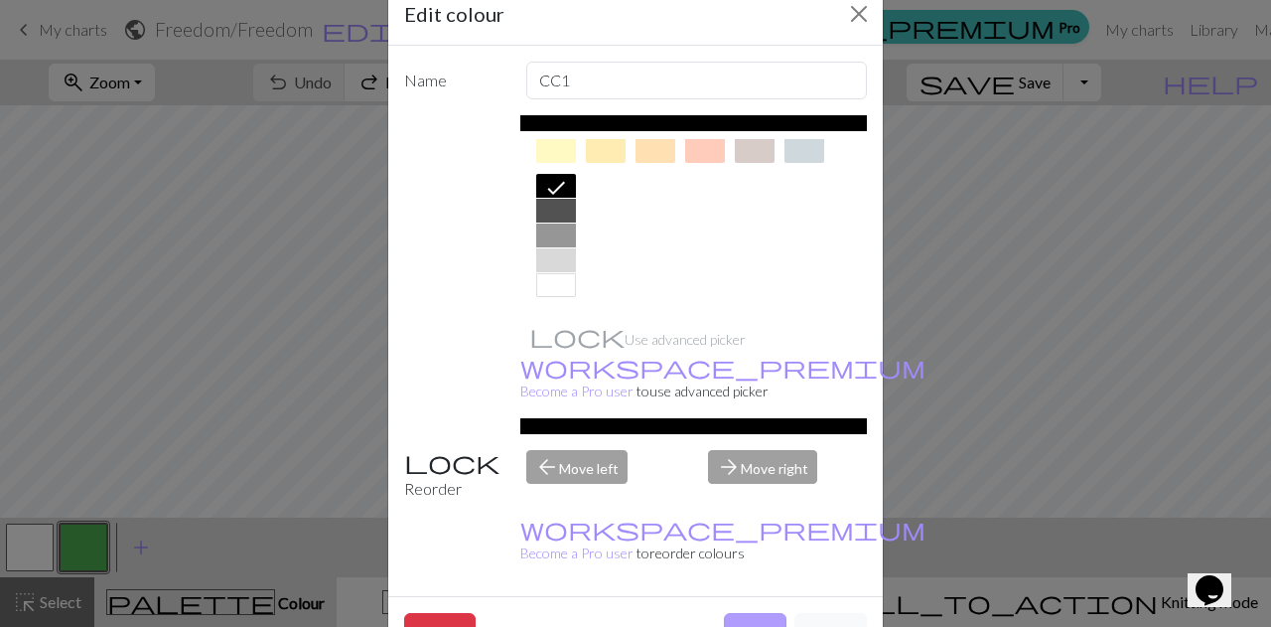
click at [752, 613] on button "Done" at bounding box center [755, 632] width 63 height 38
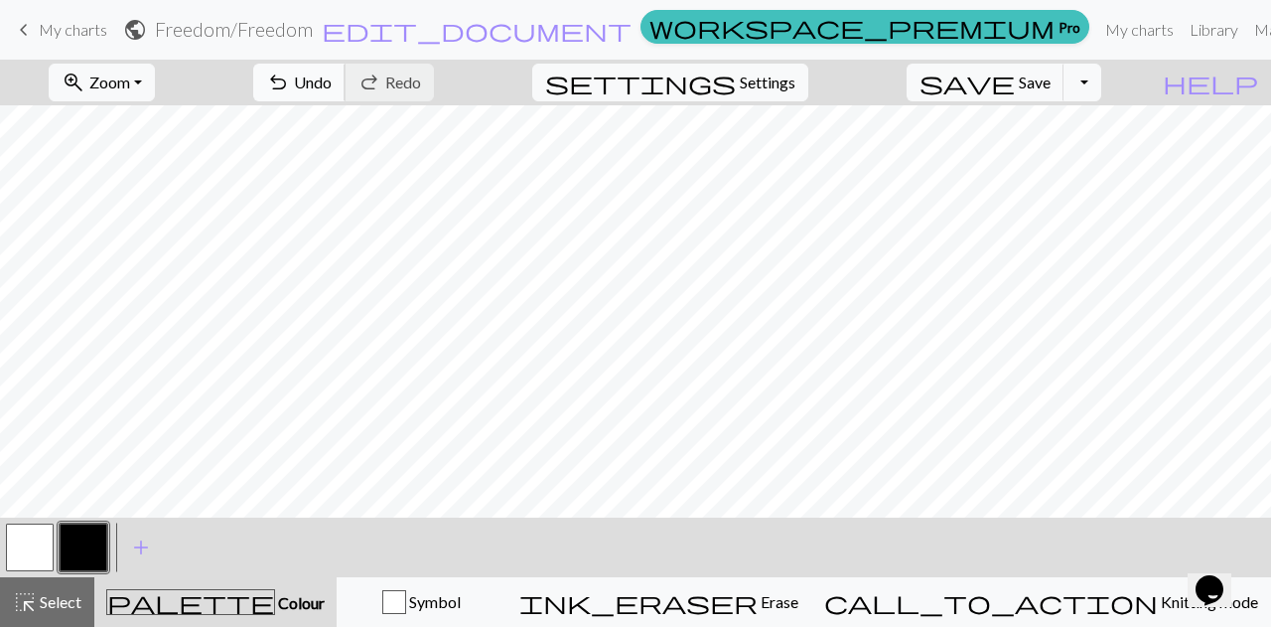
click at [332, 79] on span "Undo" at bounding box center [313, 82] width 38 height 19
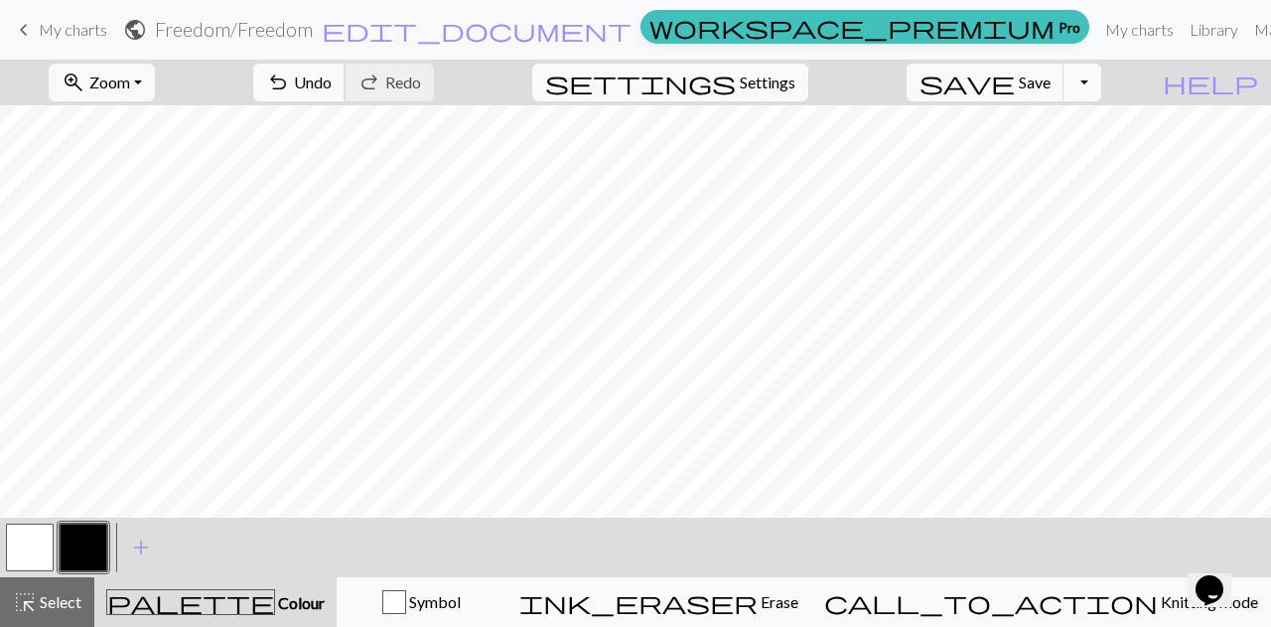
click at [332, 76] on span "Undo" at bounding box center [313, 82] width 38 height 19
click at [332, 82] on span "Undo" at bounding box center [313, 82] width 38 height 19
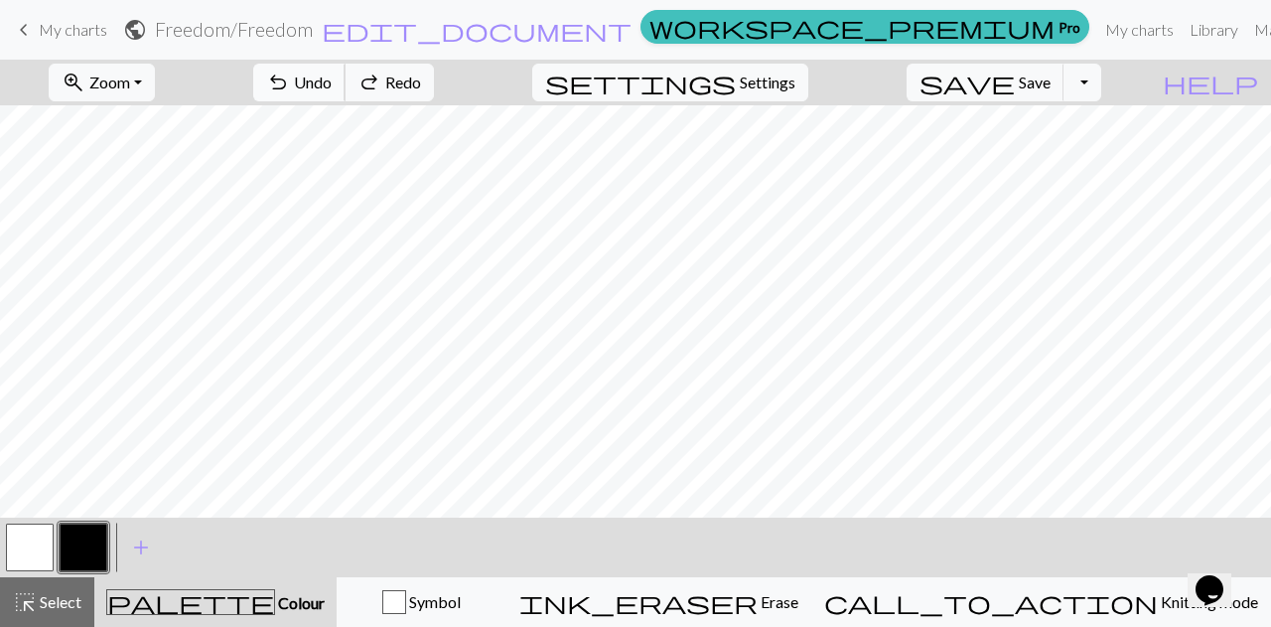
click at [332, 82] on span "Undo" at bounding box center [313, 82] width 38 height 19
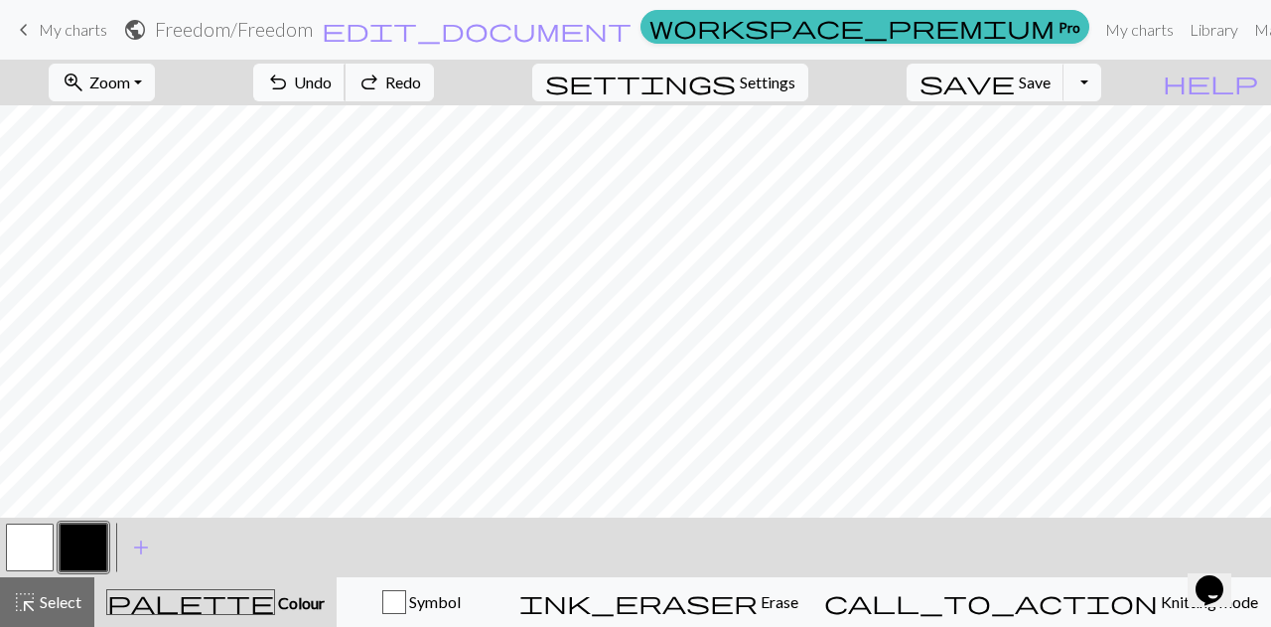
click at [332, 82] on span "Undo" at bounding box center [313, 82] width 38 height 19
click at [449, 78] on div "undo Undo Undo redo Redo Redo" at bounding box center [343, 83] width 211 height 46
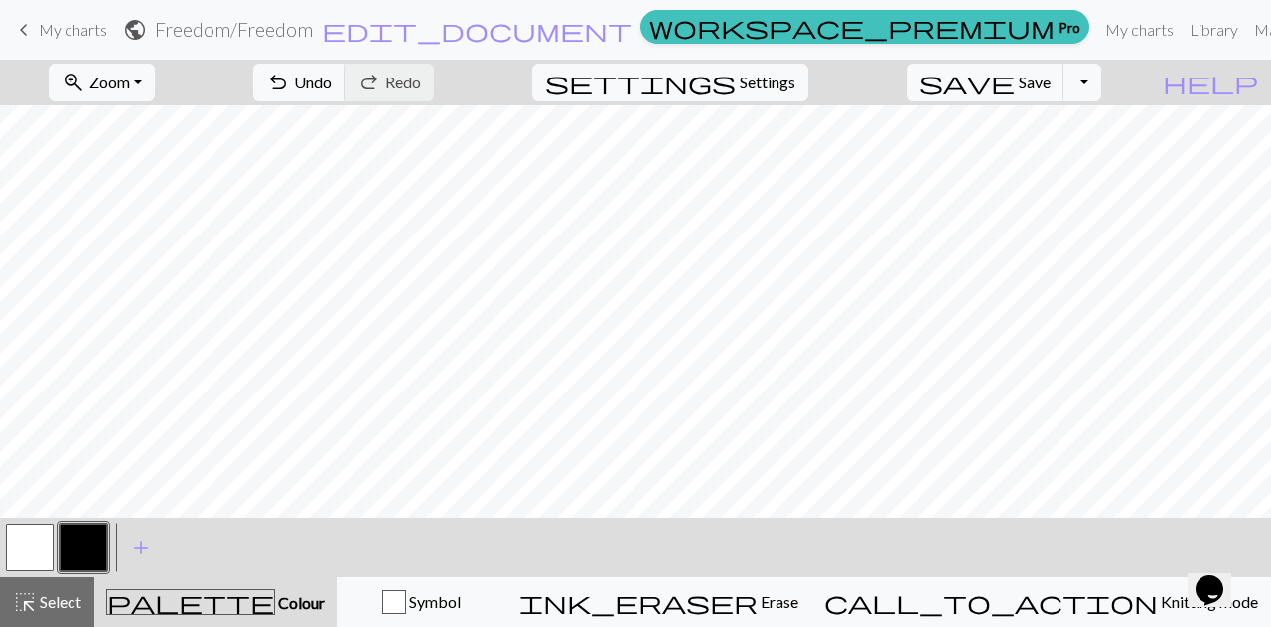
click at [449, 78] on div "undo Undo Undo redo Redo Redo" at bounding box center [343, 83] width 211 height 46
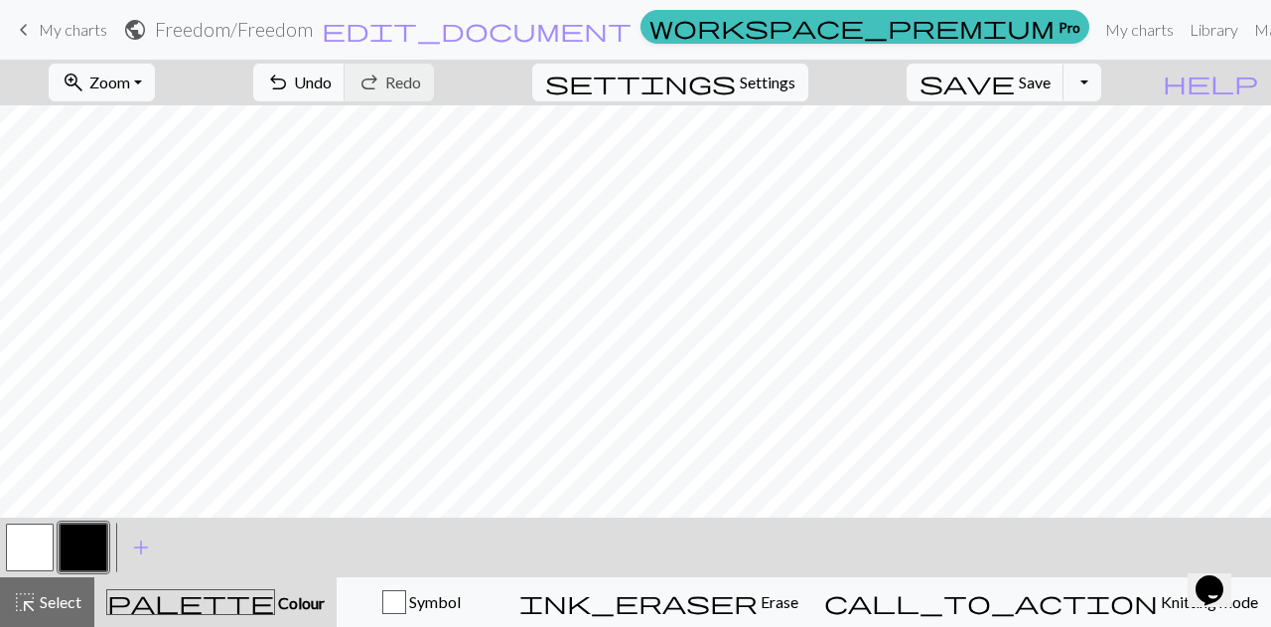
click at [449, 79] on div "undo Undo Undo redo Redo Redo" at bounding box center [343, 83] width 211 height 46
click at [332, 79] on span "Undo" at bounding box center [313, 82] width 38 height 19
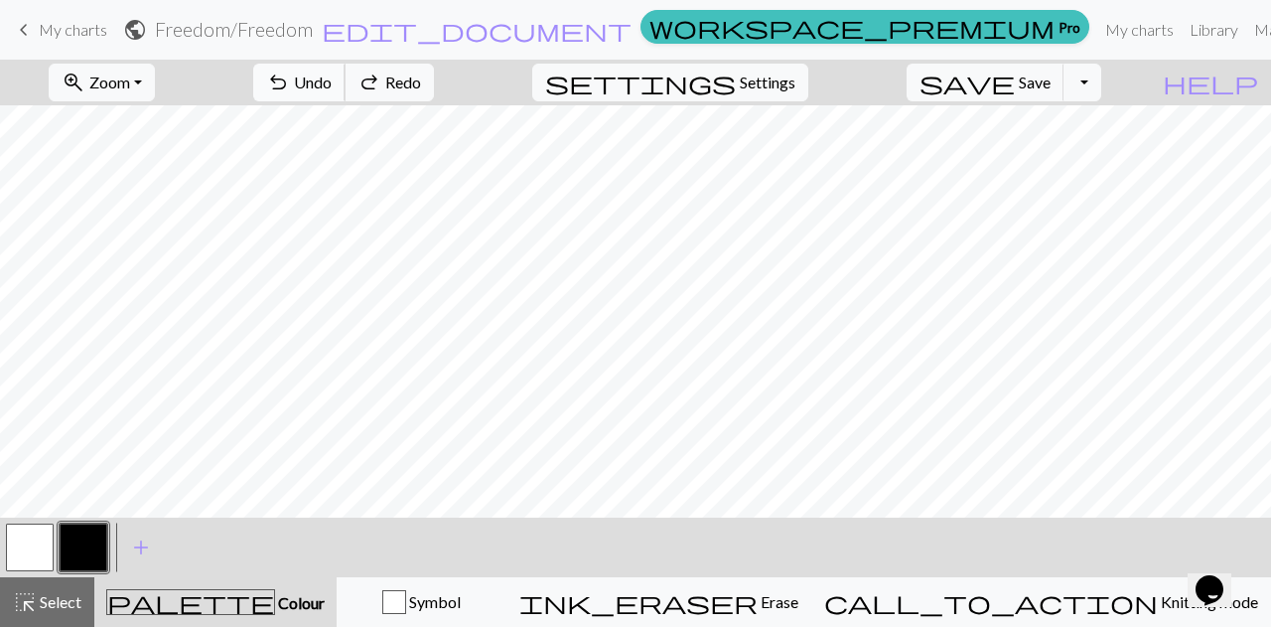
click at [332, 79] on span "Undo" at bounding box center [313, 82] width 38 height 19
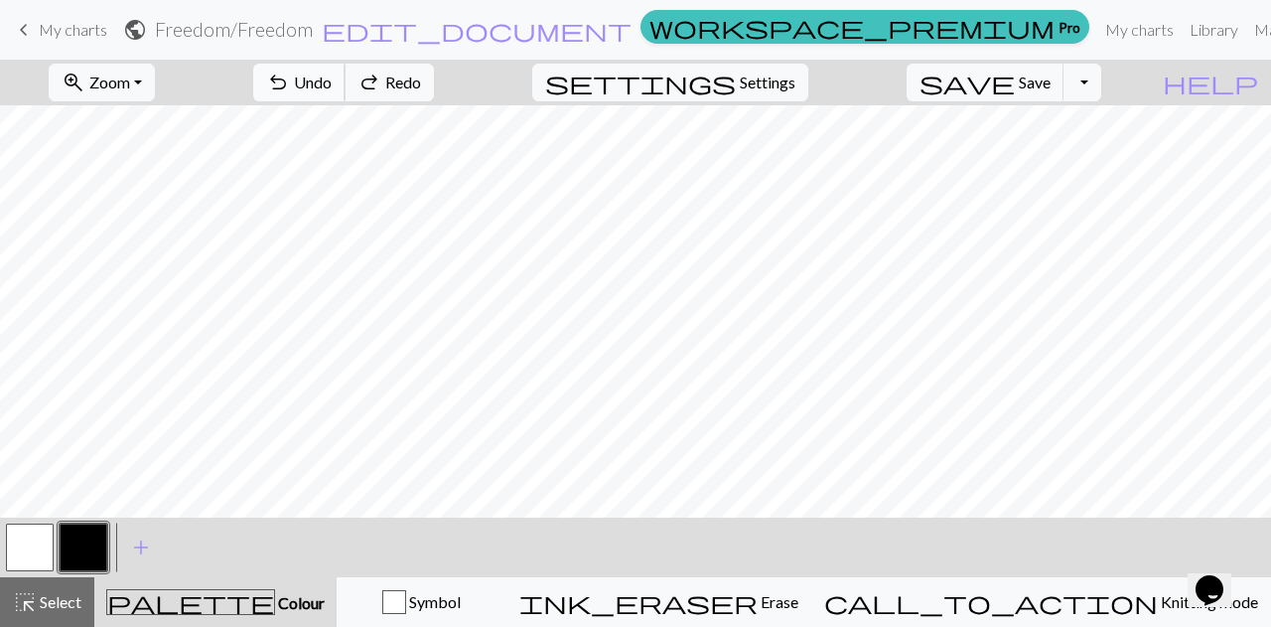
click at [332, 79] on span "Undo" at bounding box center [313, 82] width 38 height 19
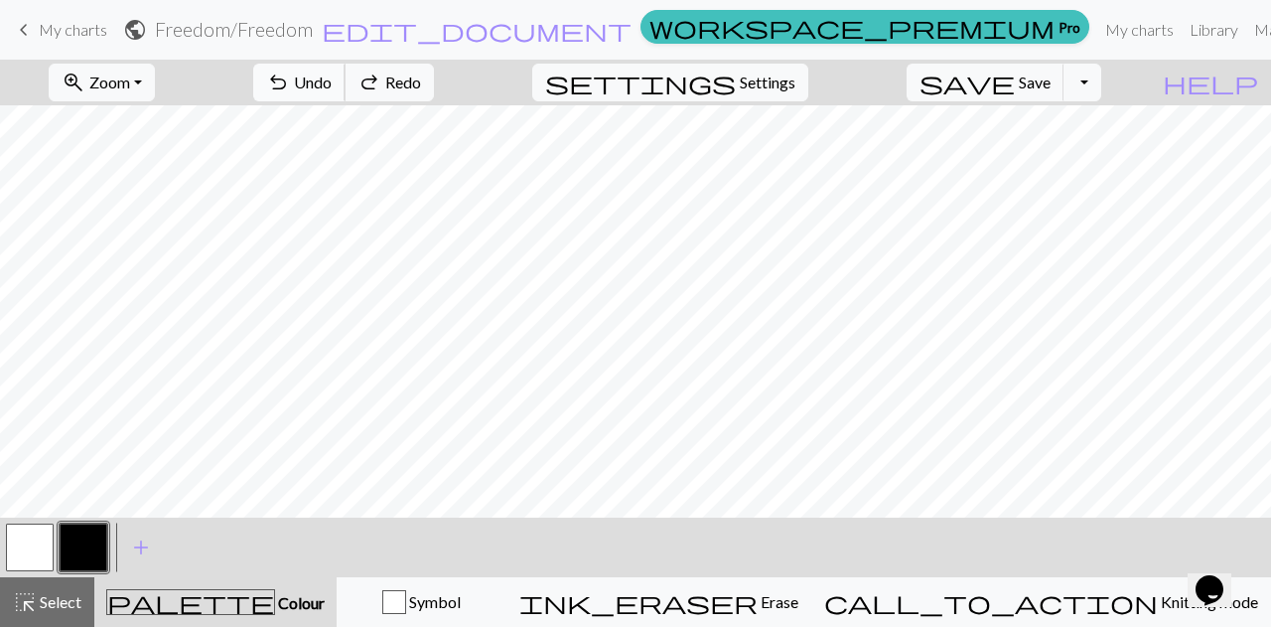
click at [332, 79] on span "Undo" at bounding box center [313, 82] width 38 height 19
click at [346, 71] on button "undo Undo Undo" at bounding box center [299, 83] width 92 height 38
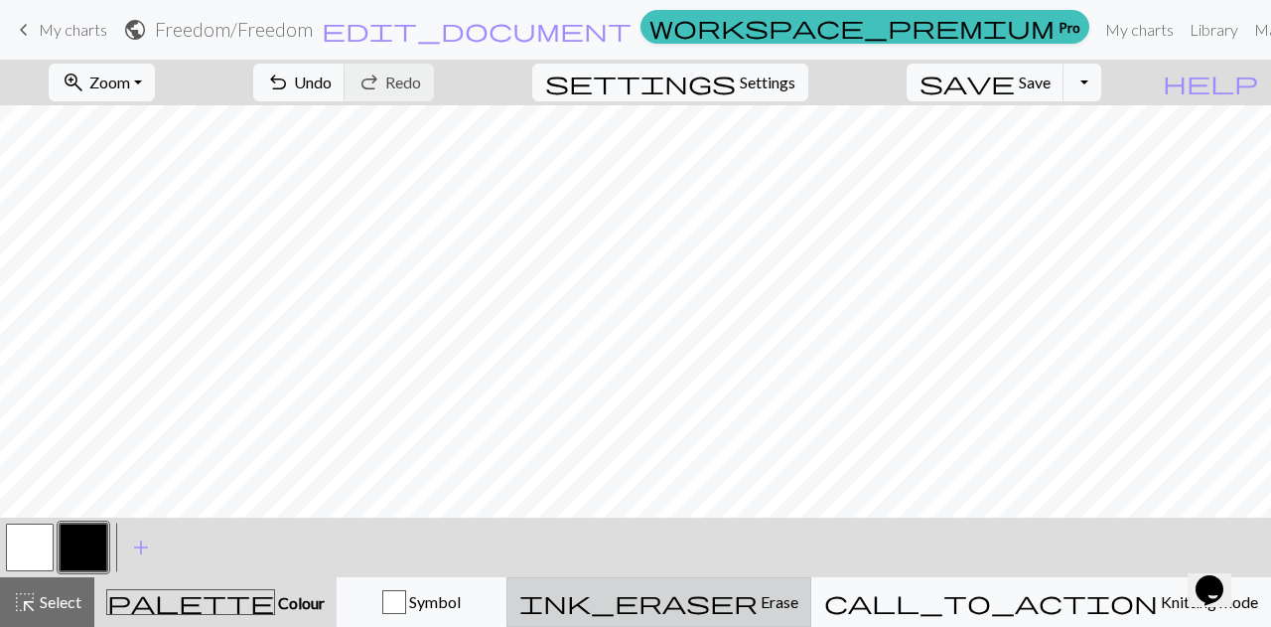
click at [799, 603] on span "Erase" at bounding box center [778, 601] width 41 height 19
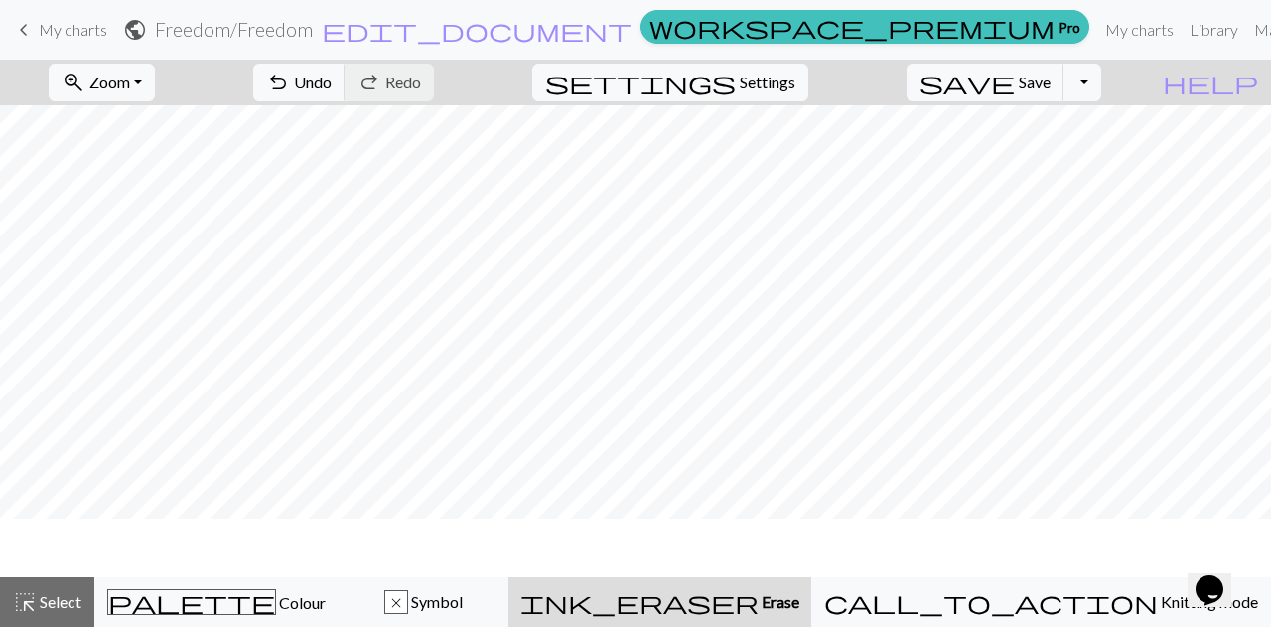
click at [800, 603] on span "Erase" at bounding box center [779, 601] width 41 height 19
click at [800, 602] on span "Erase" at bounding box center [779, 601] width 41 height 19
click at [800, 601] on span "Erase" at bounding box center [779, 601] width 41 height 19
click at [290, 78] on span "undo" at bounding box center [278, 83] width 24 height 28
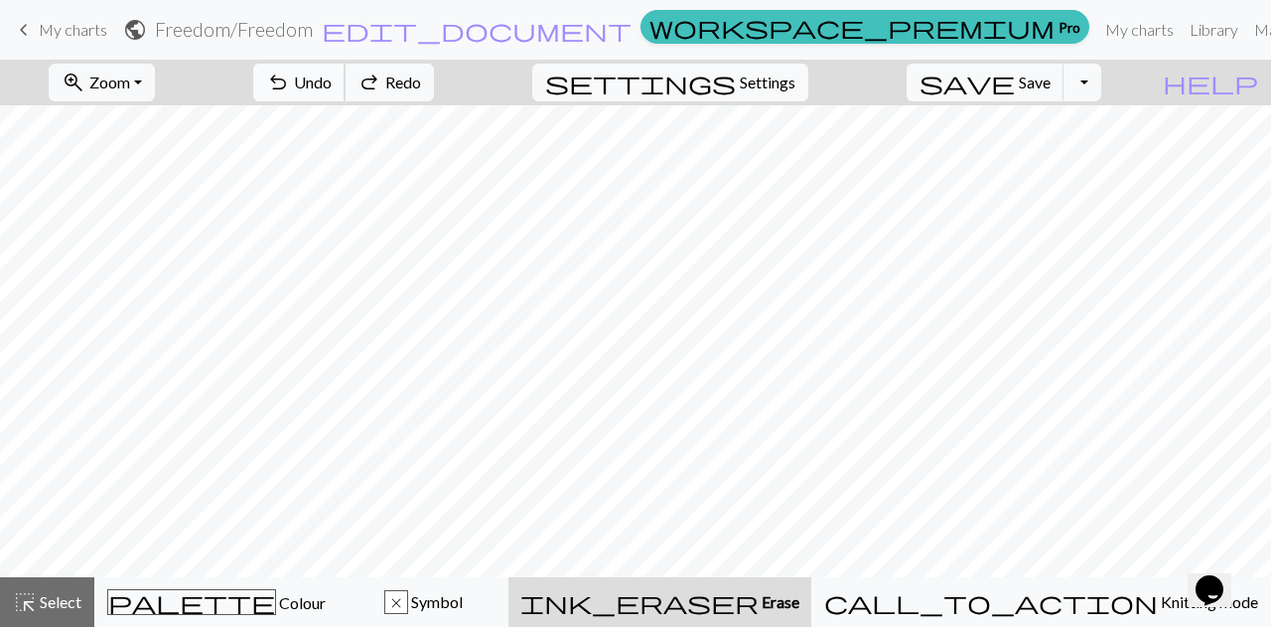
click at [290, 78] on span "undo" at bounding box center [278, 83] width 24 height 28
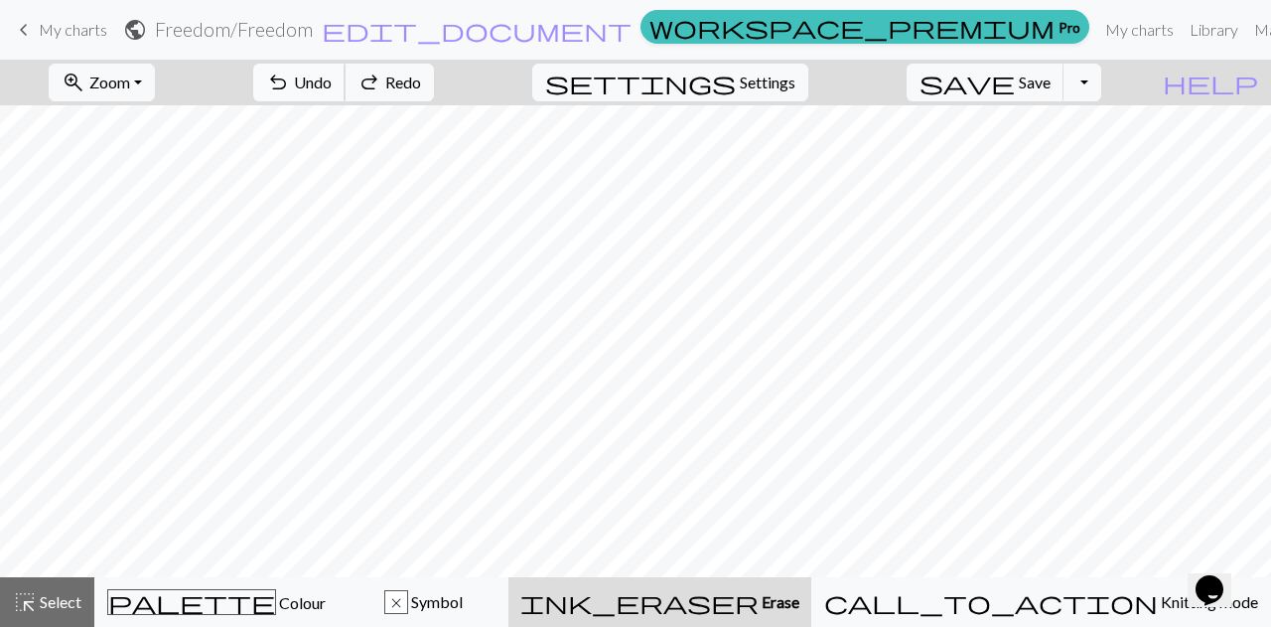
click at [290, 78] on span "undo" at bounding box center [278, 83] width 24 height 28
click at [290, 90] on span "undo" at bounding box center [278, 83] width 24 height 28
click at [346, 73] on button "undo Undo Undo" at bounding box center [299, 83] width 92 height 38
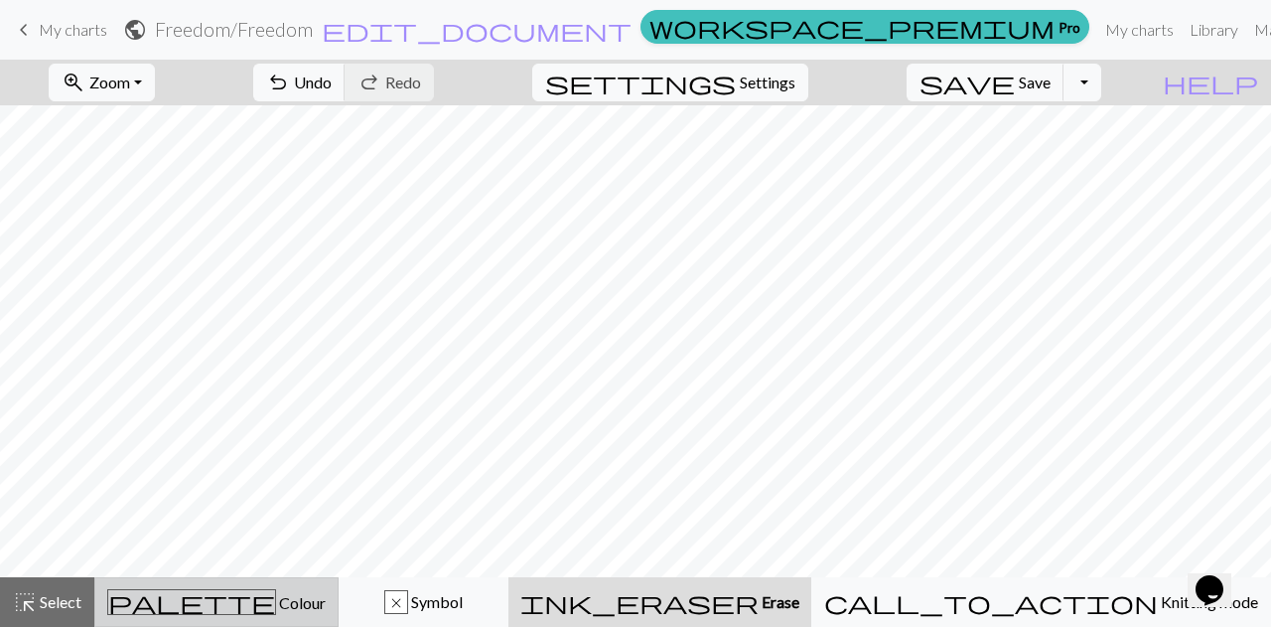
drag, startPoint x: 98, startPoint y: 595, endPoint x: 116, endPoint y: 588, distance: 19.2
click at [102, 594] on button "palette Colour Colour" at bounding box center [216, 602] width 244 height 50
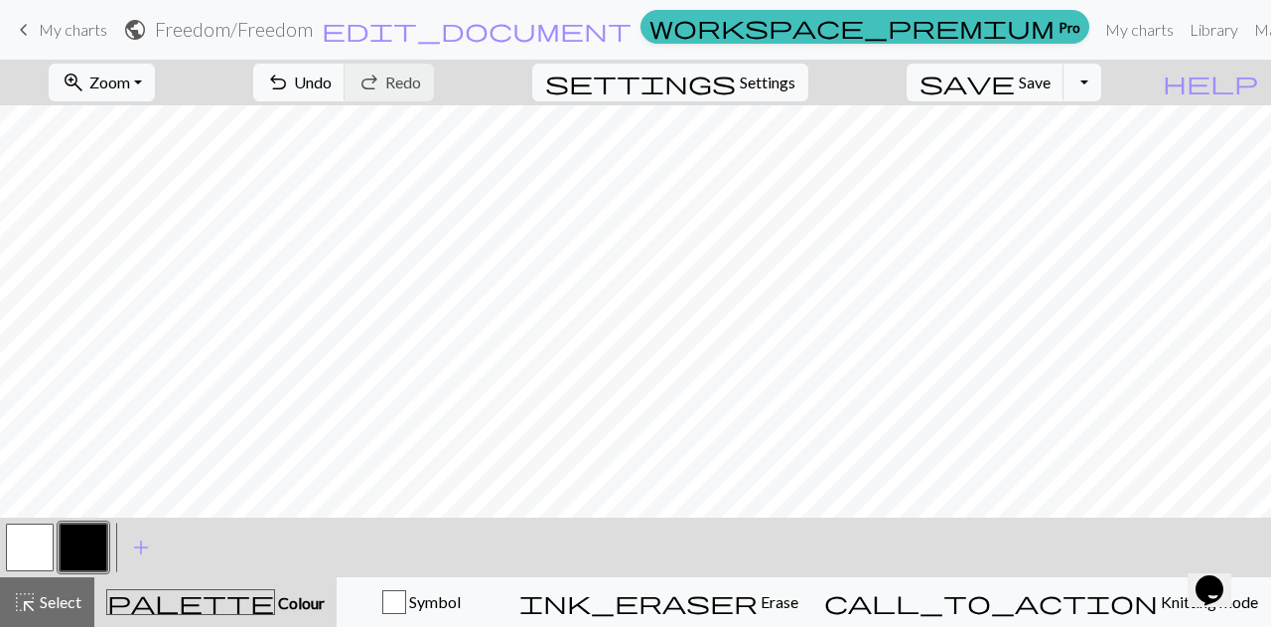
click at [81, 536] on button "button" at bounding box center [84, 547] width 48 height 48
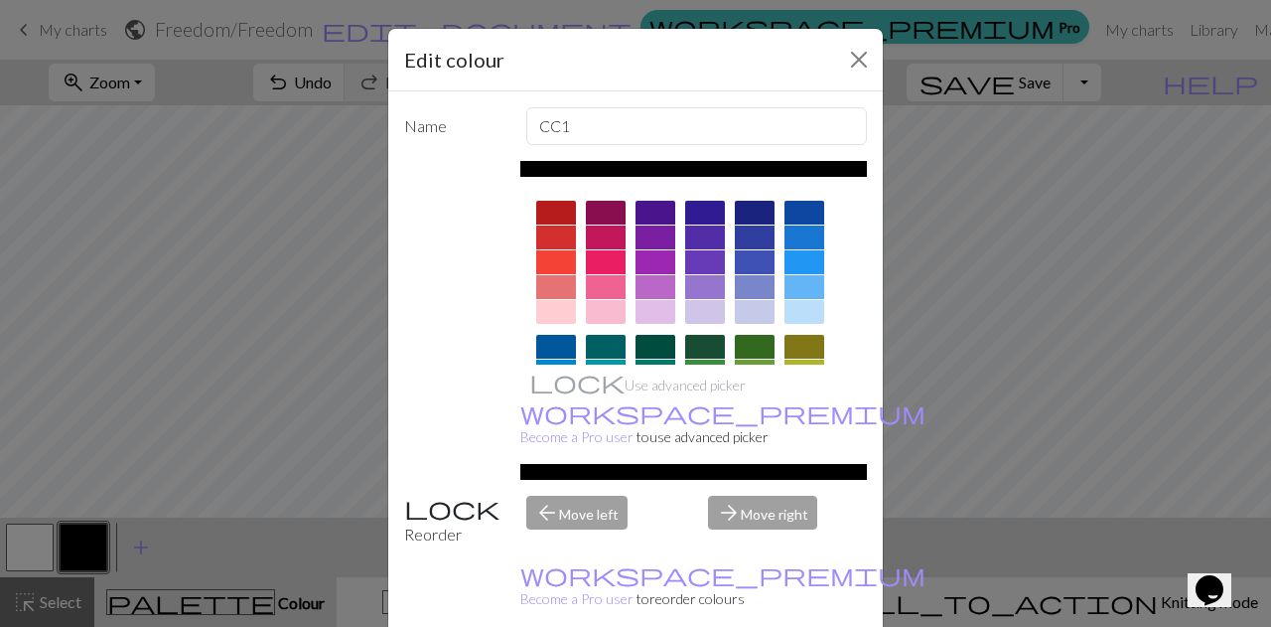
scroll to position [46, 0]
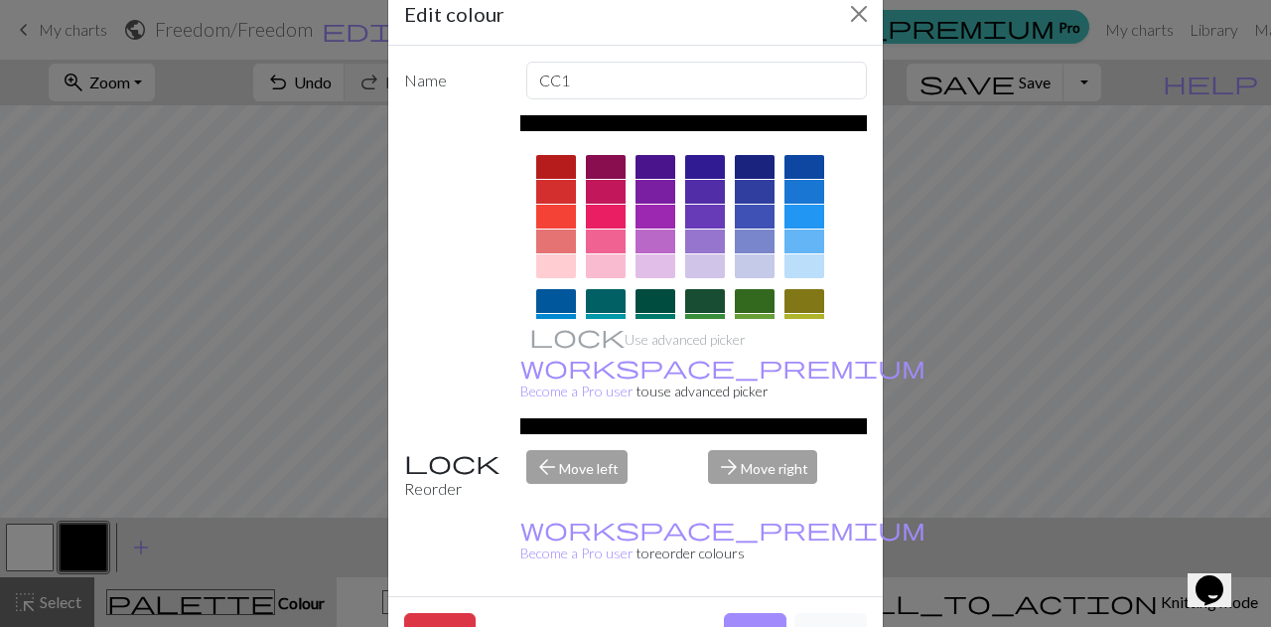
click at [820, 613] on button "Cancel" at bounding box center [831, 632] width 73 height 38
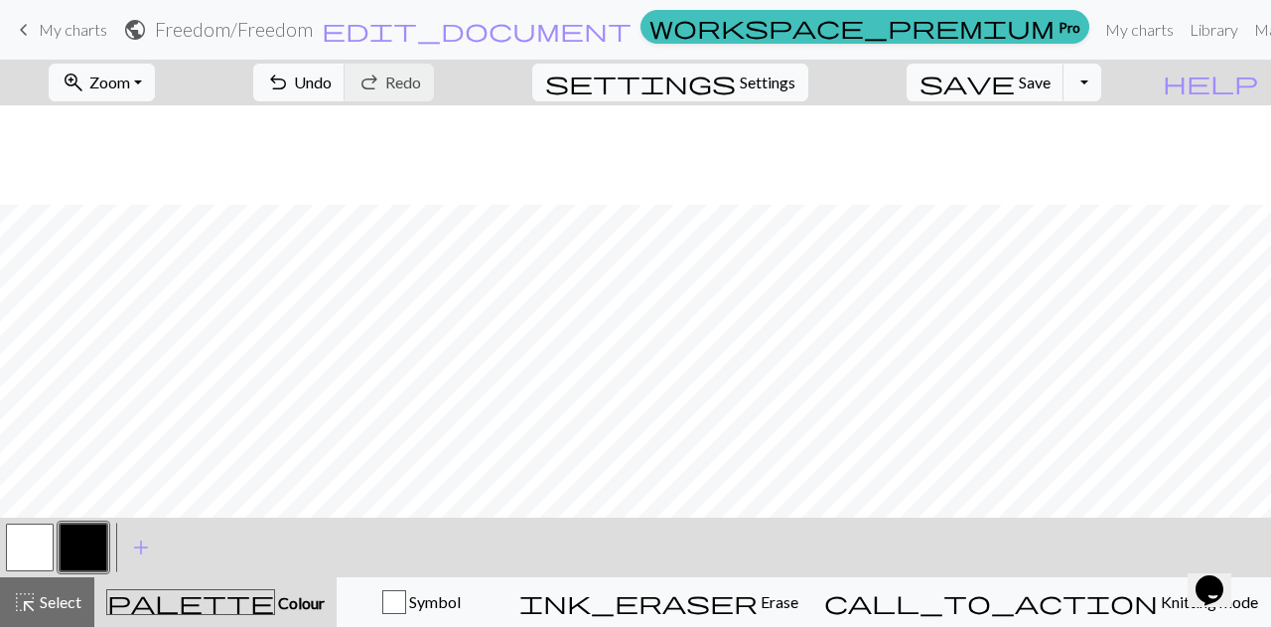
scroll to position [497, 0]
click at [290, 80] on span "undo" at bounding box center [278, 83] width 24 height 28
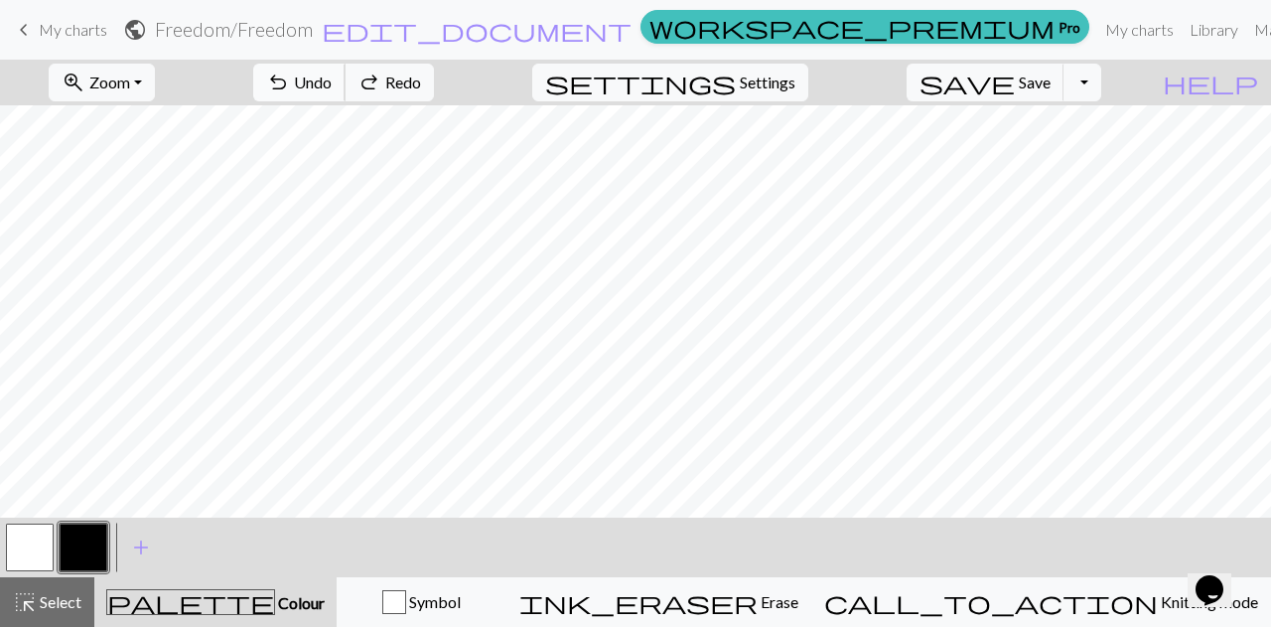
click at [290, 80] on span "undo" at bounding box center [278, 83] width 24 height 28
click at [346, 92] on button "undo Undo Undo" at bounding box center [299, 83] width 92 height 38
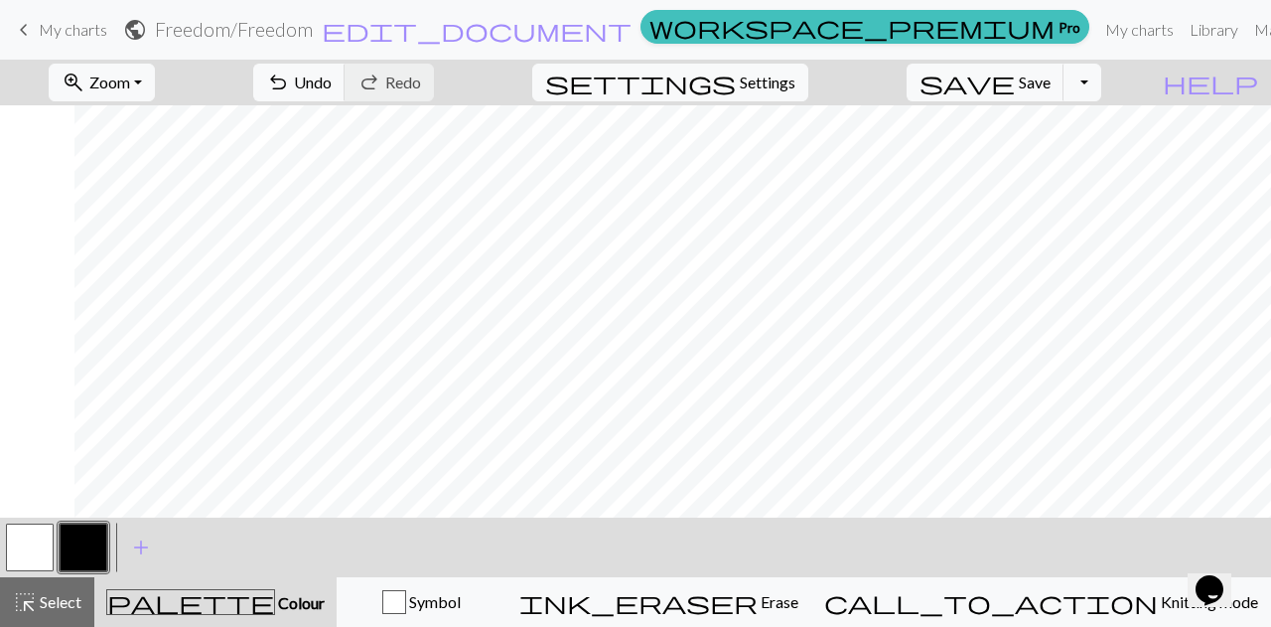
scroll to position [497, 223]
click at [346, 71] on button "undo Undo Undo" at bounding box center [299, 83] width 92 height 38
click at [332, 82] on span "Undo" at bounding box center [313, 82] width 38 height 19
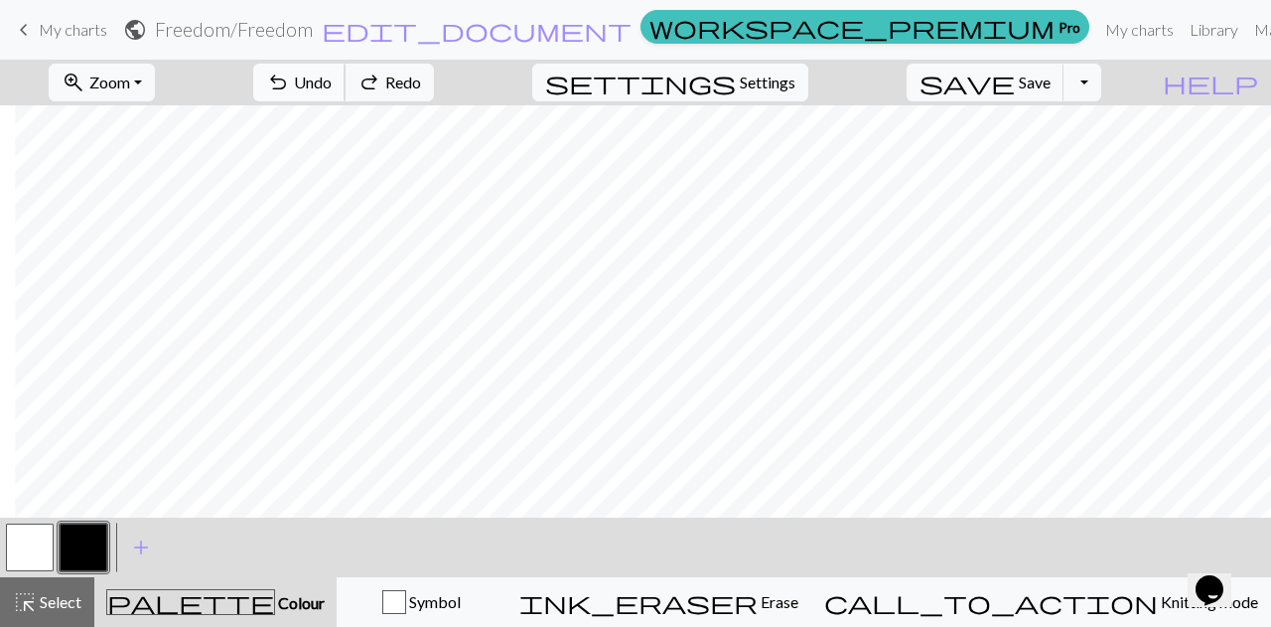
click at [332, 82] on span "Undo" at bounding box center [313, 82] width 38 height 19
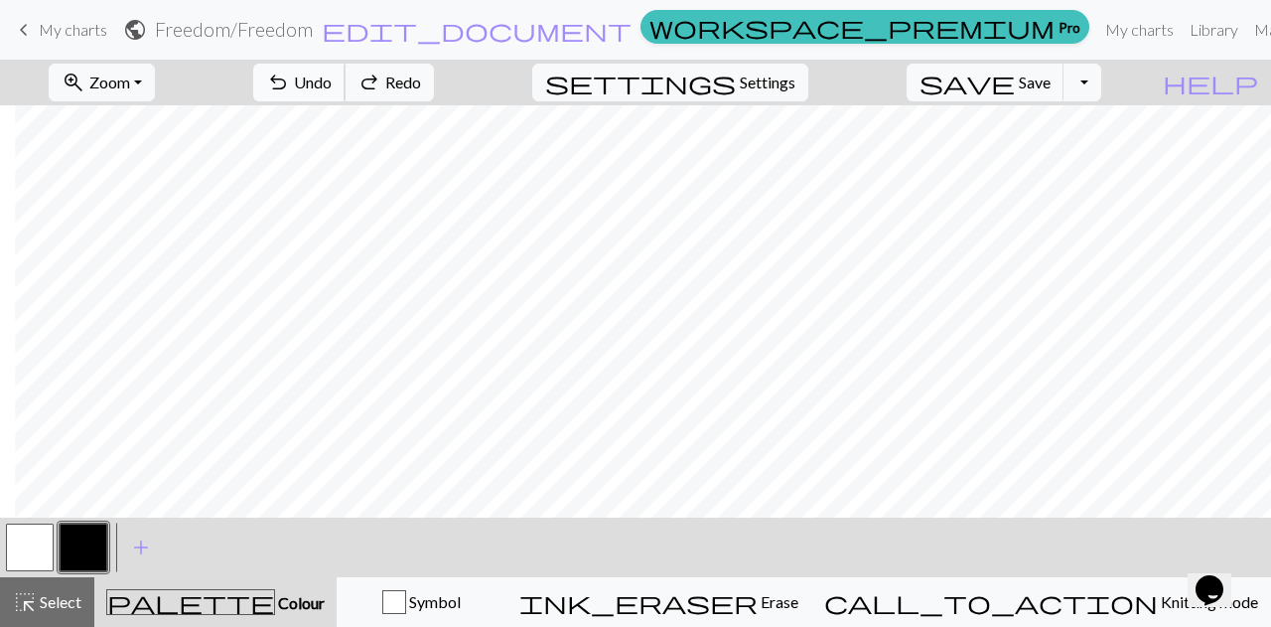
click at [332, 82] on span "Undo" at bounding box center [313, 82] width 38 height 19
click at [346, 68] on button "undo Undo Undo" at bounding box center [299, 83] width 92 height 38
click at [1051, 76] on span "Save" at bounding box center [1035, 82] width 32 height 19
click at [1051, 78] on span "Save" at bounding box center [1035, 82] width 32 height 19
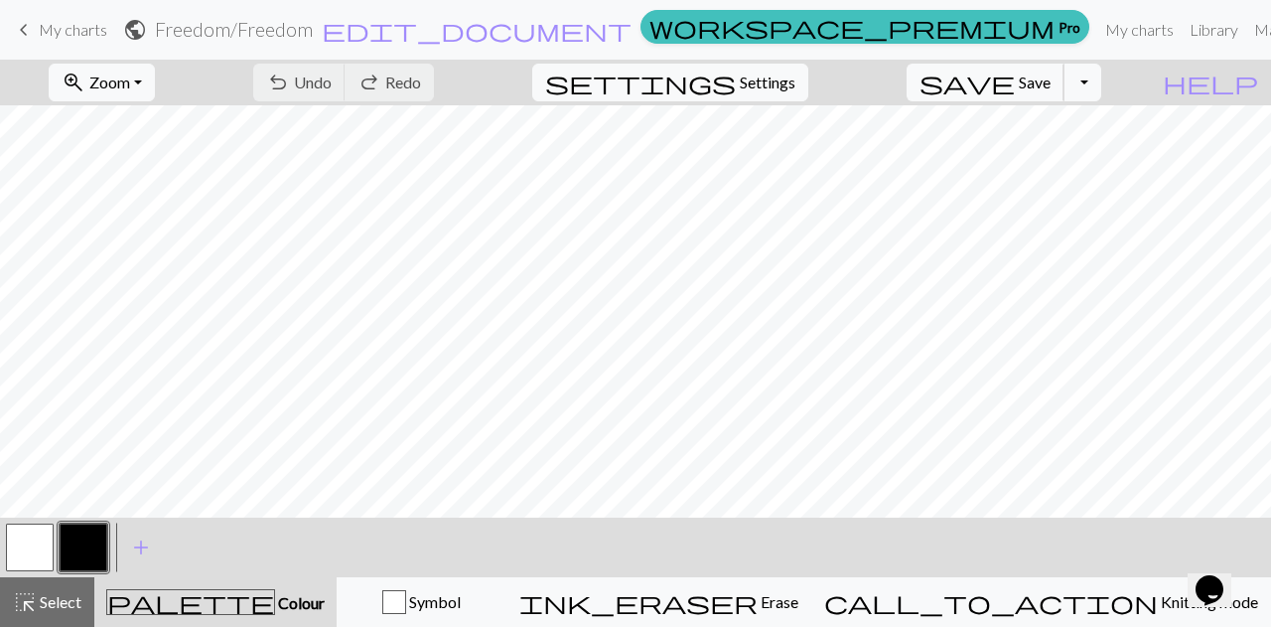
scroll to position [883, 0]
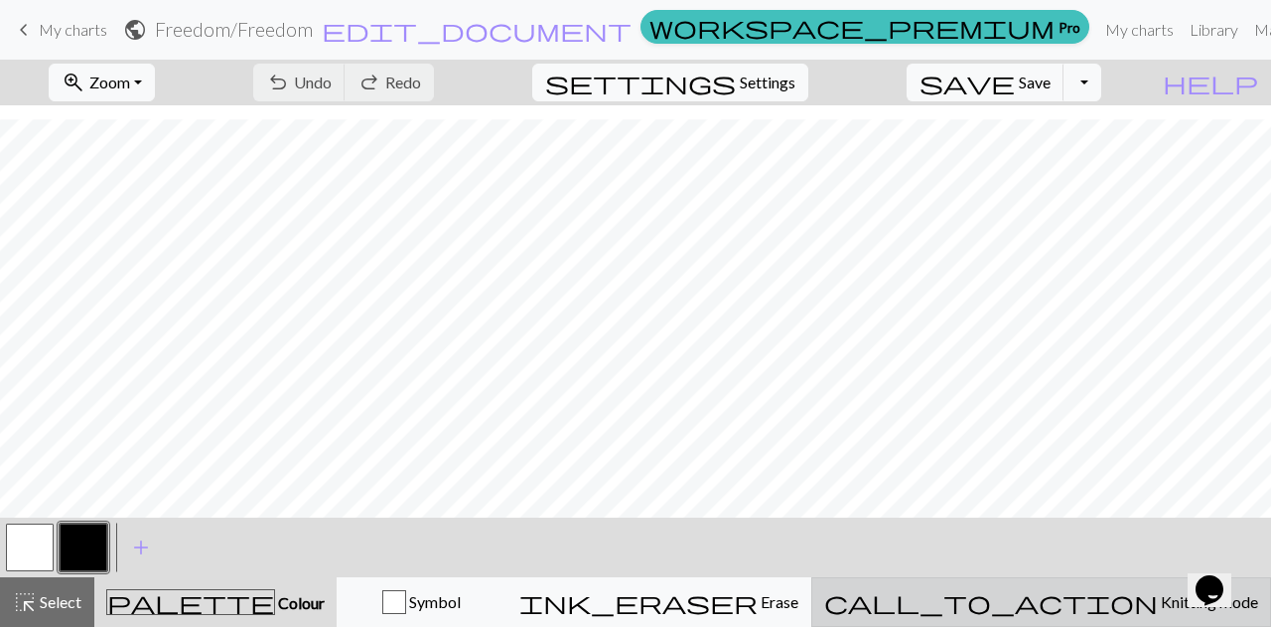
click at [1158, 597] on span "Knitting mode" at bounding box center [1208, 601] width 100 height 19
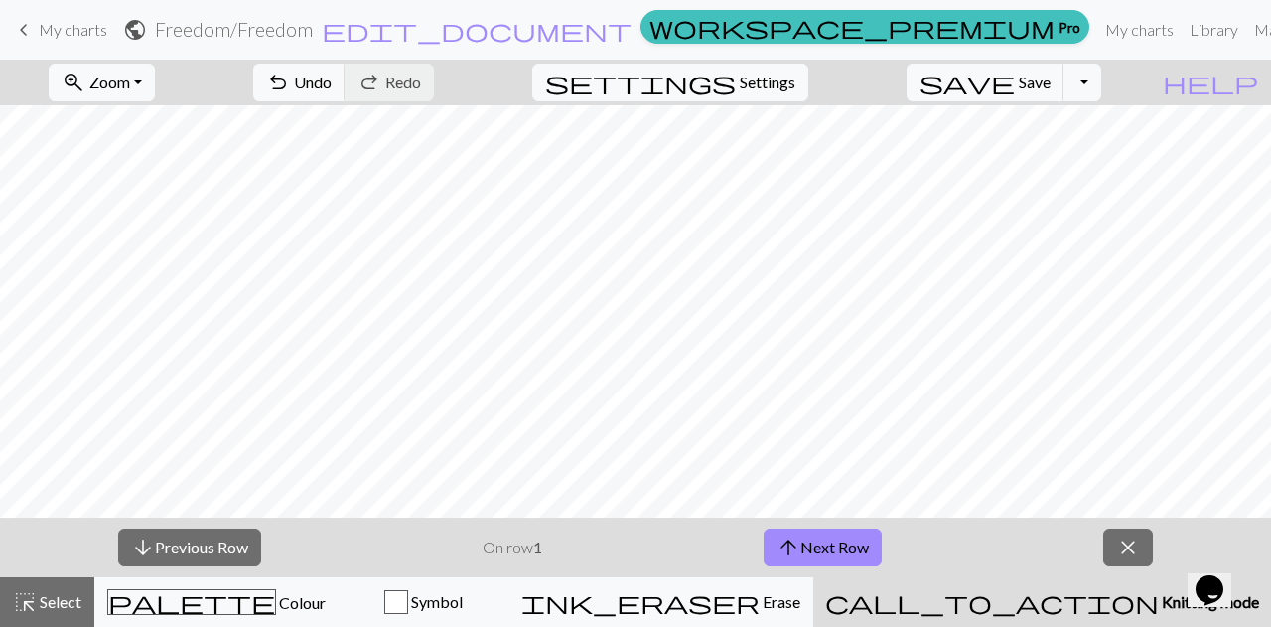
scroll to position [784, 0]
click at [1159, 596] on span "Knitting mode" at bounding box center [1209, 601] width 100 height 19
click at [1118, 543] on button "close" at bounding box center [1129, 547] width 50 height 38
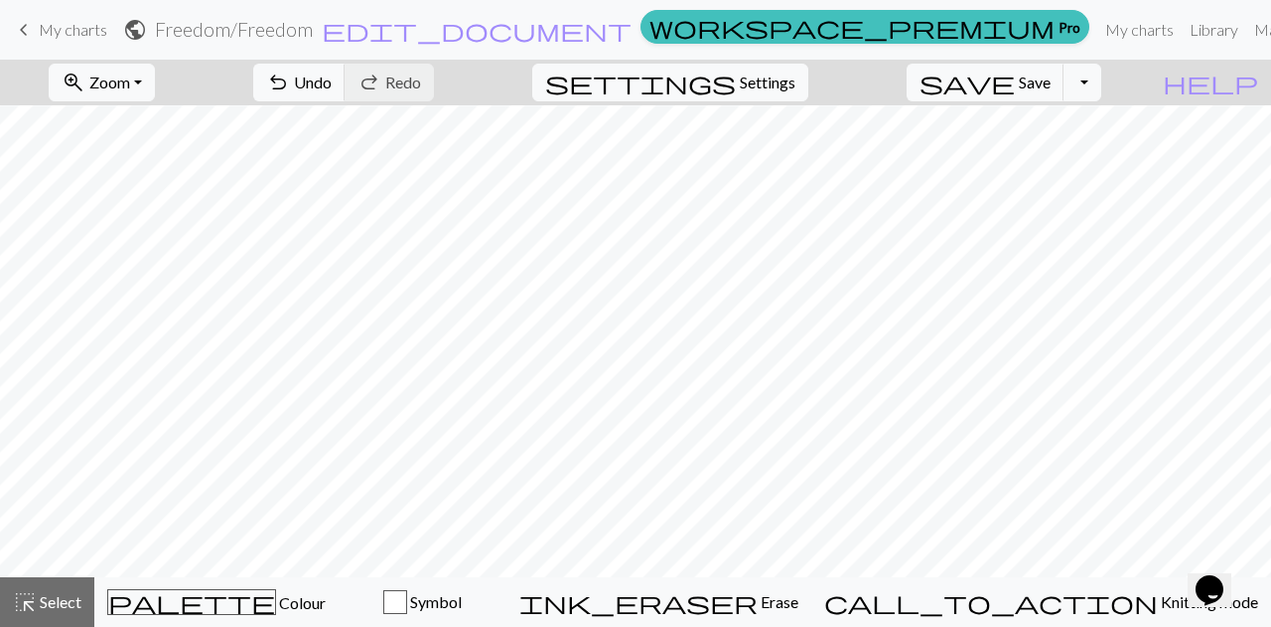
scroll to position [287, 0]
click at [407, 605] on div "button" at bounding box center [395, 602] width 24 height 24
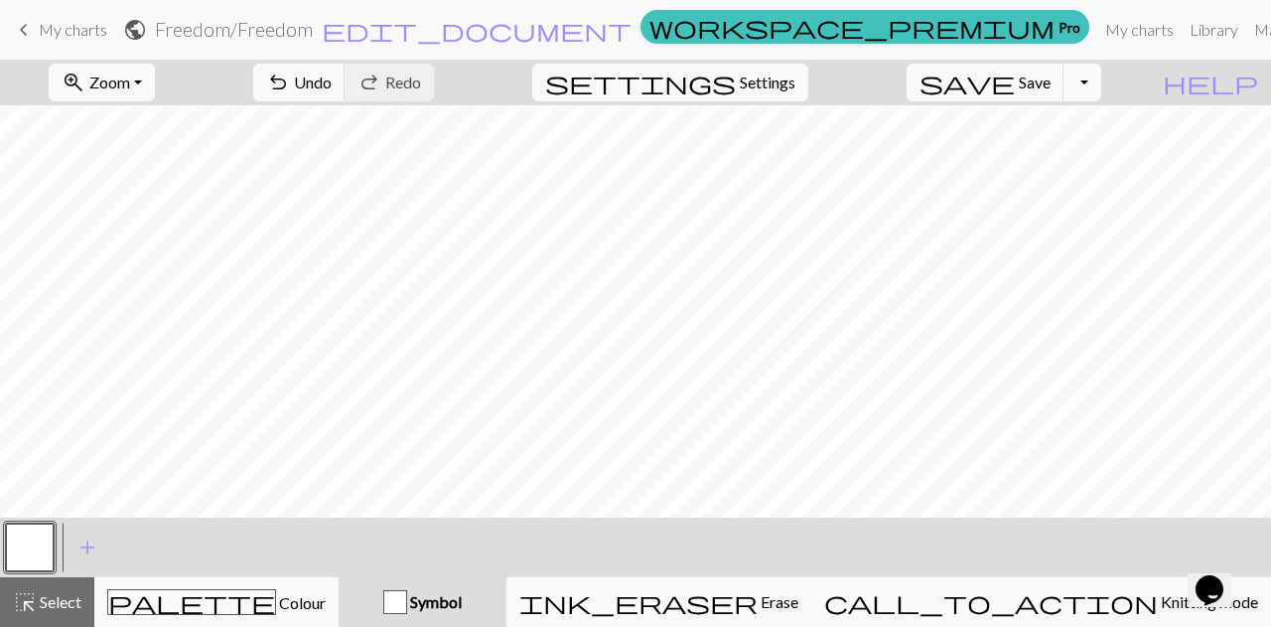
click at [407, 598] on div "button" at bounding box center [395, 602] width 24 height 24
click at [93, 544] on span "add" at bounding box center [87, 547] width 24 height 28
click at [83, 547] on button "button" at bounding box center [84, 547] width 48 height 48
click at [79, 533] on button "button" at bounding box center [84, 547] width 48 height 48
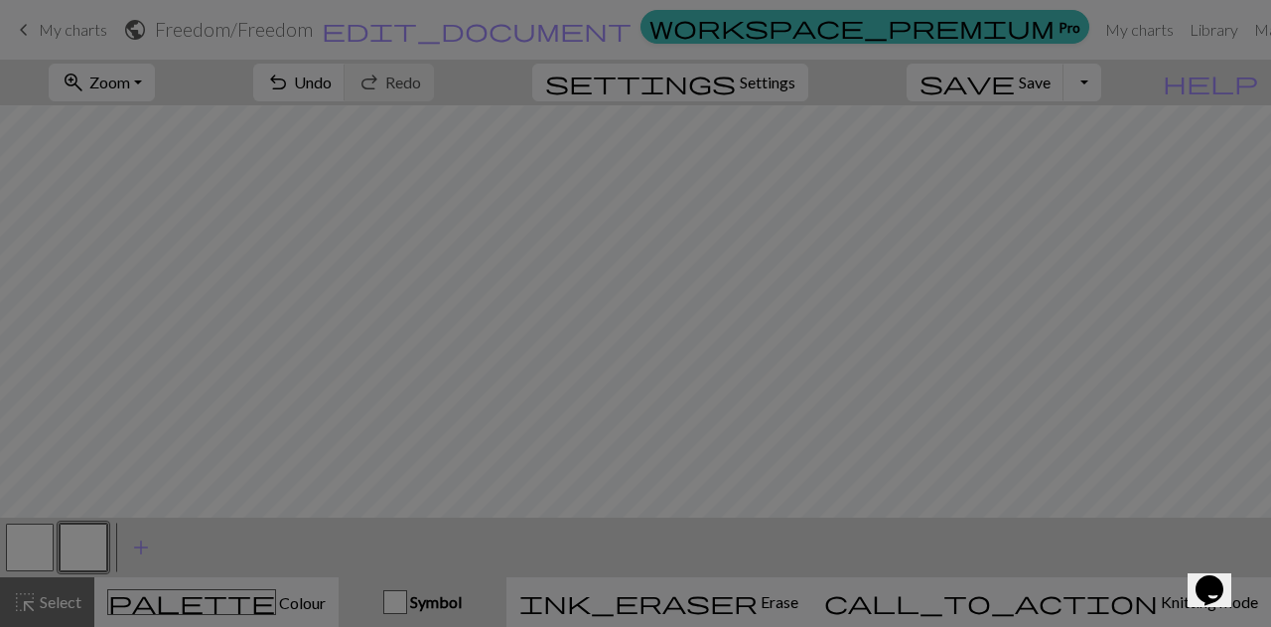
click at [79, 533] on div "Edit symbol Name d f g h j k p s t F H J O P T / | 0 1 2 3 4 5 6 7 8 9 e m n G …" at bounding box center [635, 313] width 1271 height 627
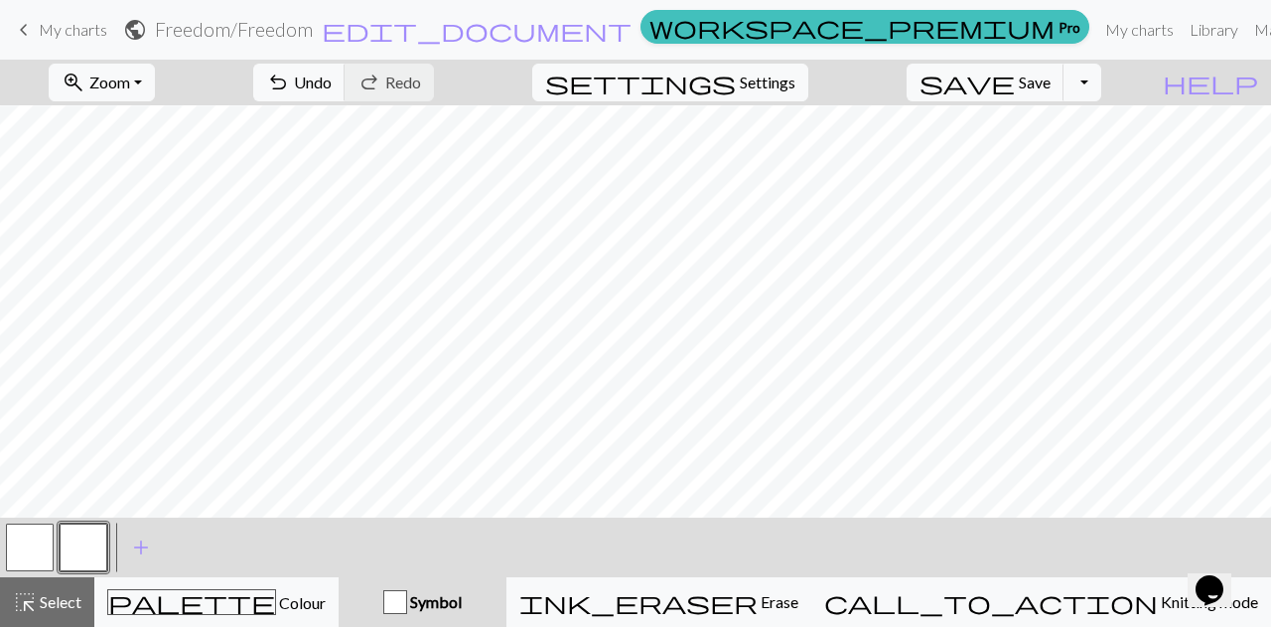
click at [84, 533] on button "button" at bounding box center [84, 547] width 48 height 48
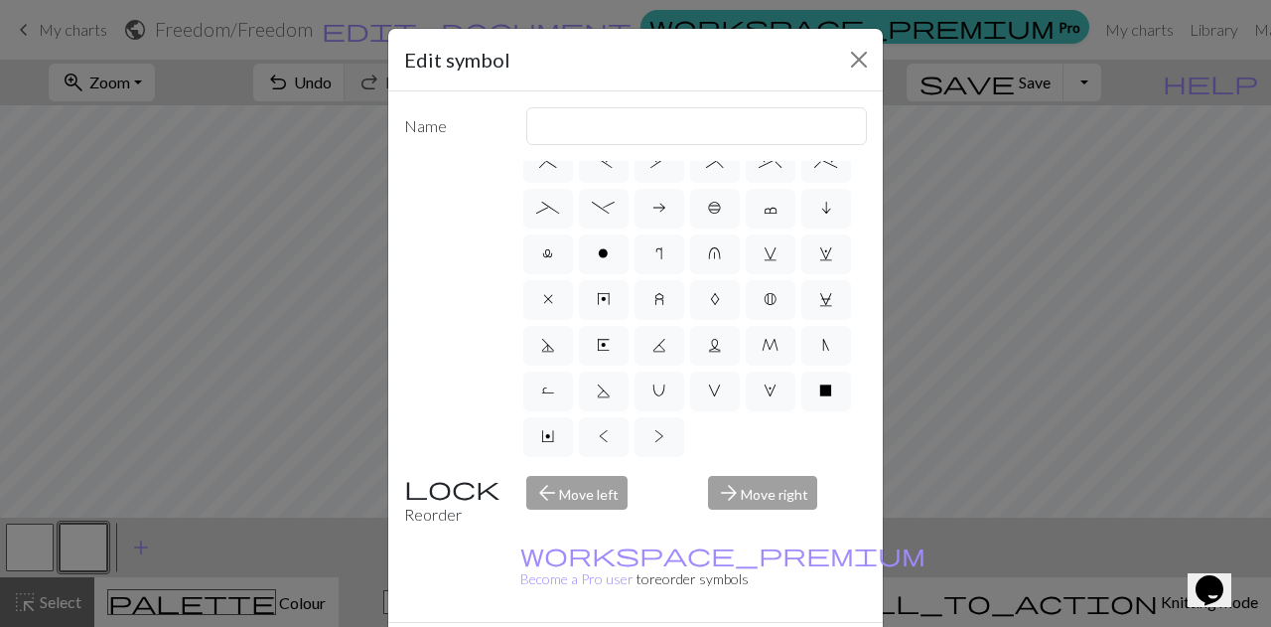
scroll to position [0, 0]
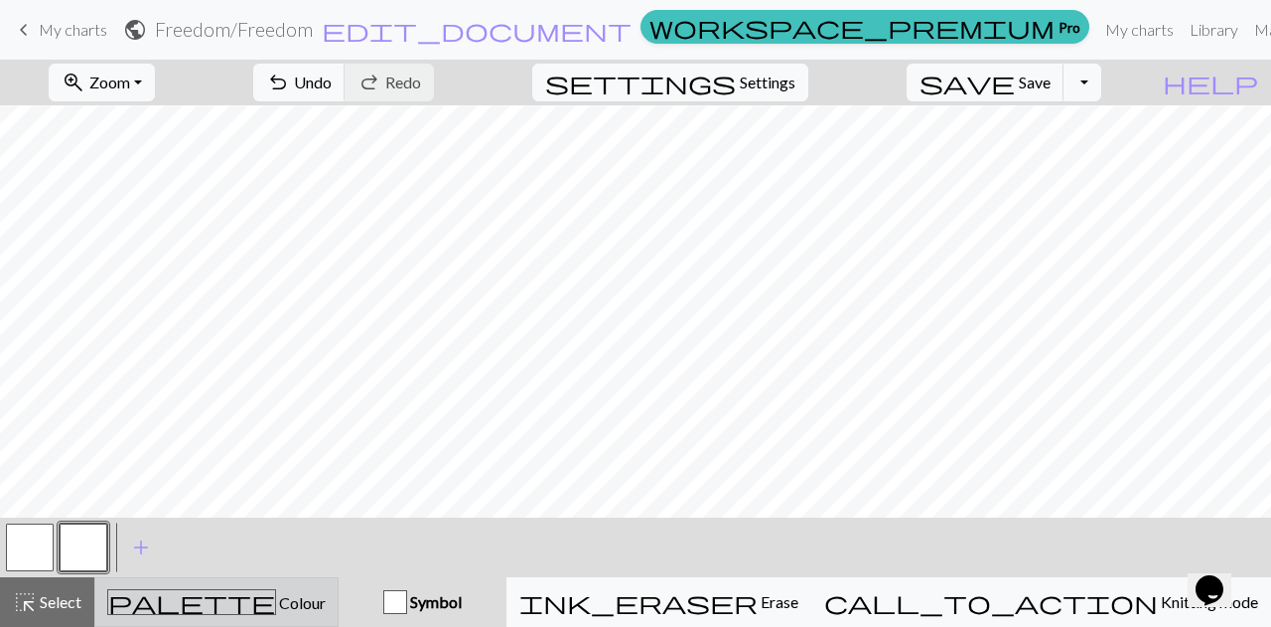
click at [179, 607] on div "palette Colour Colour" at bounding box center [216, 602] width 219 height 26
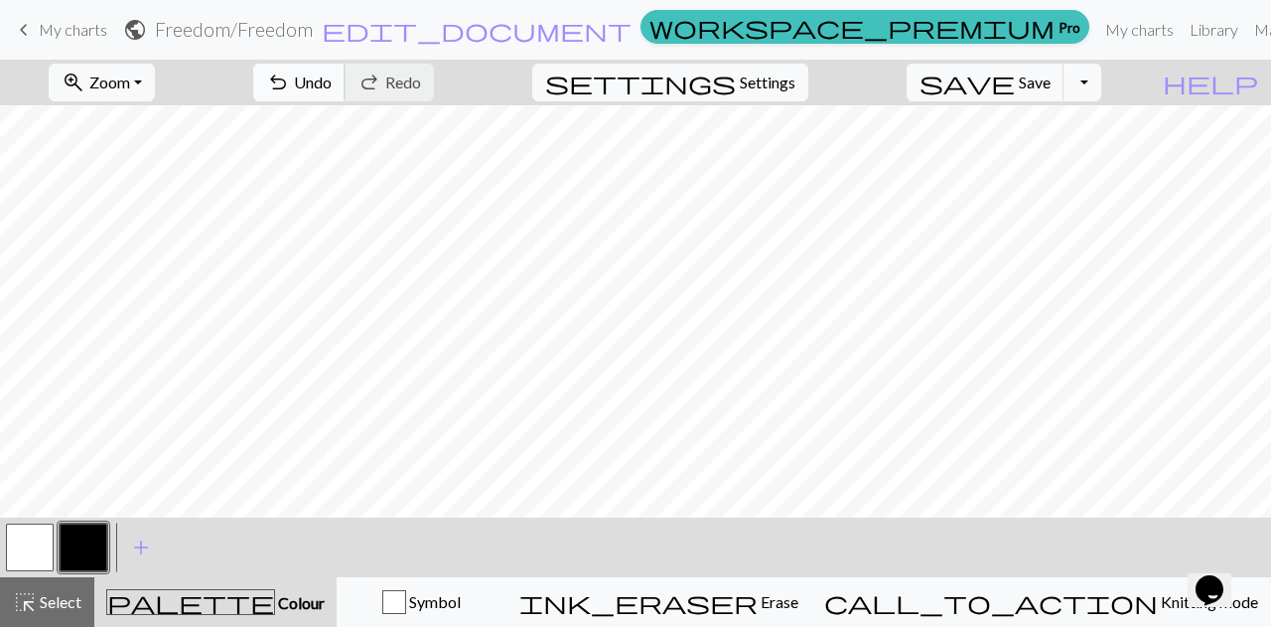
click at [346, 71] on button "undo Undo Undo" at bounding box center [299, 83] width 92 height 38
click at [1102, 64] on button "Toggle Dropdown" at bounding box center [1083, 83] width 38 height 38
click at [1035, 155] on button "save_alt Download" at bounding box center [937, 157] width 328 height 32
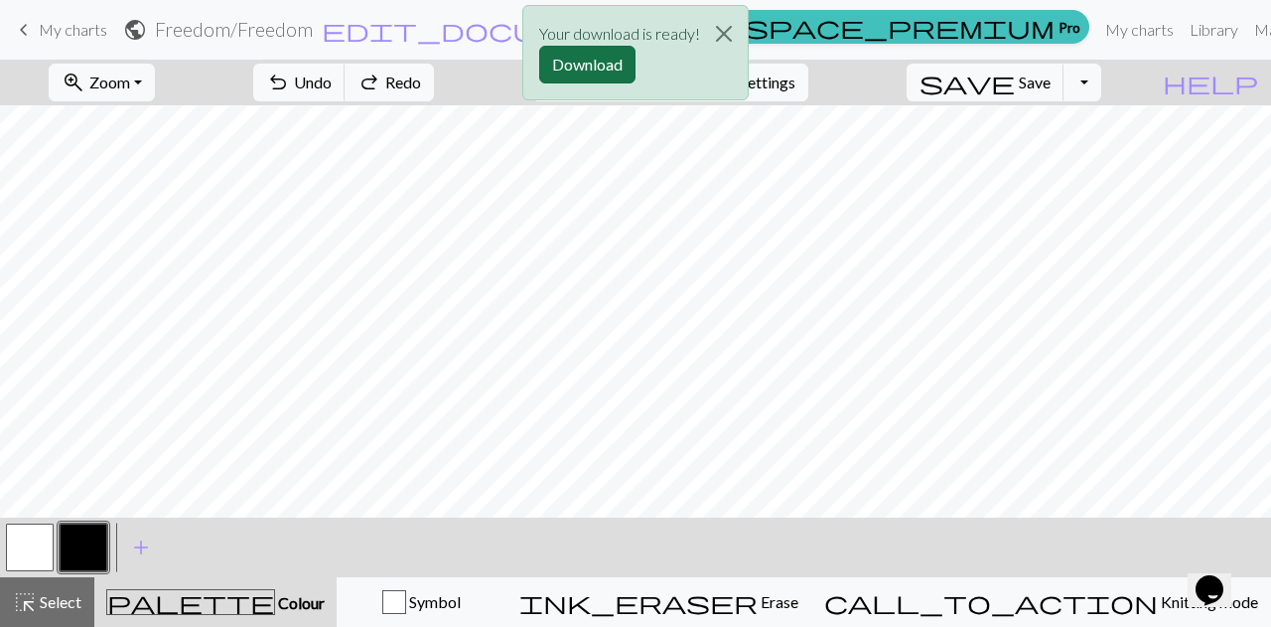
click at [581, 70] on button "Download" at bounding box center [587, 65] width 96 height 38
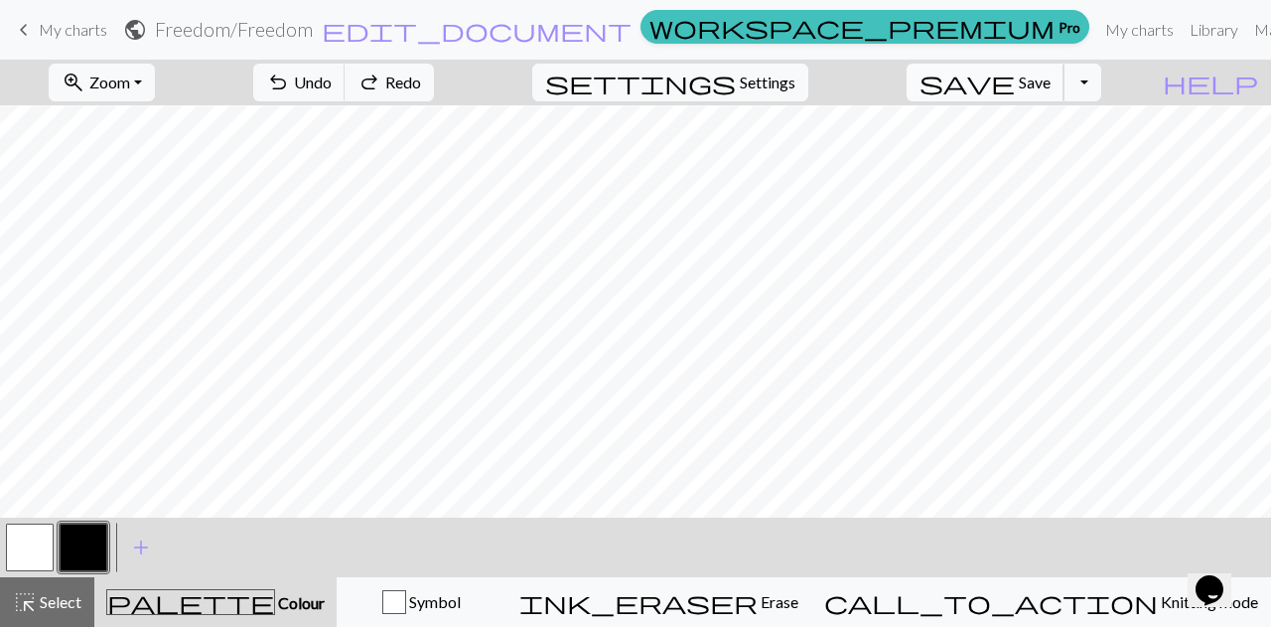
click at [1048, 76] on button "save Save Save" at bounding box center [986, 83] width 158 height 38
